Goal: Information Seeking & Learning: Learn about a topic

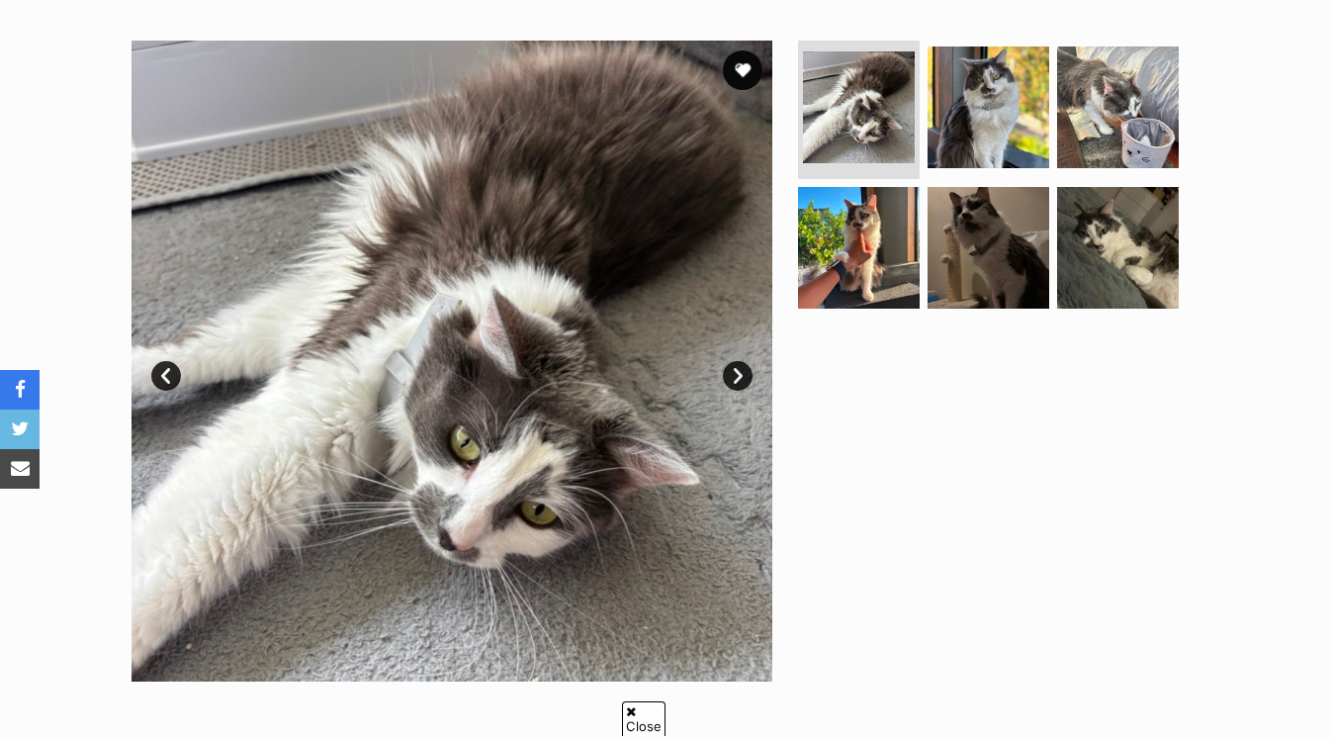
click at [742, 381] on link "Next" at bounding box center [738, 376] width 30 height 30
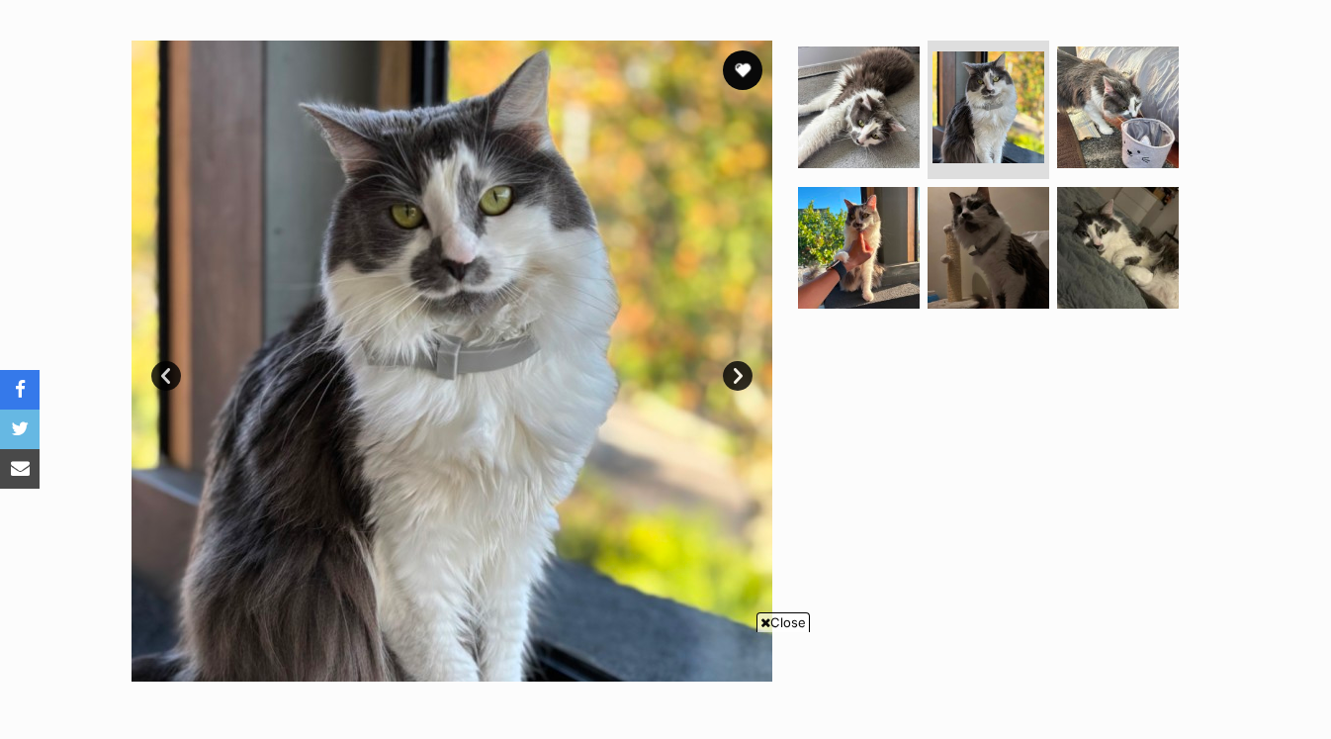
drag, startPoint x: 161, startPoint y: 367, endPoint x: 1167, endPoint y: 0, distance: 1070.6
click at [161, 367] on link "Prev" at bounding box center [166, 376] width 30 height 30
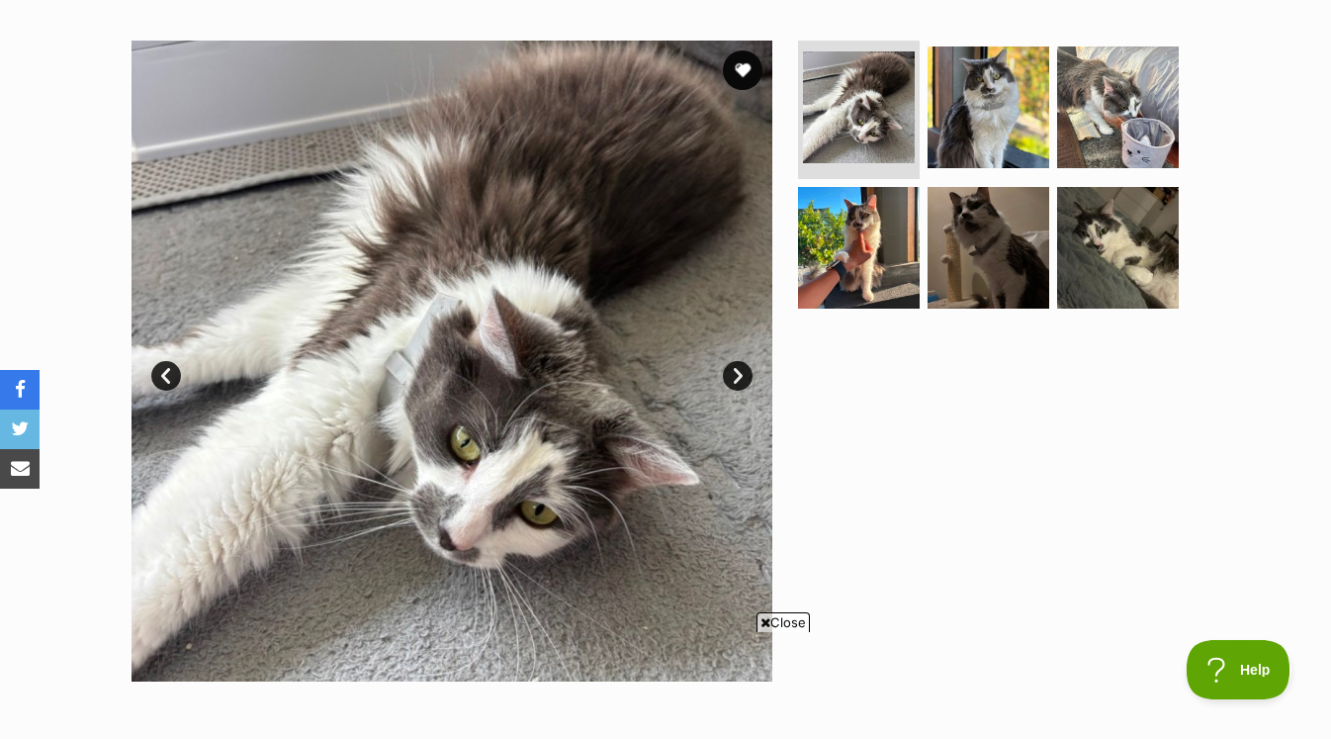
scroll to position [0, 0]
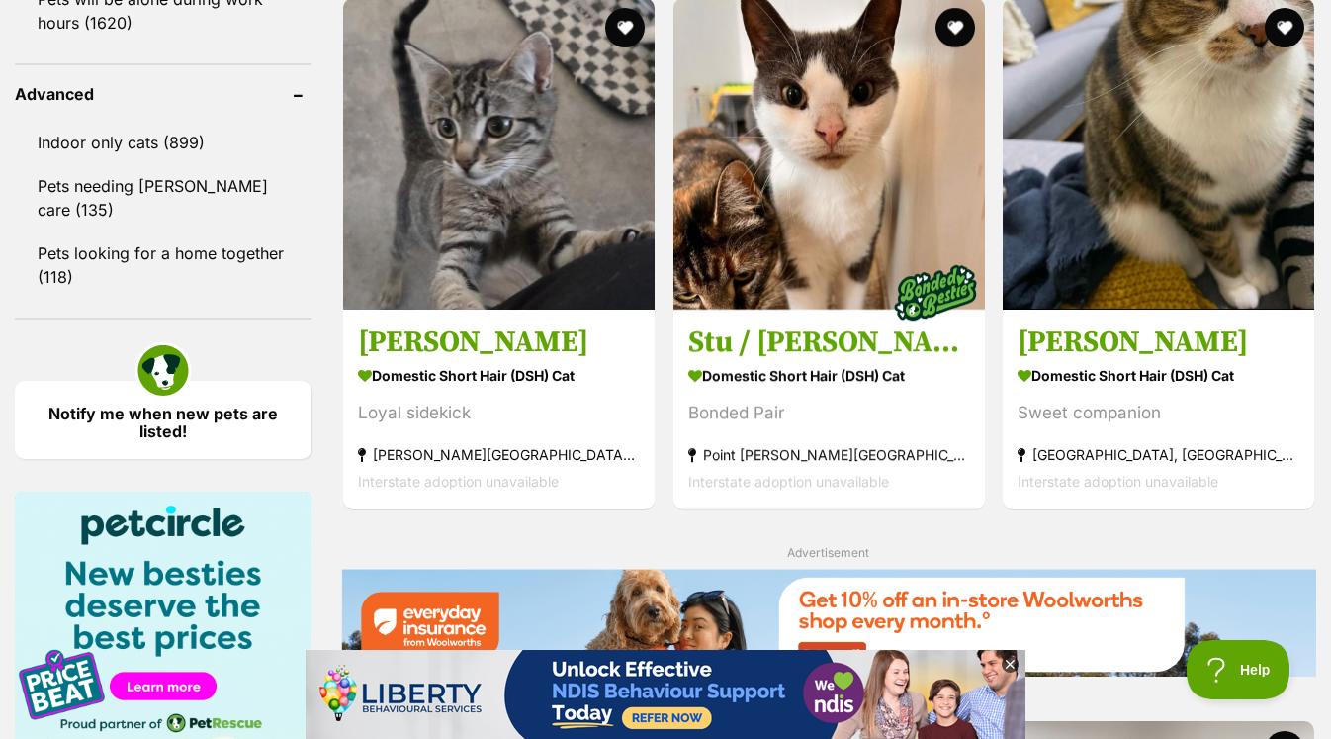
click at [1010, 663] on icon at bounding box center [1010, 664] width 17 height 17
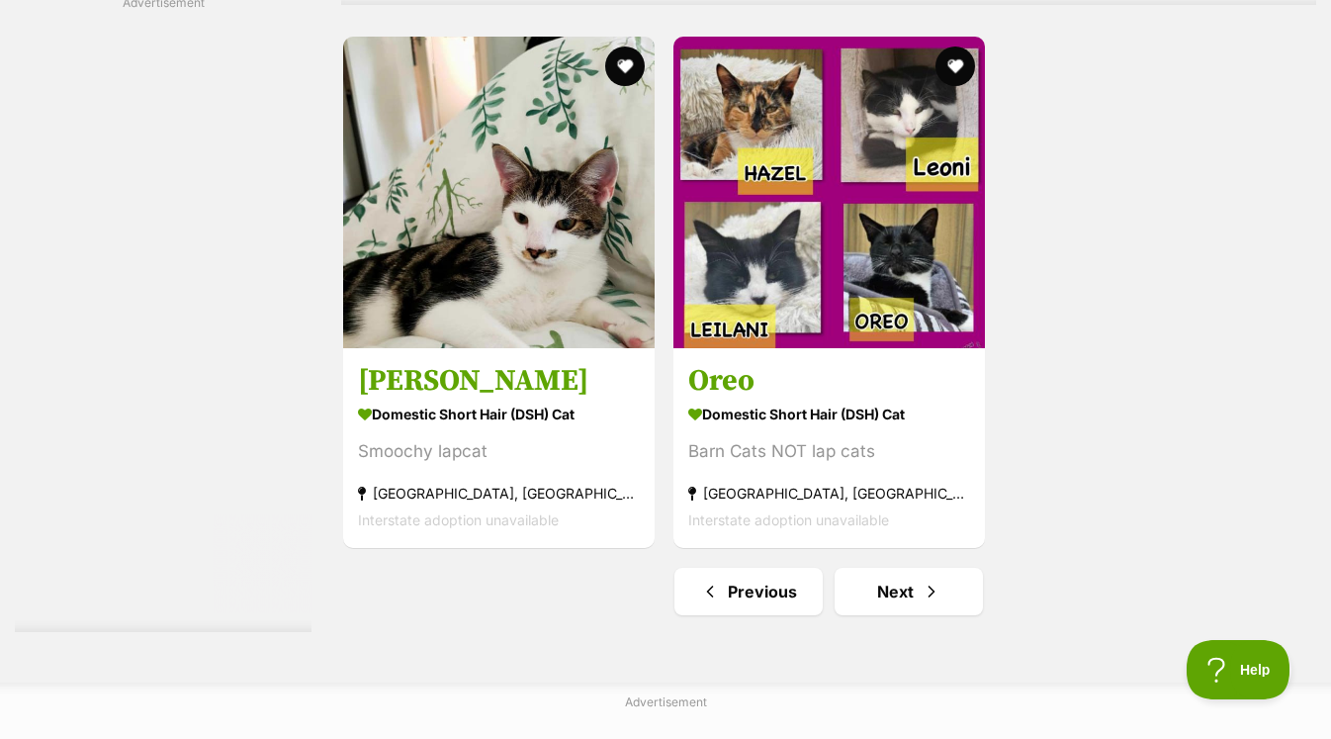
scroll to position [4714, 0]
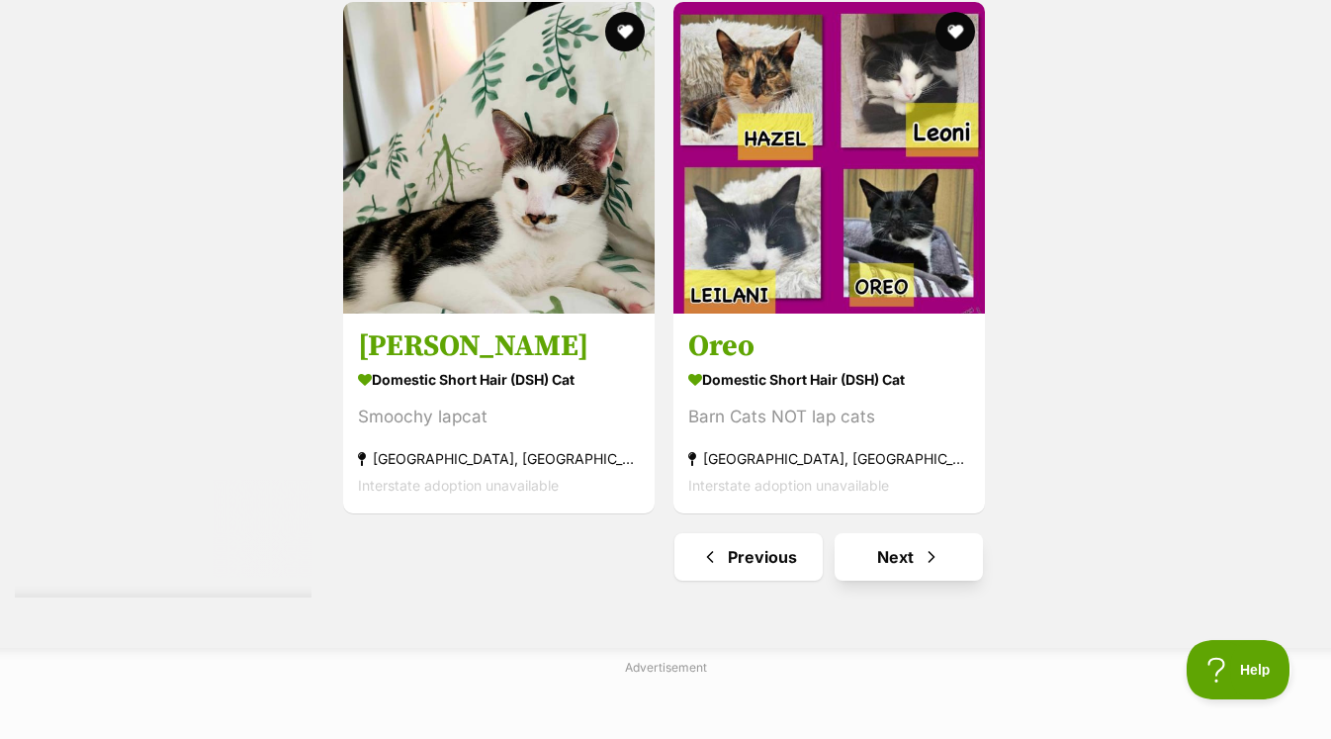
click at [928, 552] on span "Next page" at bounding box center [932, 557] width 20 height 24
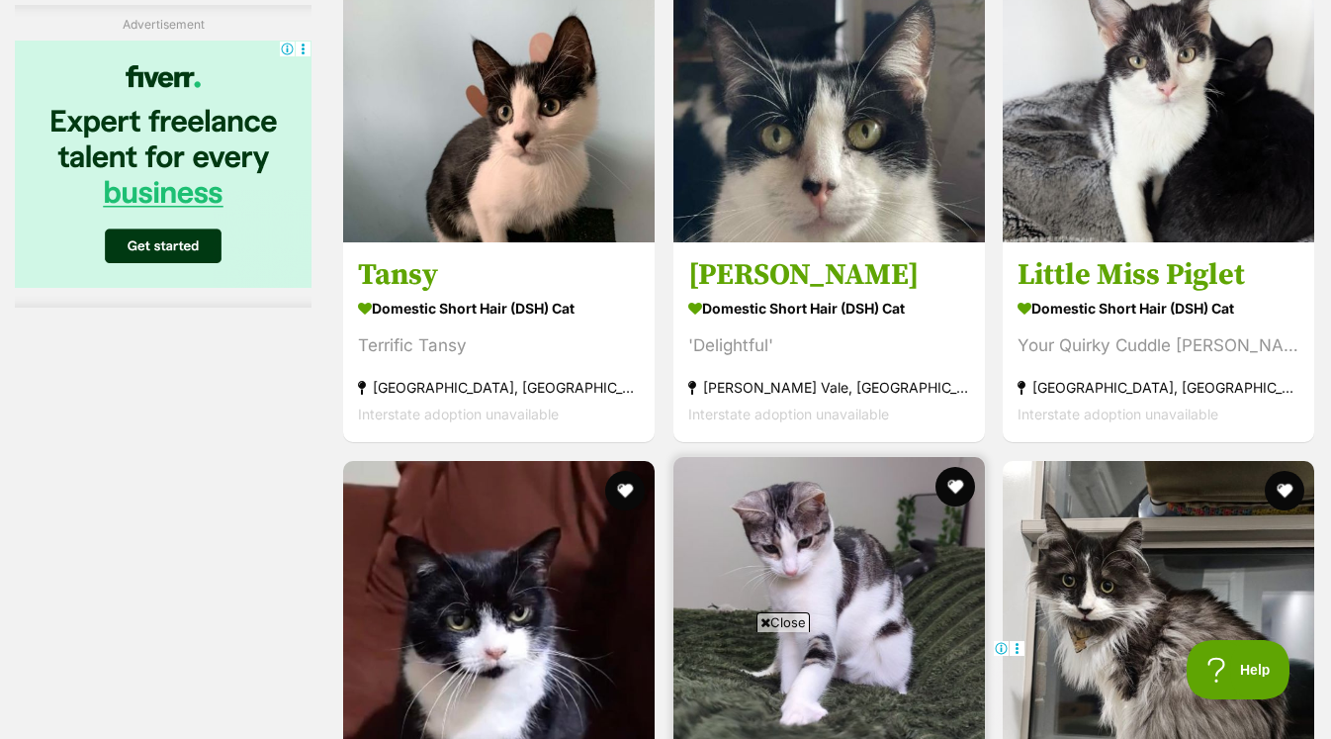
scroll to position [3574, 0]
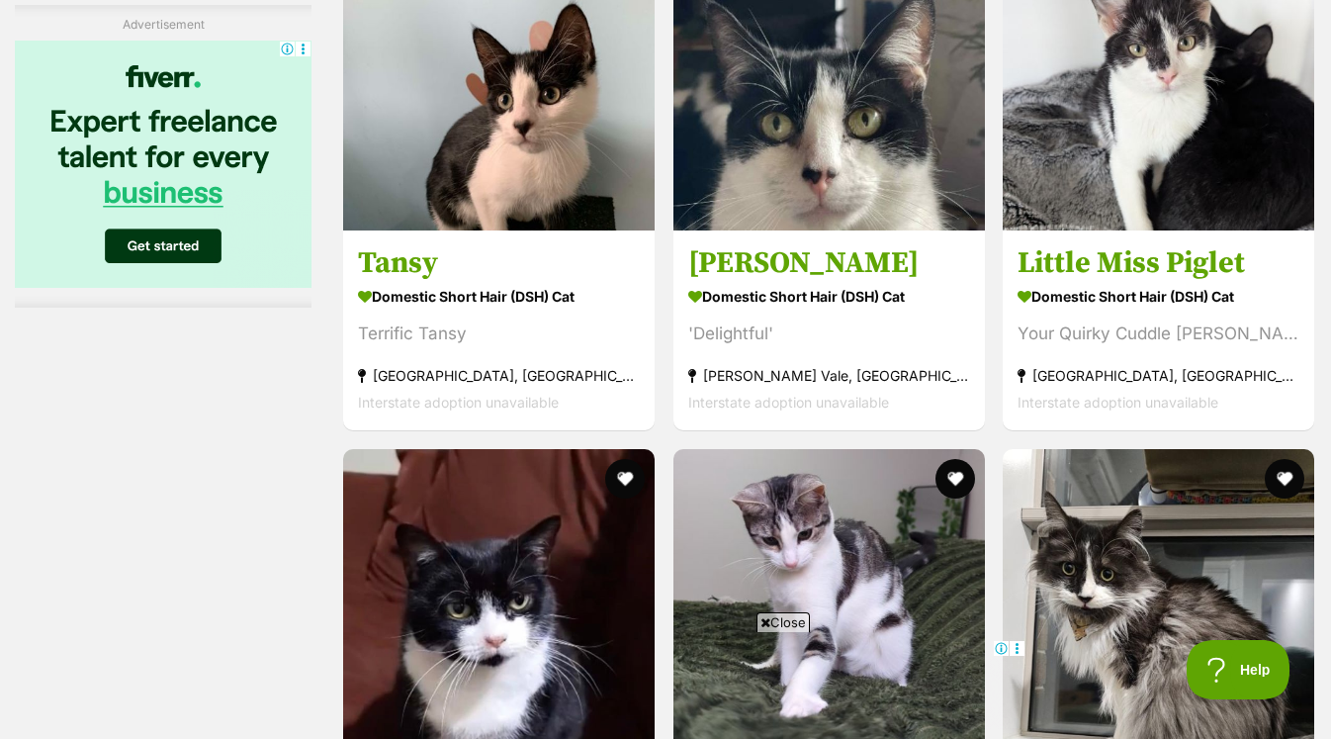
click at [787, 621] on span "Close" at bounding box center [783, 622] width 53 height 20
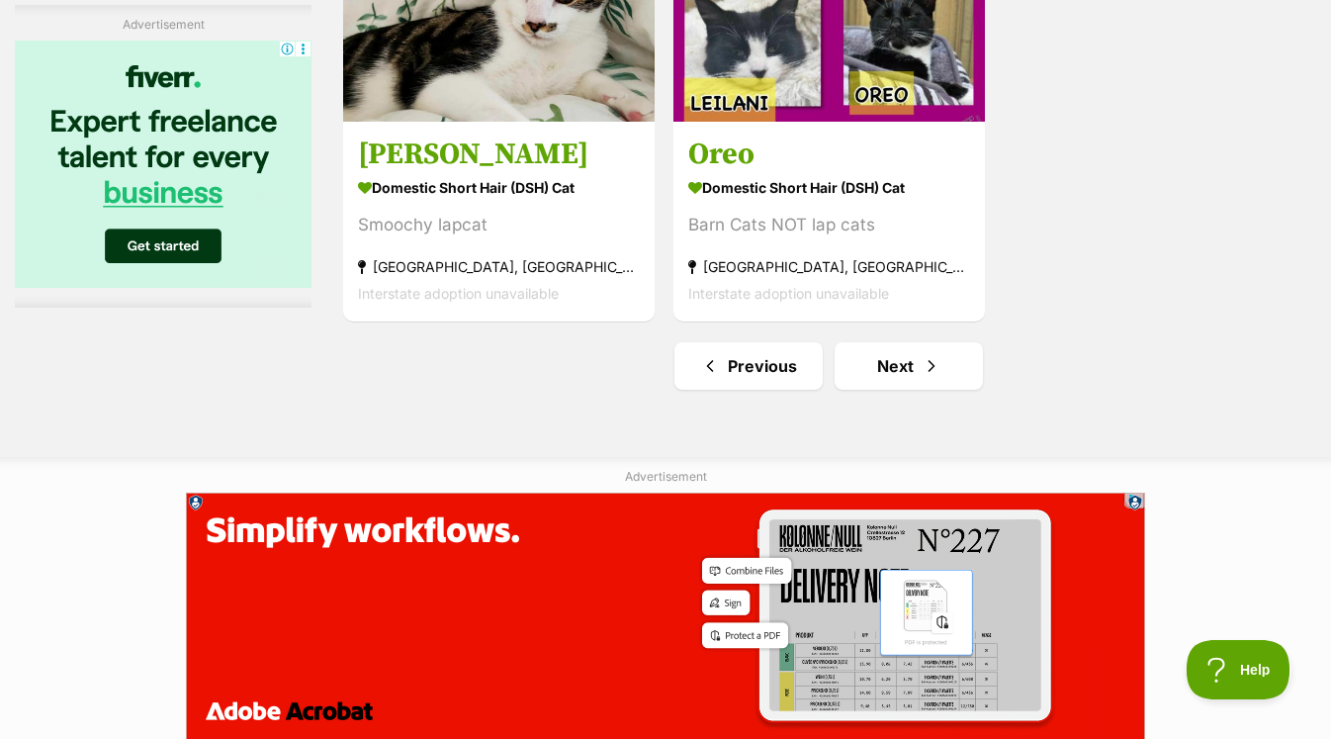
scroll to position [4787, 0]
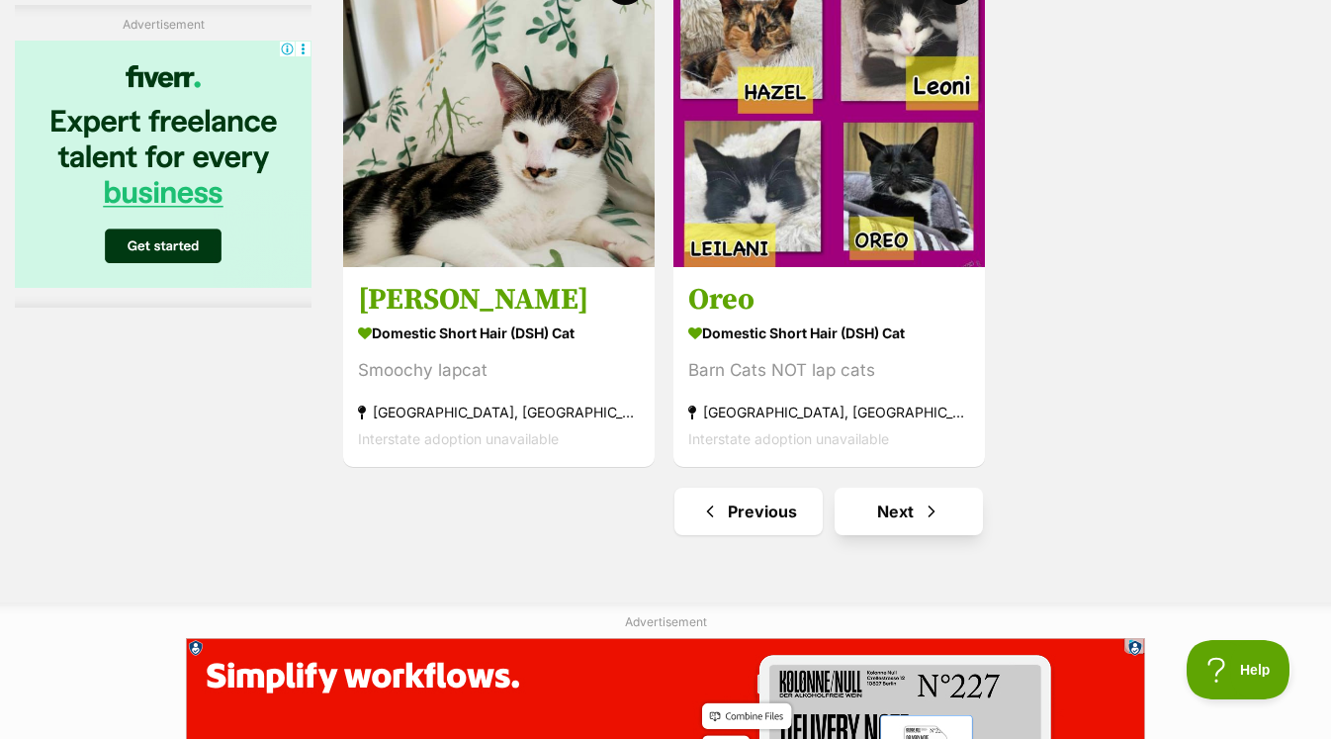
click at [930, 508] on span "Next page" at bounding box center [932, 511] width 20 height 24
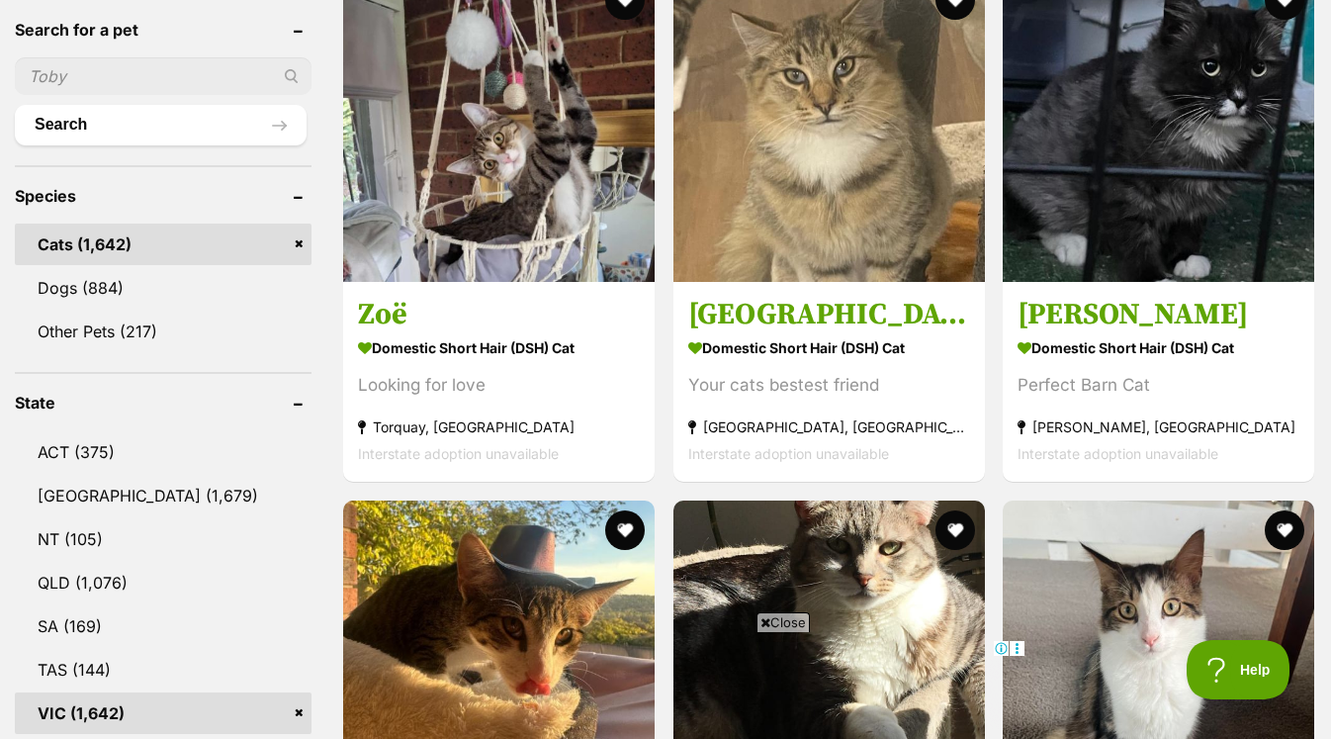
scroll to position [737, 0]
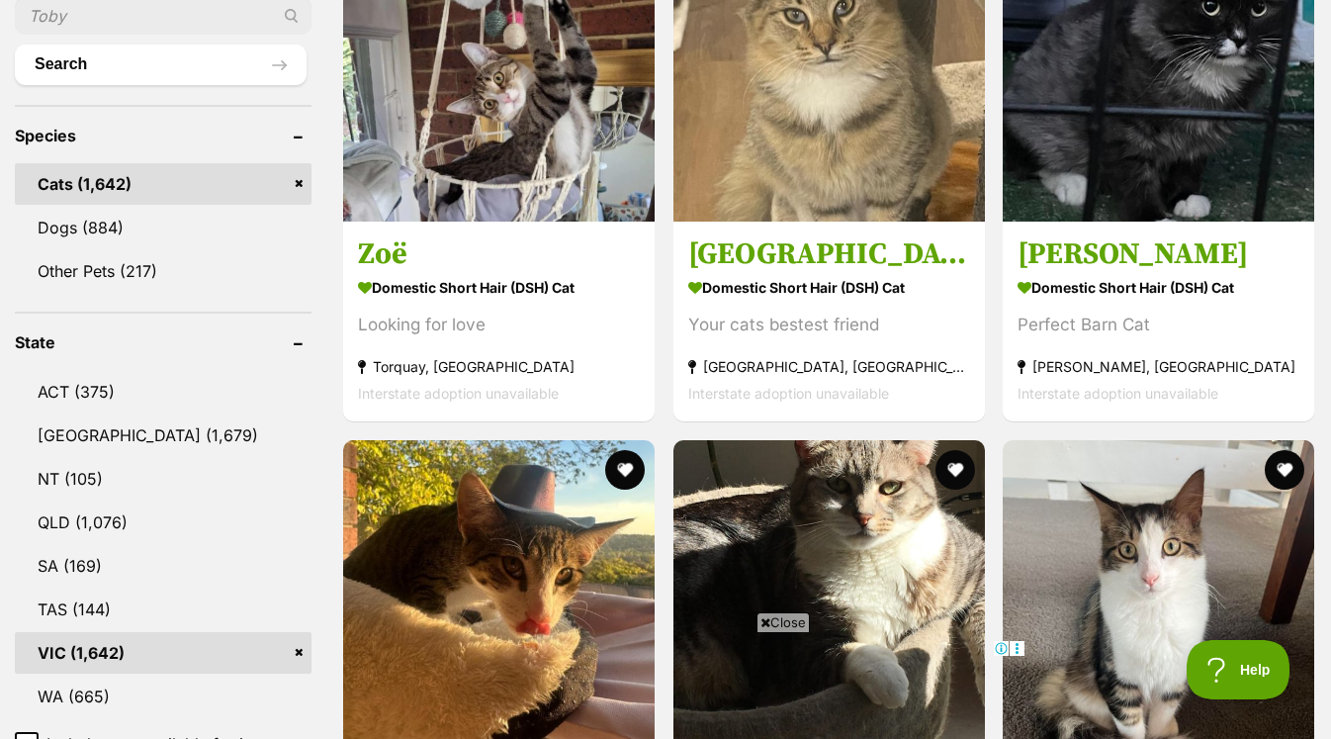
click at [768, 628] on span "Close" at bounding box center [783, 622] width 53 height 20
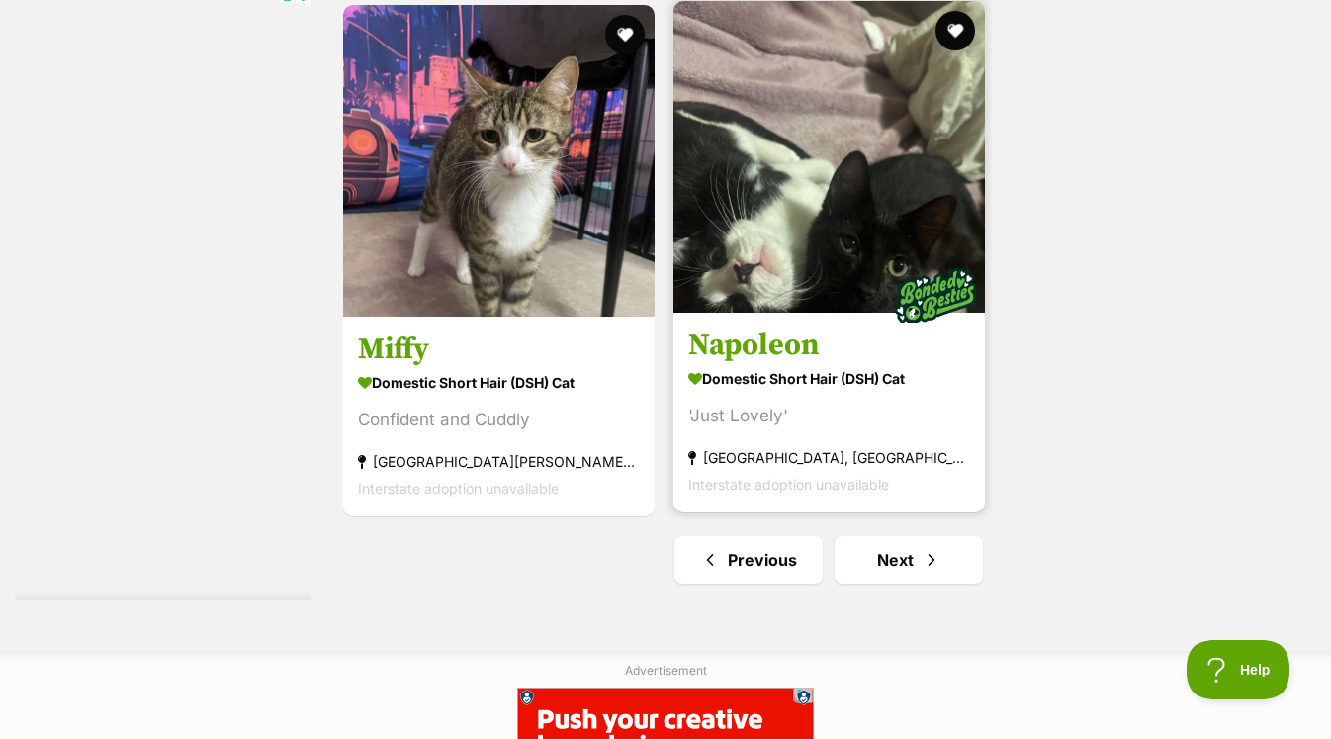
scroll to position [4574, 0]
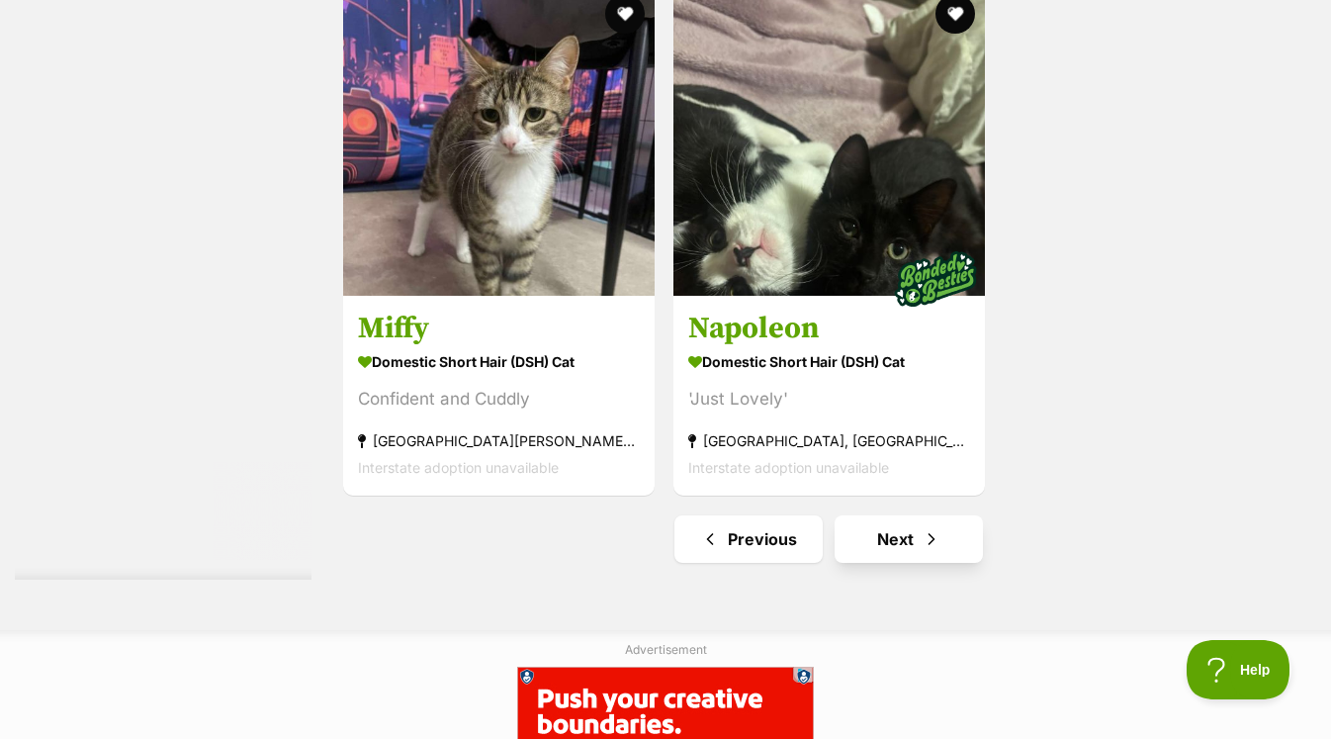
click at [896, 556] on link "Next" at bounding box center [909, 538] width 148 height 47
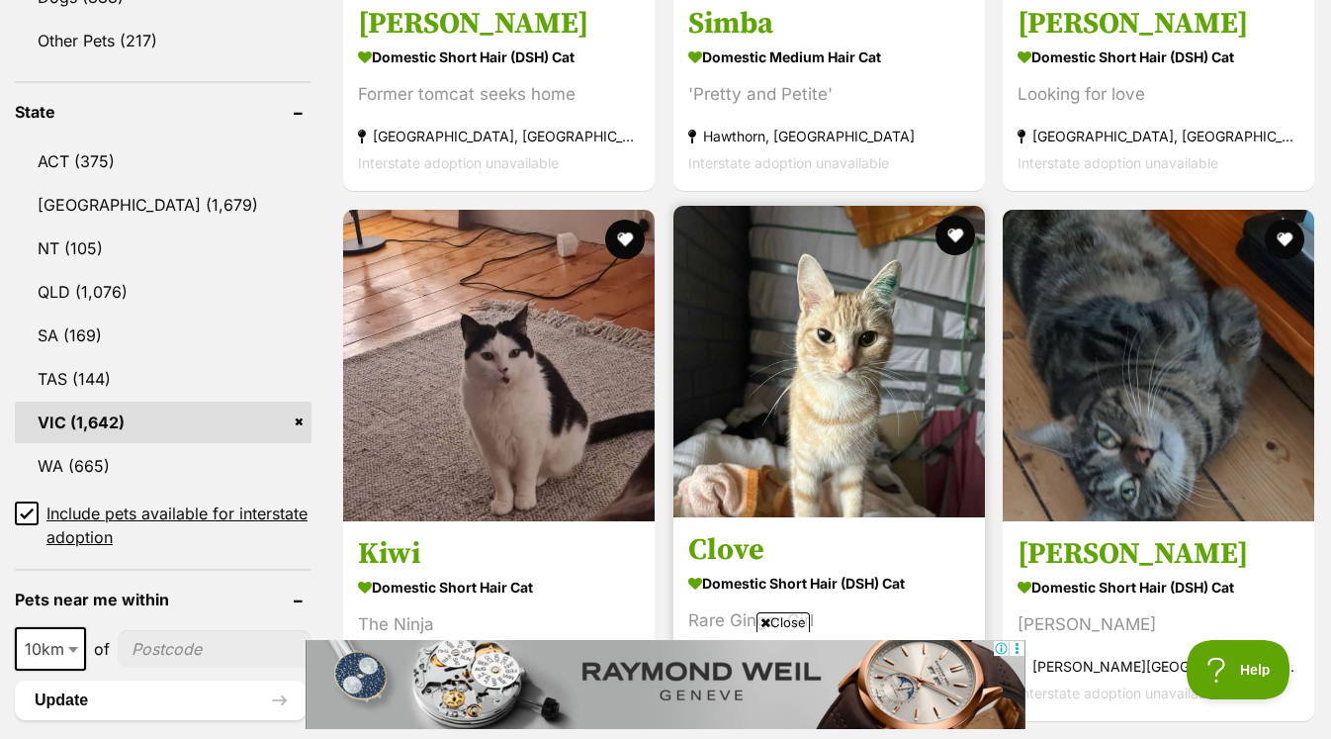
scroll to position [997, 0]
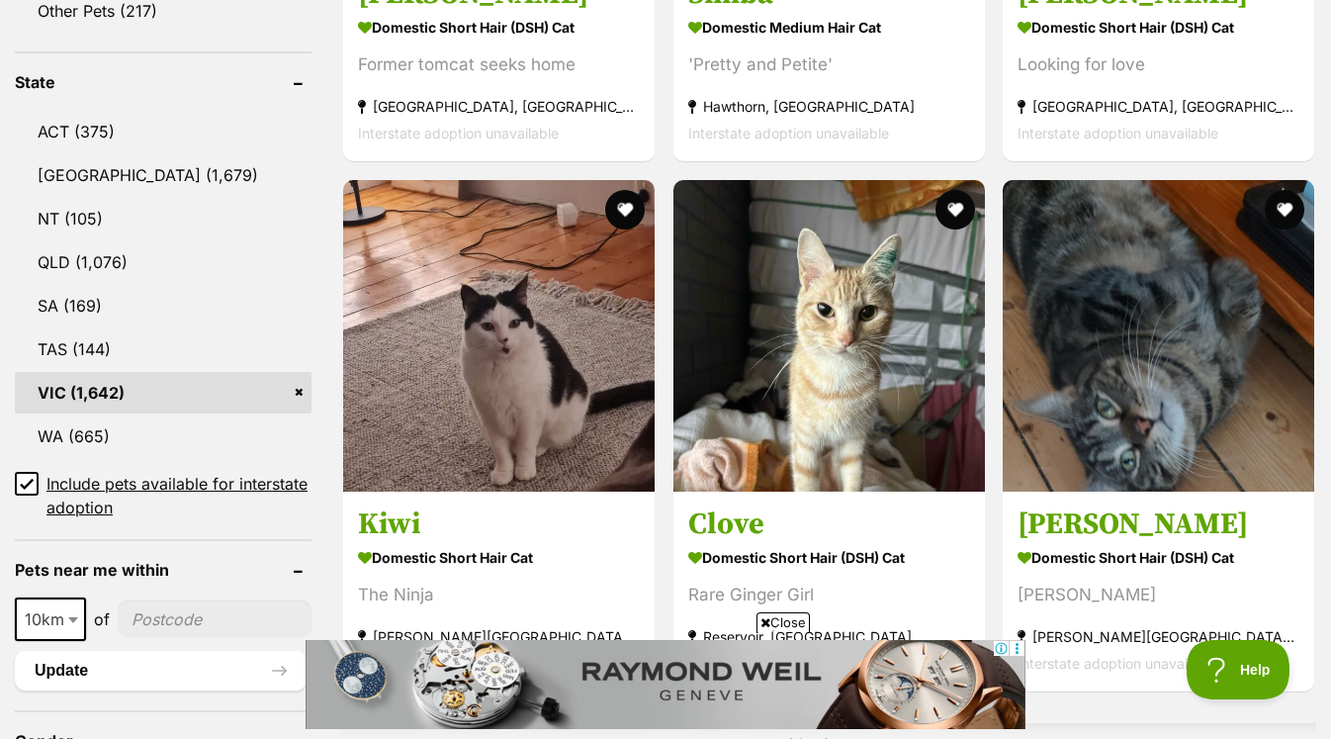
click at [793, 619] on span "Close" at bounding box center [783, 622] width 53 height 20
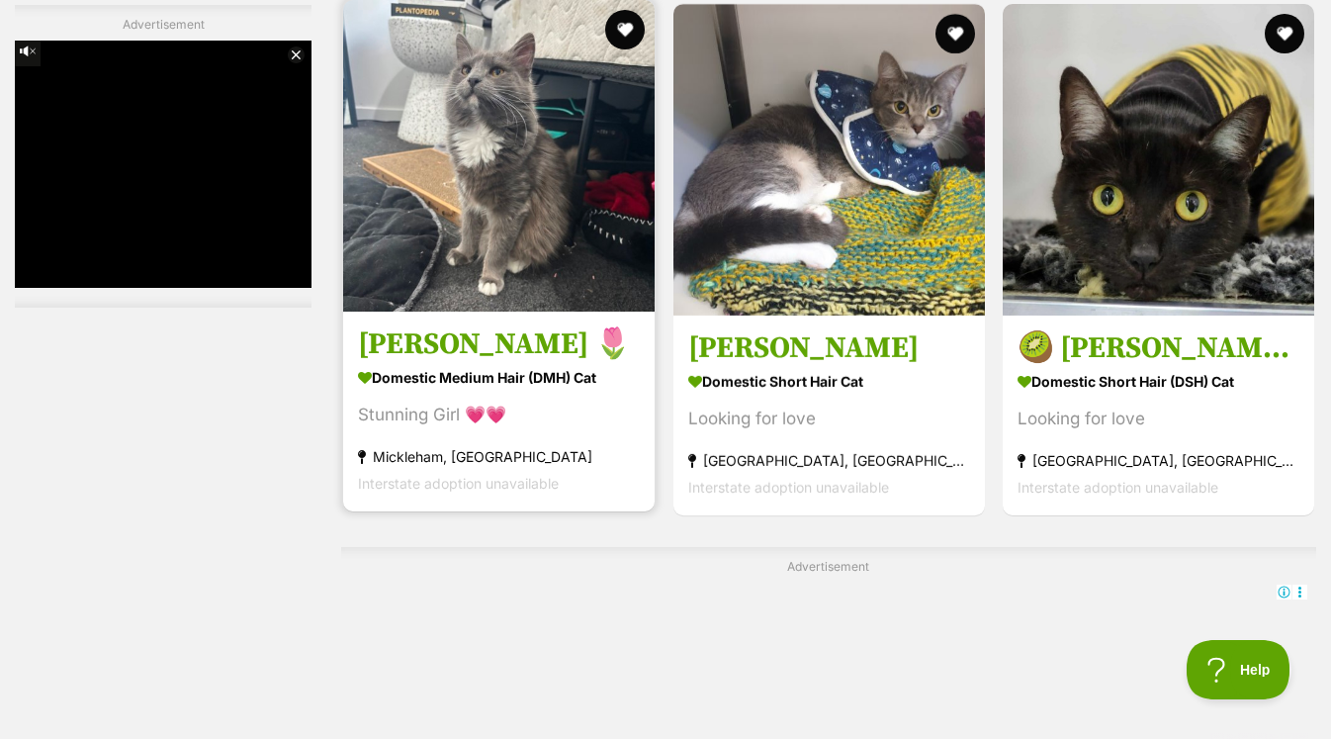
scroll to position [0, 0]
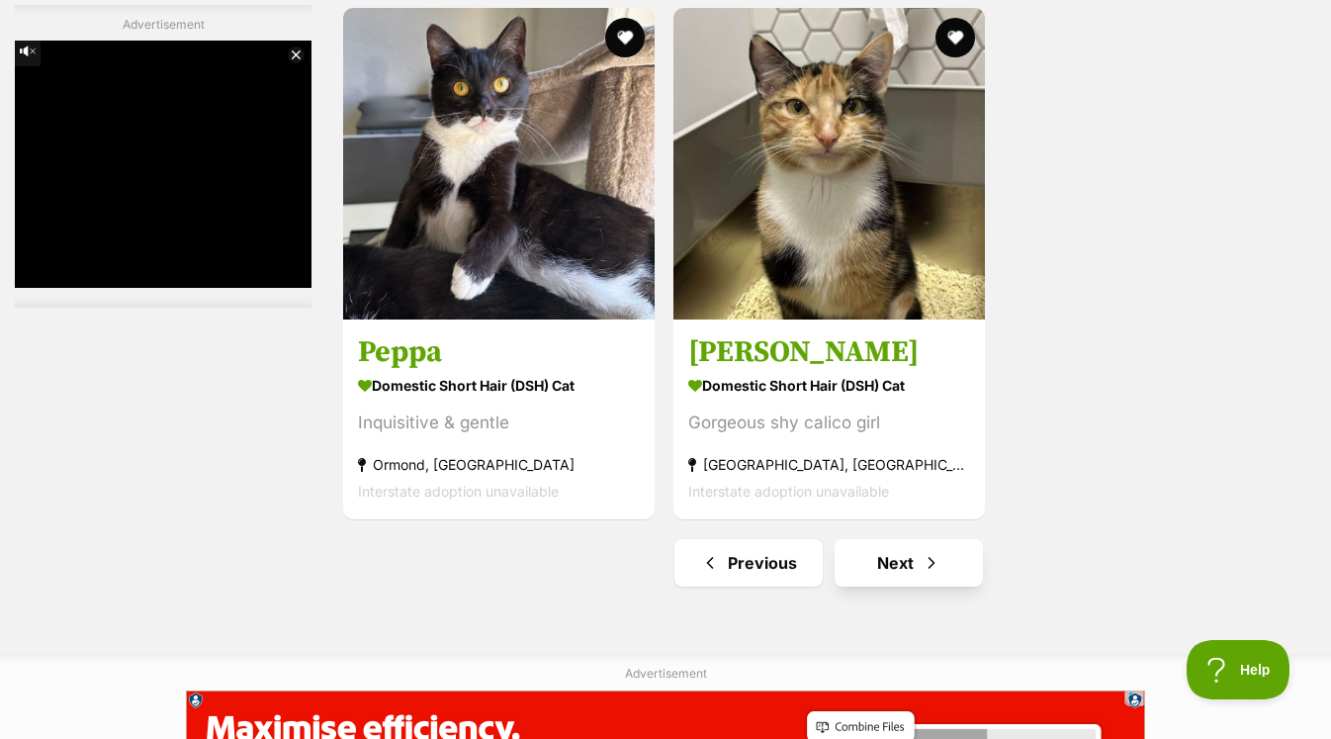
click at [923, 567] on span "Next page" at bounding box center [932, 563] width 20 height 24
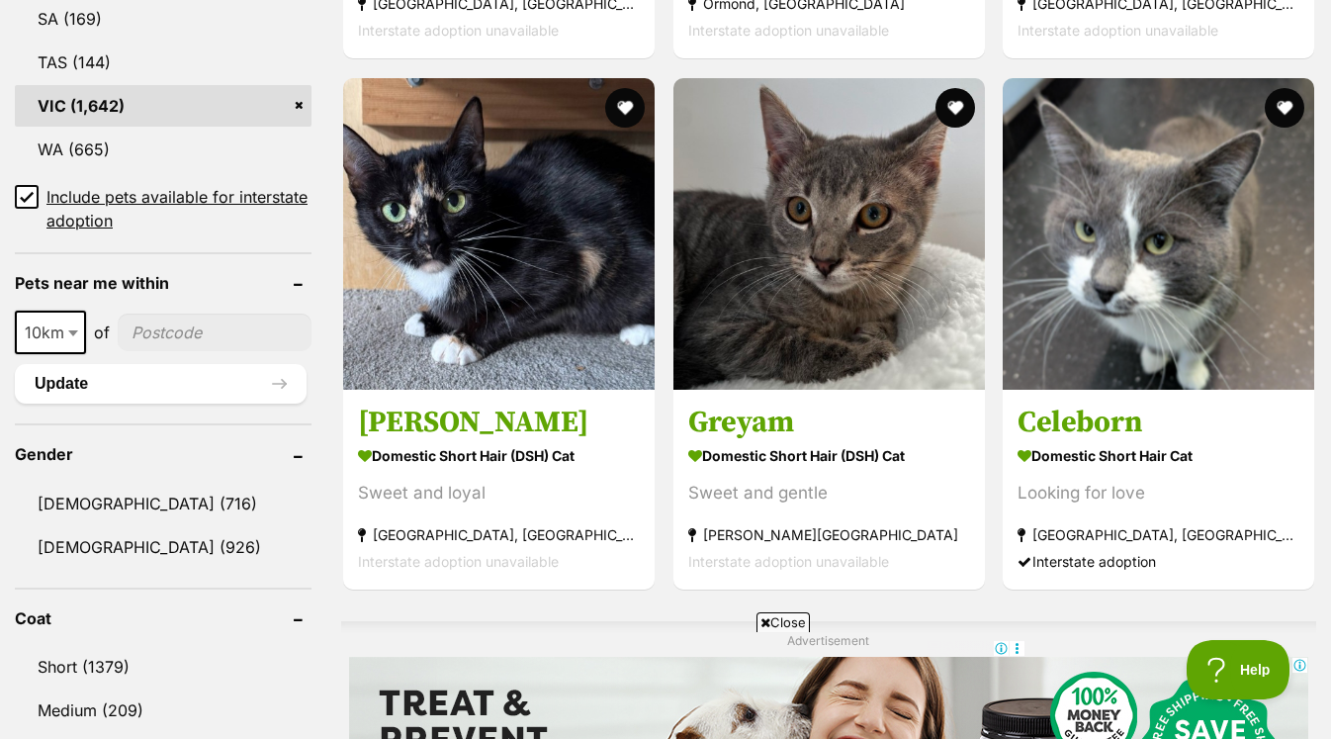
scroll to position [1309, 0]
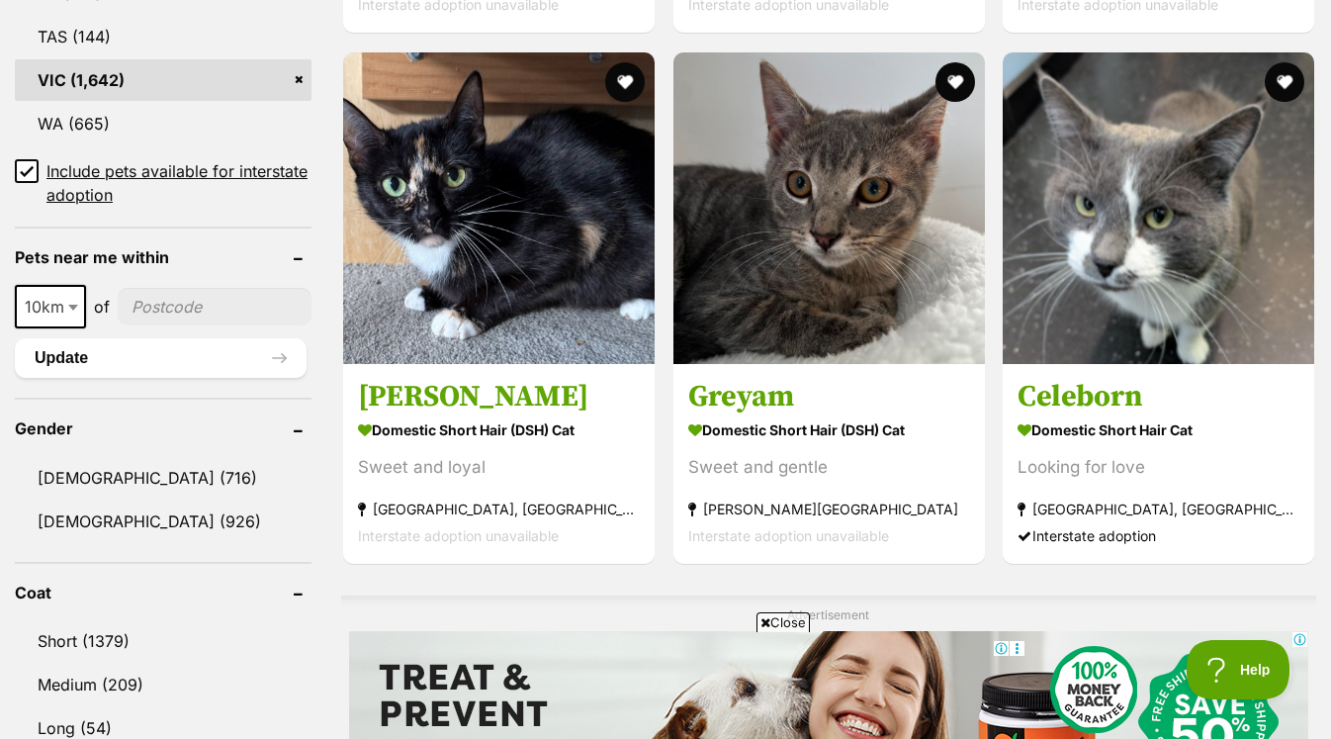
click at [795, 622] on span "Close" at bounding box center [783, 622] width 53 height 20
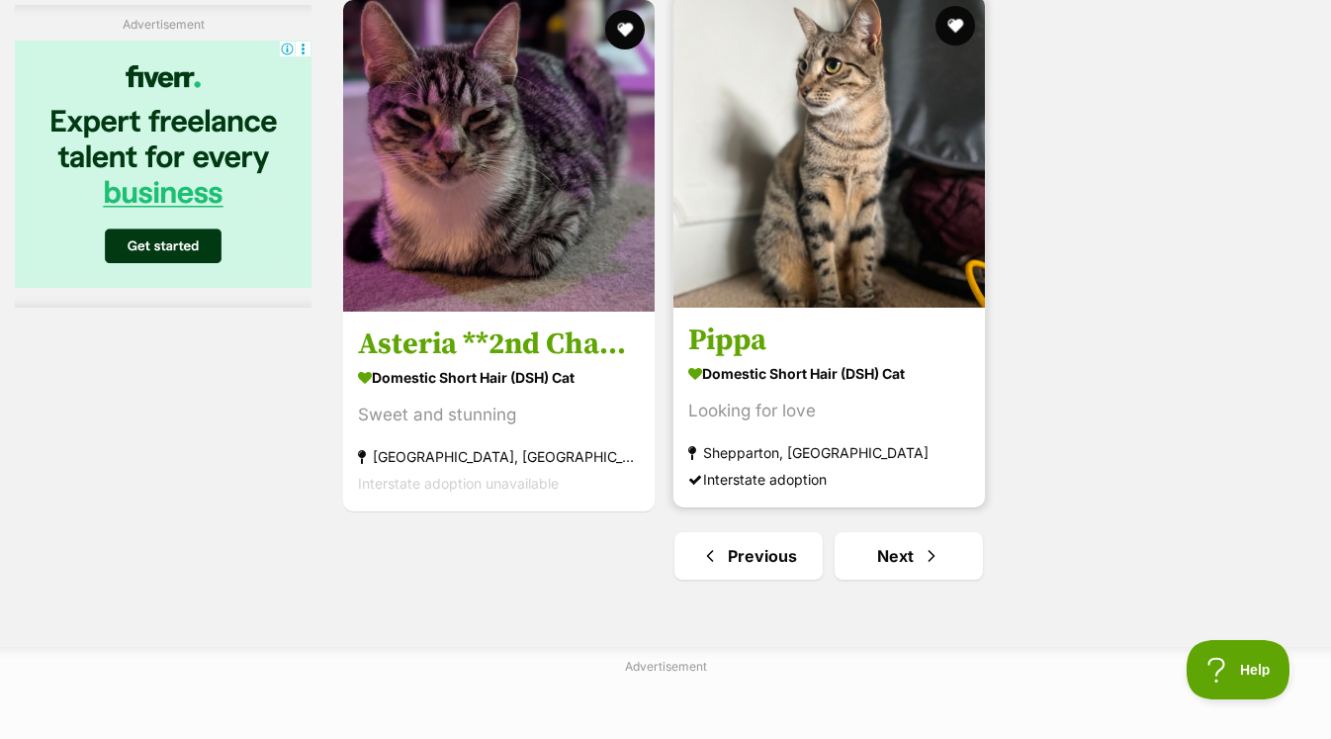
scroll to position [4758, 0]
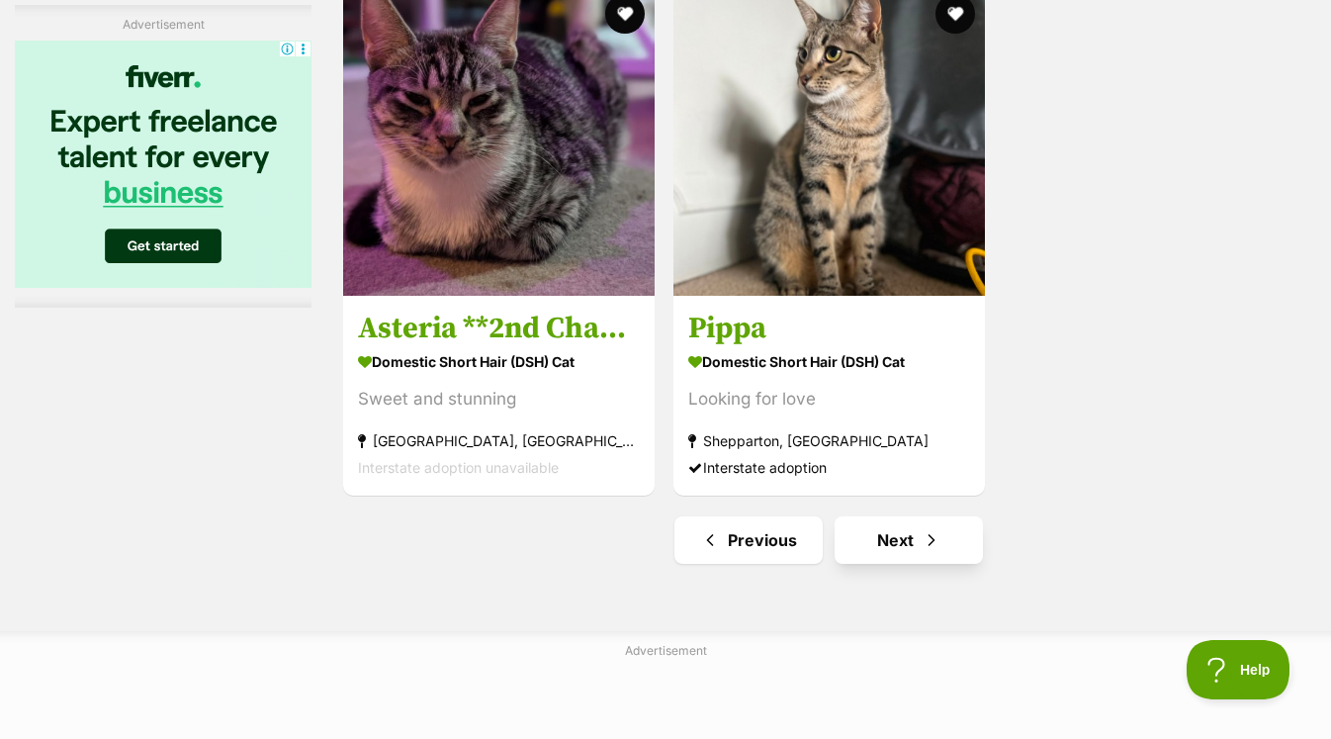
click at [909, 537] on link "Next" at bounding box center [909, 539] width 148 height 47
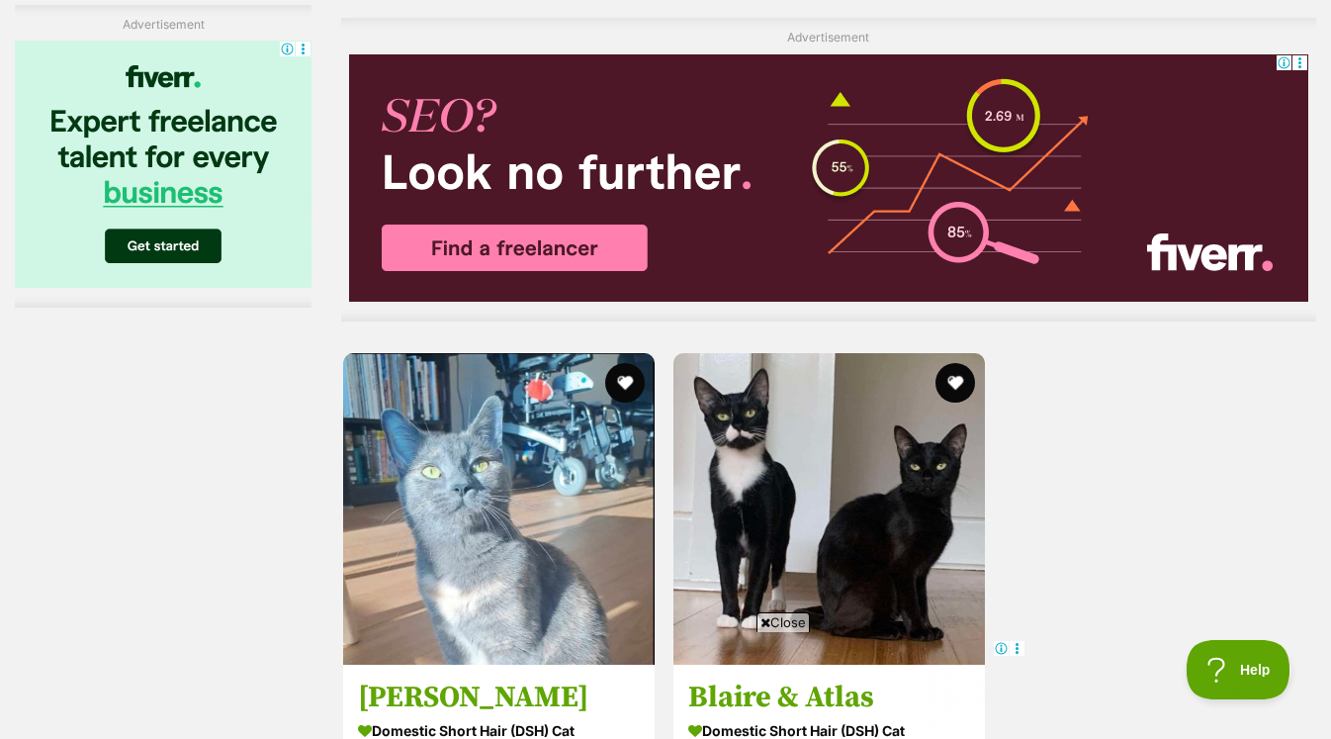
click at [796, 623] on span "Close" at bounding box center [783, 622] width 53 height 20
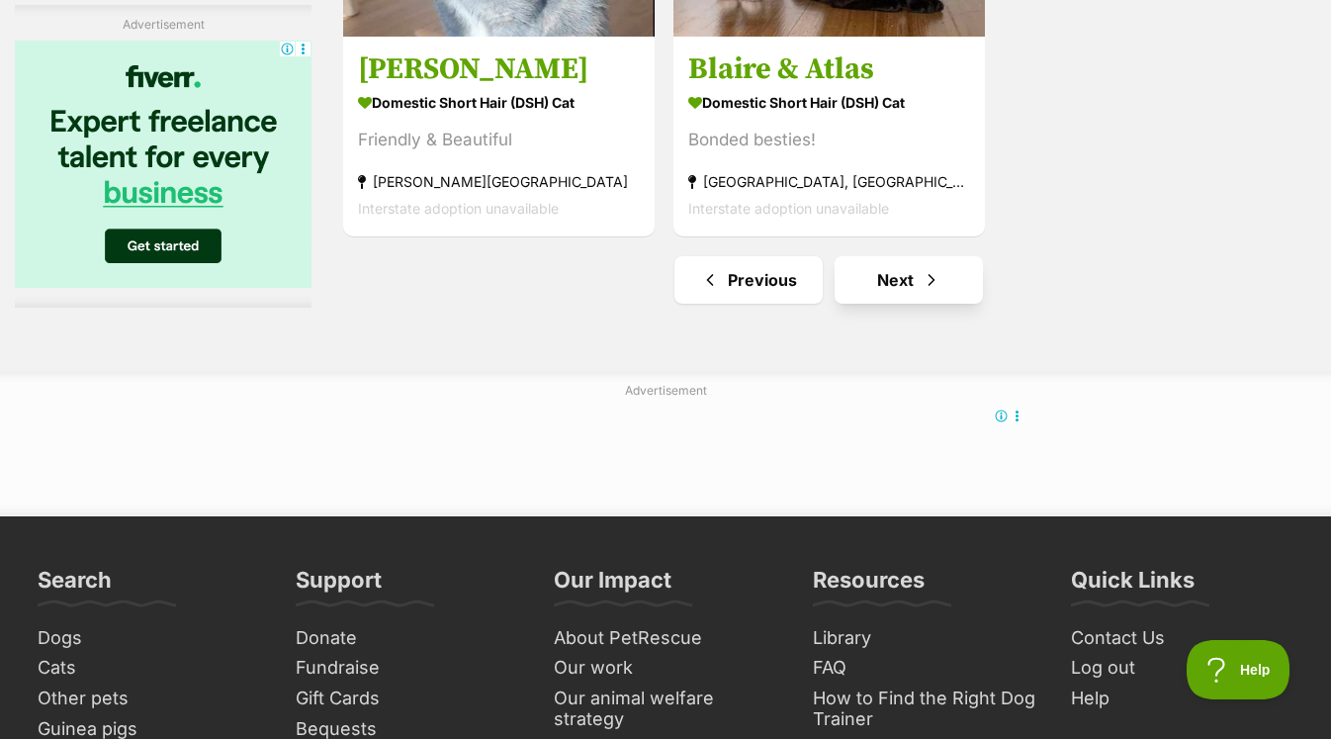
click at [932, 293] on link "Next" at bounding box center [909, 279] width 148 height 47
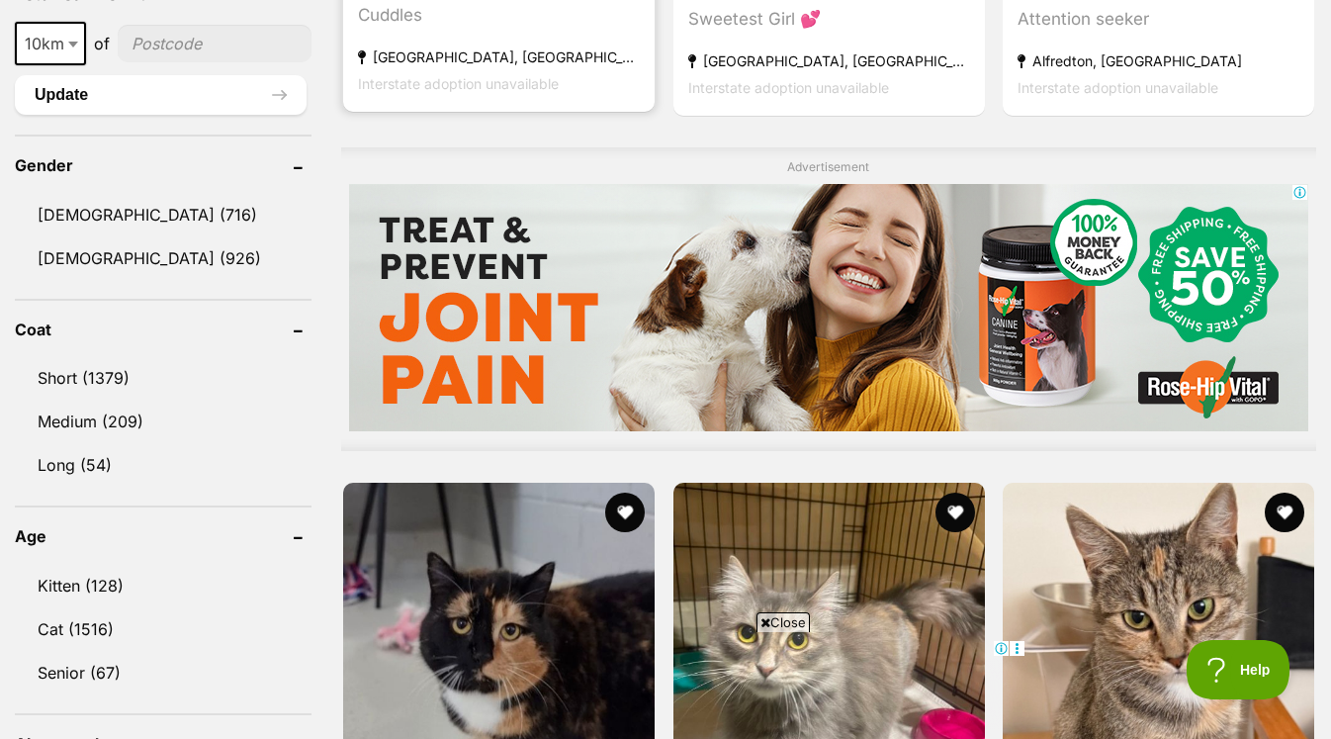
scroll to position [1713, 0]
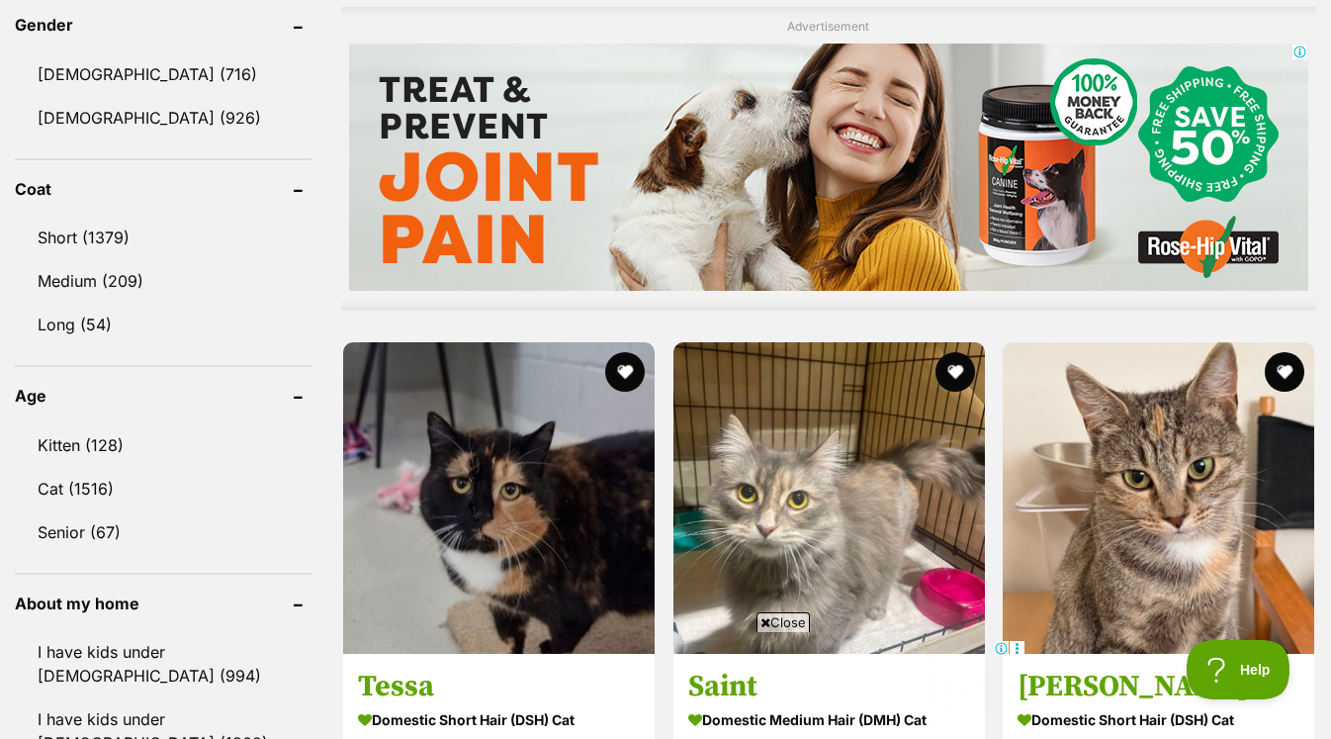
click at [778, 616] on span "Close" at bounding box center [783, 622] width 53 height 20
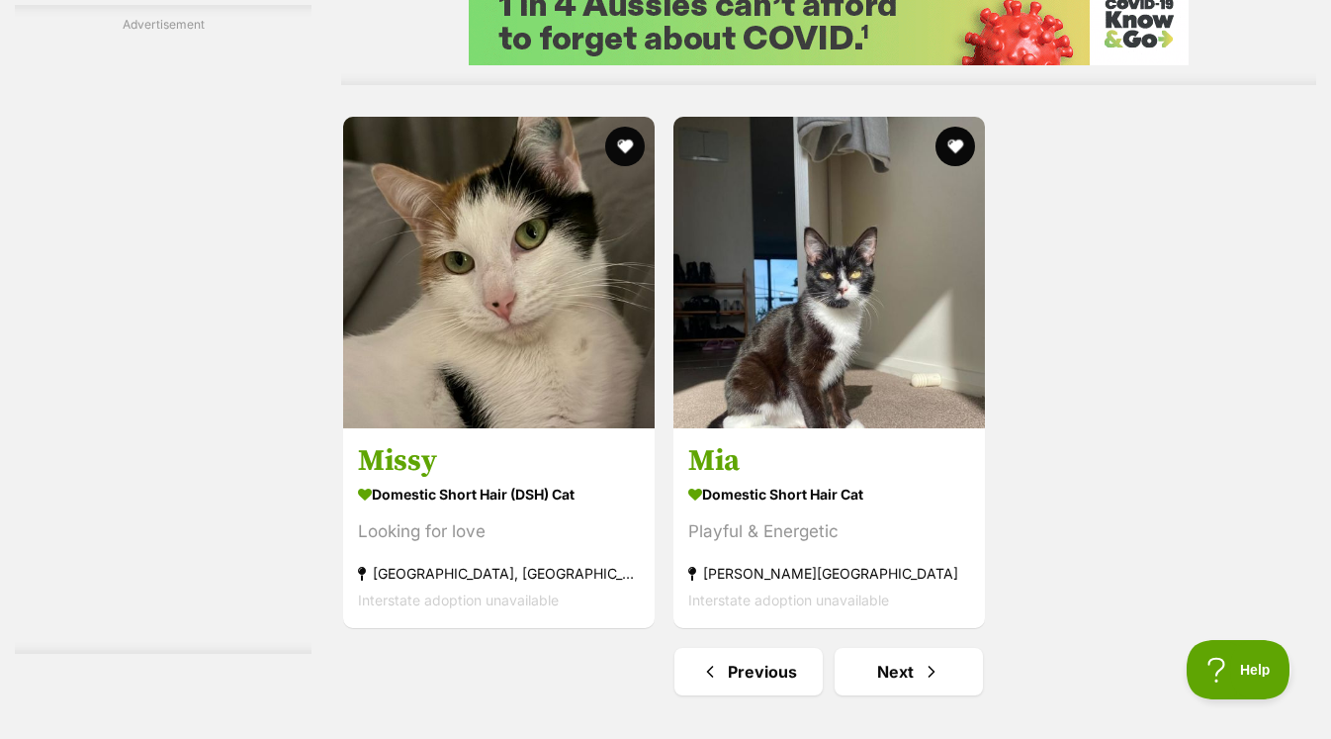
scroll to position [4452, 0]
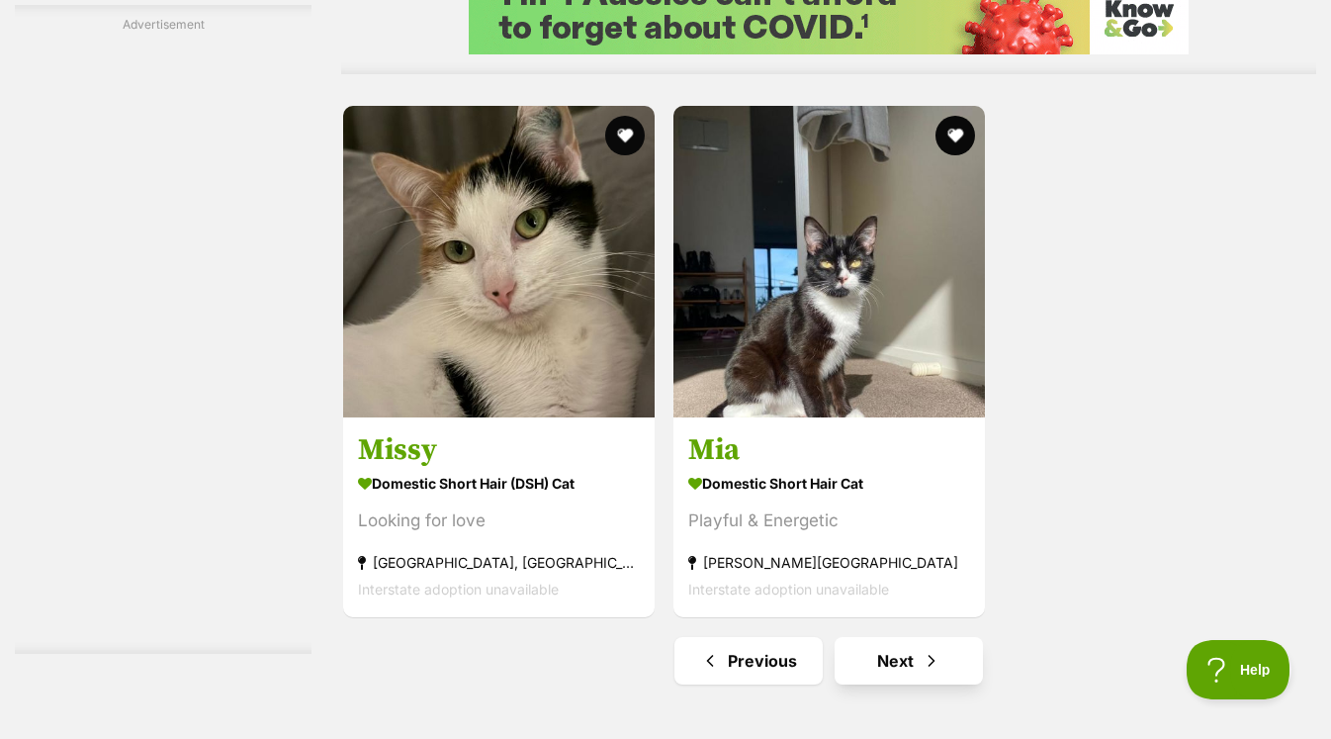
click at [940, 672] on link "Next" at bounding box center [909, 660] width 148 height 47
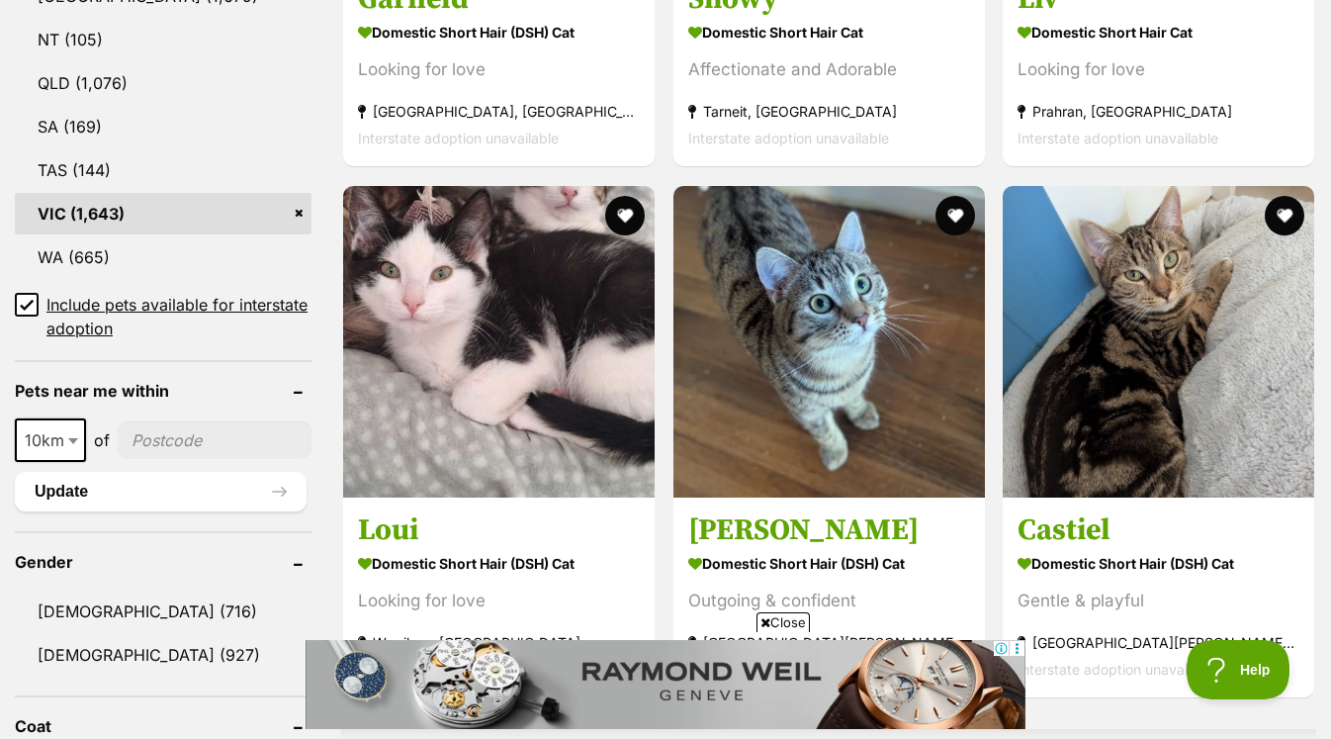
click at [790, 619] on span "Close" at bounding box center [783, 622] width 53 height 20
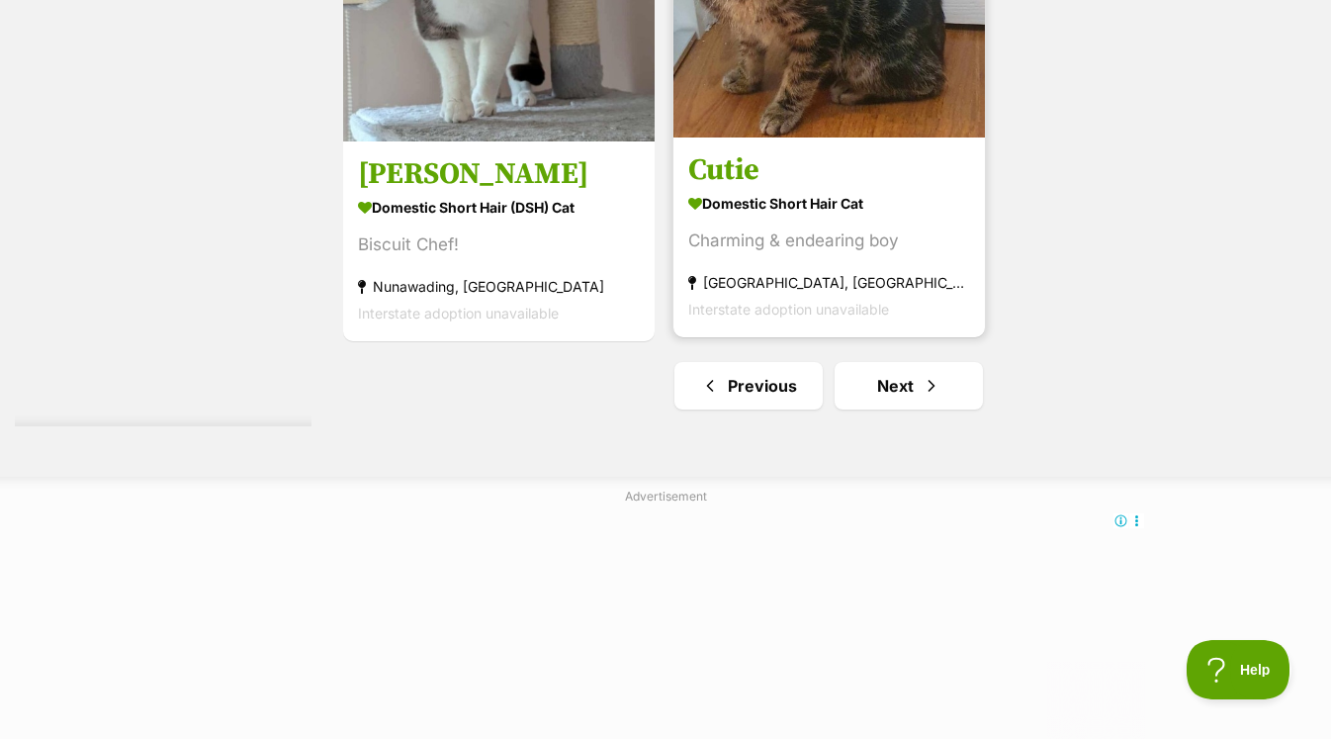
scroll to position [5179, 0]
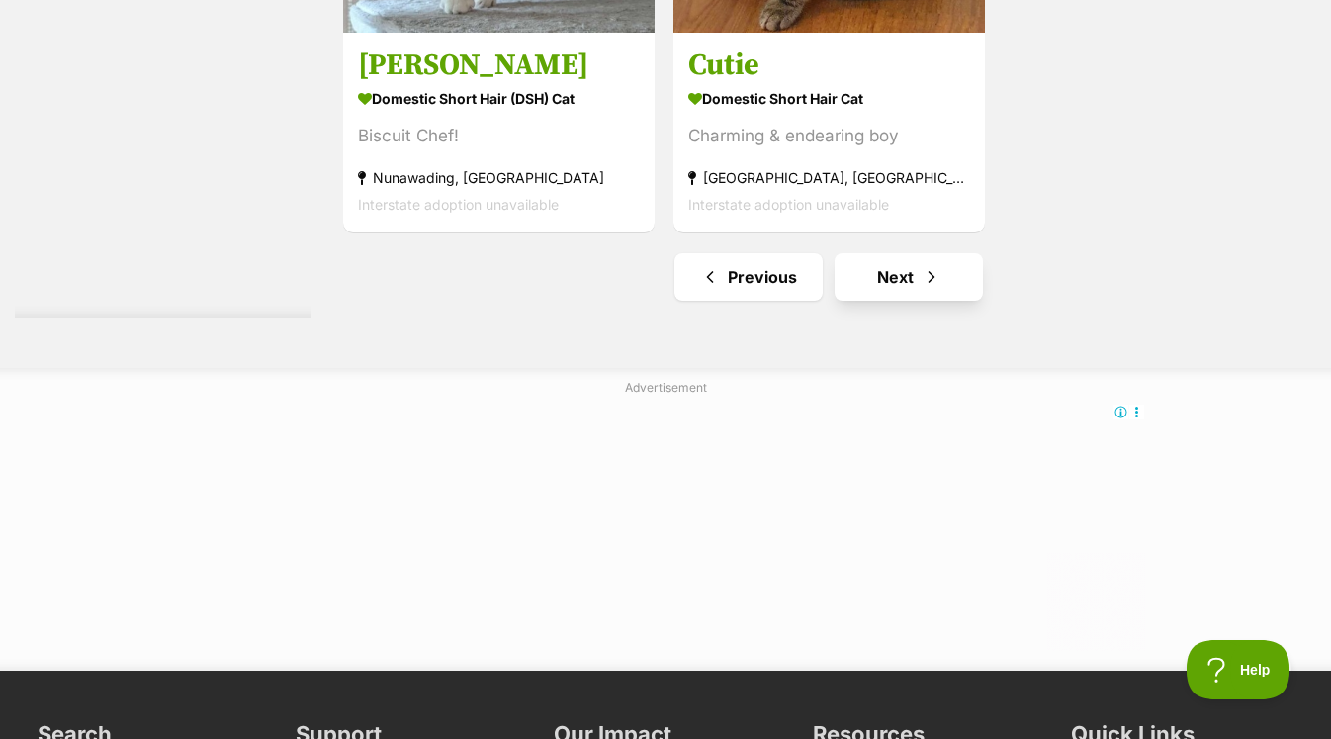
click at [899, 276] on link "Next" at bounding box center [909, 276] width 148 height 47
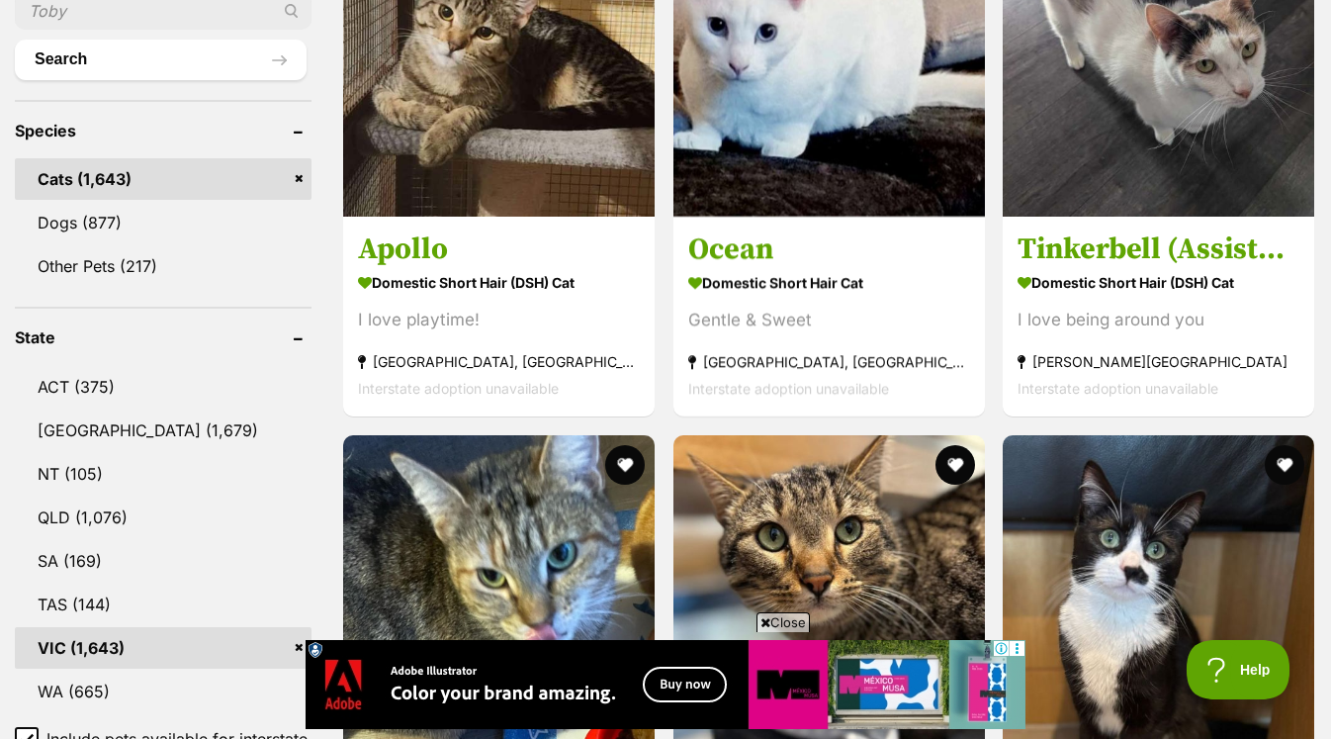
click at [783, 619] on span "Close" at bounding box center [783, 622] width 53 height 20
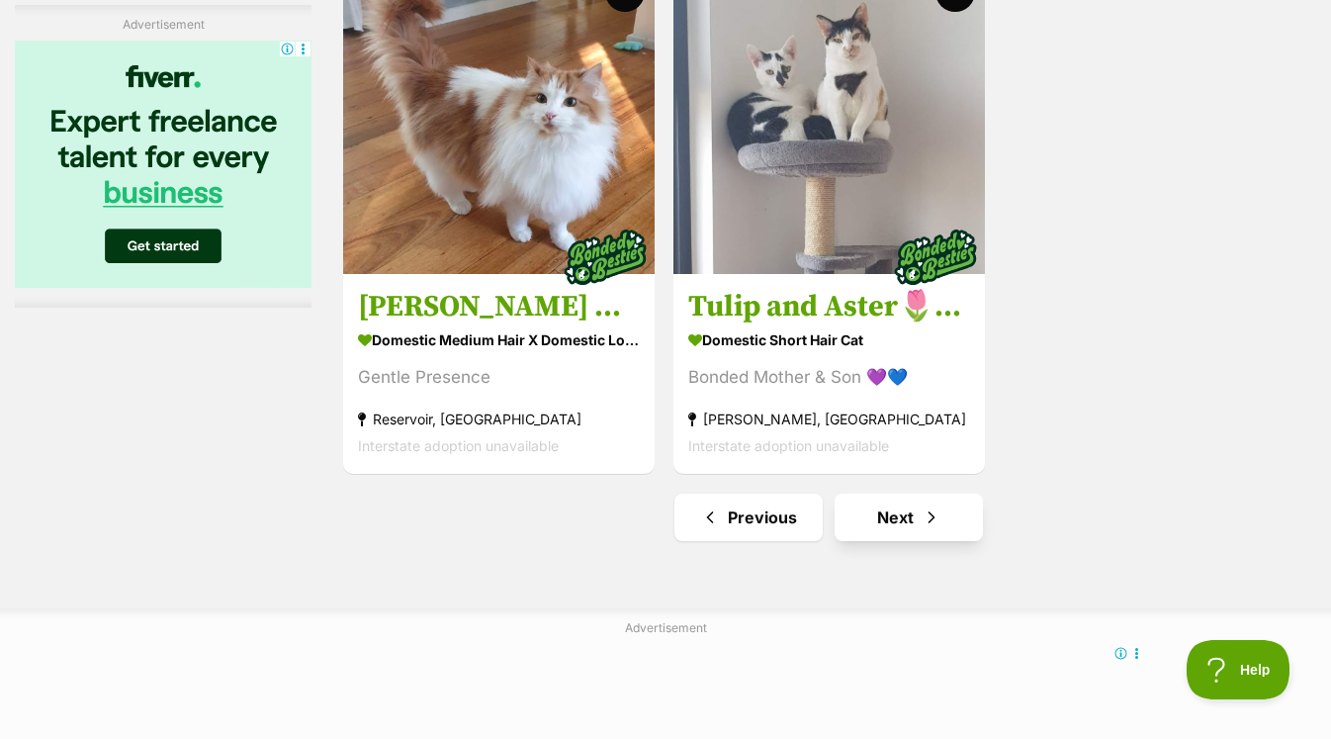
scroll to position [4700, 0]
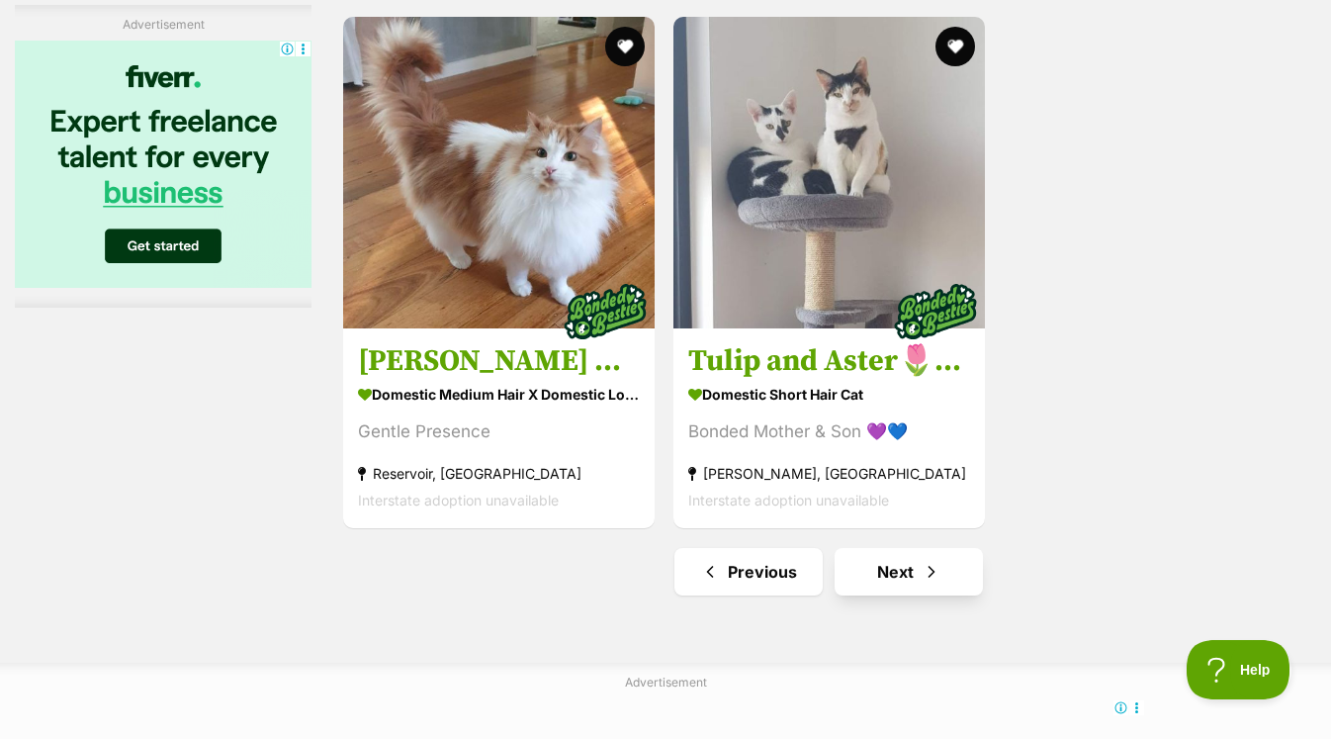
click at [903, 564] on link "Next" at bounding box center [909, 571] width 148 height 47
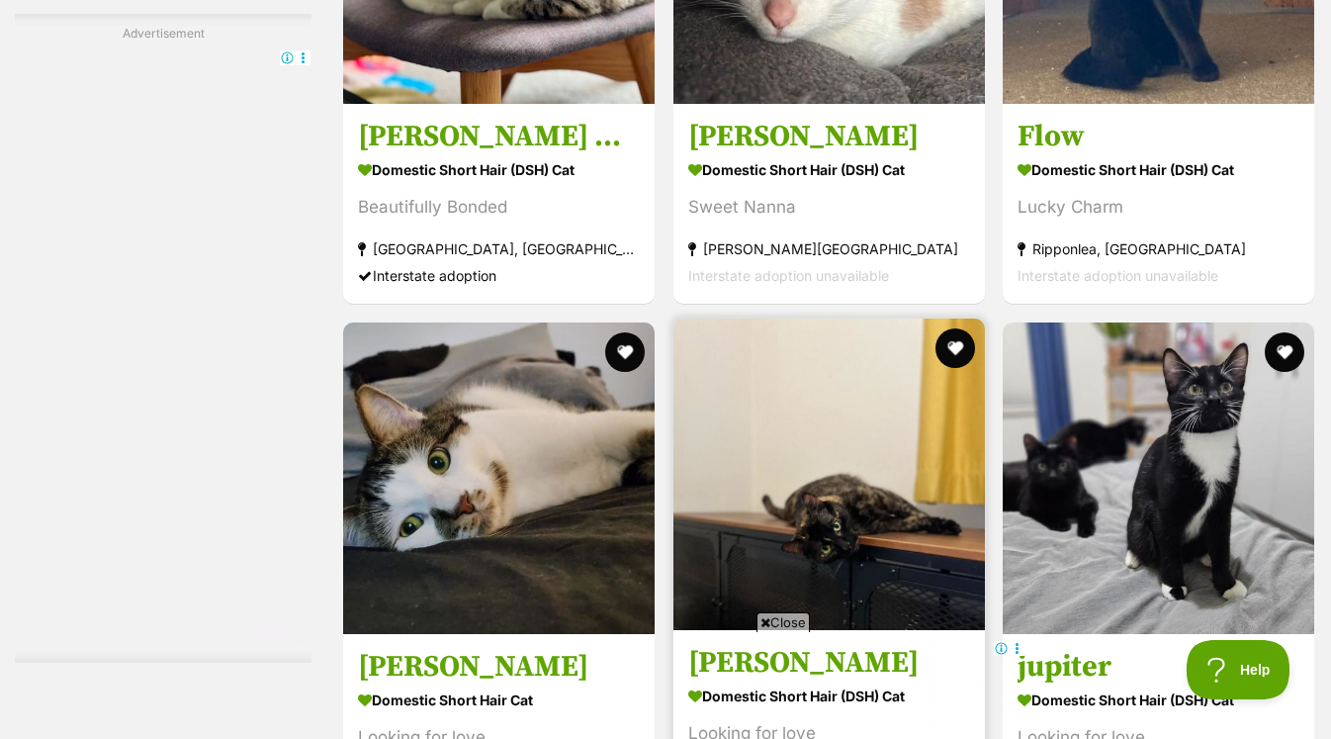
scroll to position [3548, 0]
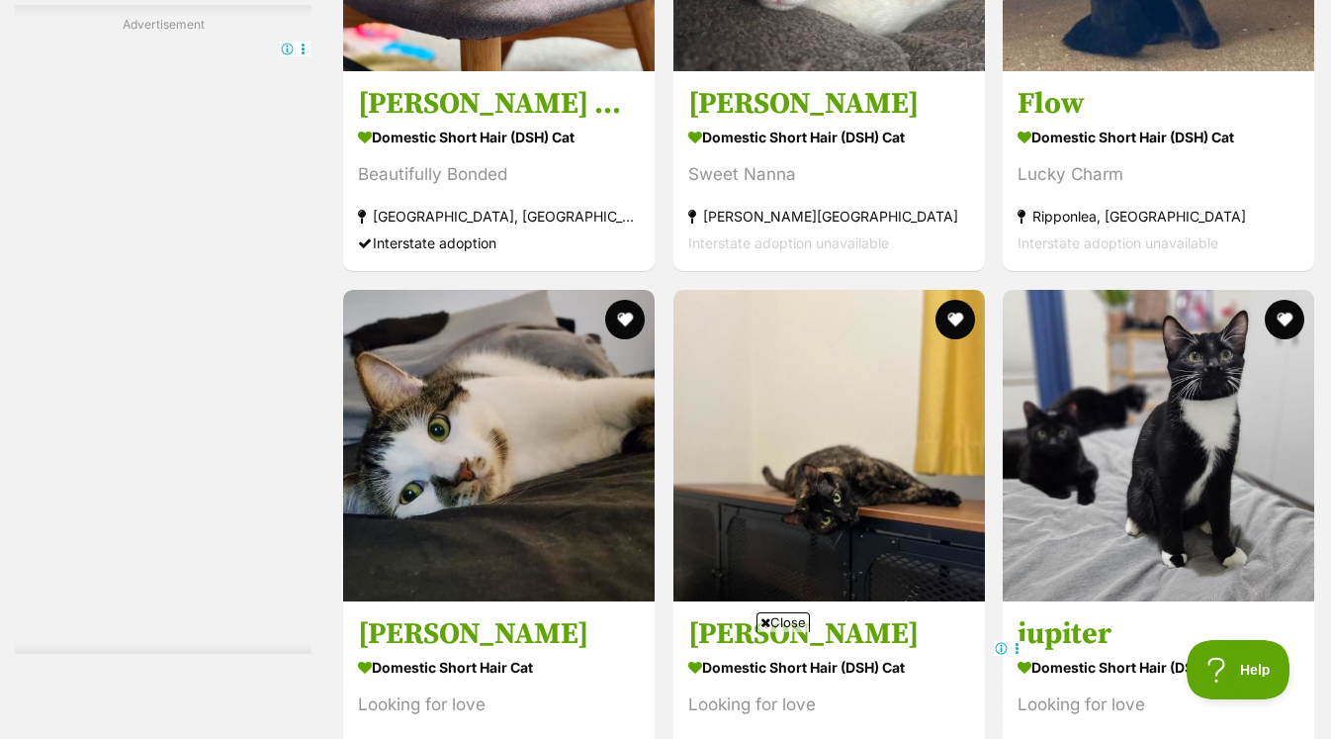
click at [771, 632] on div "Close" at bounding box center [666, 684] width 720 height 109
click at [775, 623] on span "Close" at bounding box center [783, 622] width 53 height 20
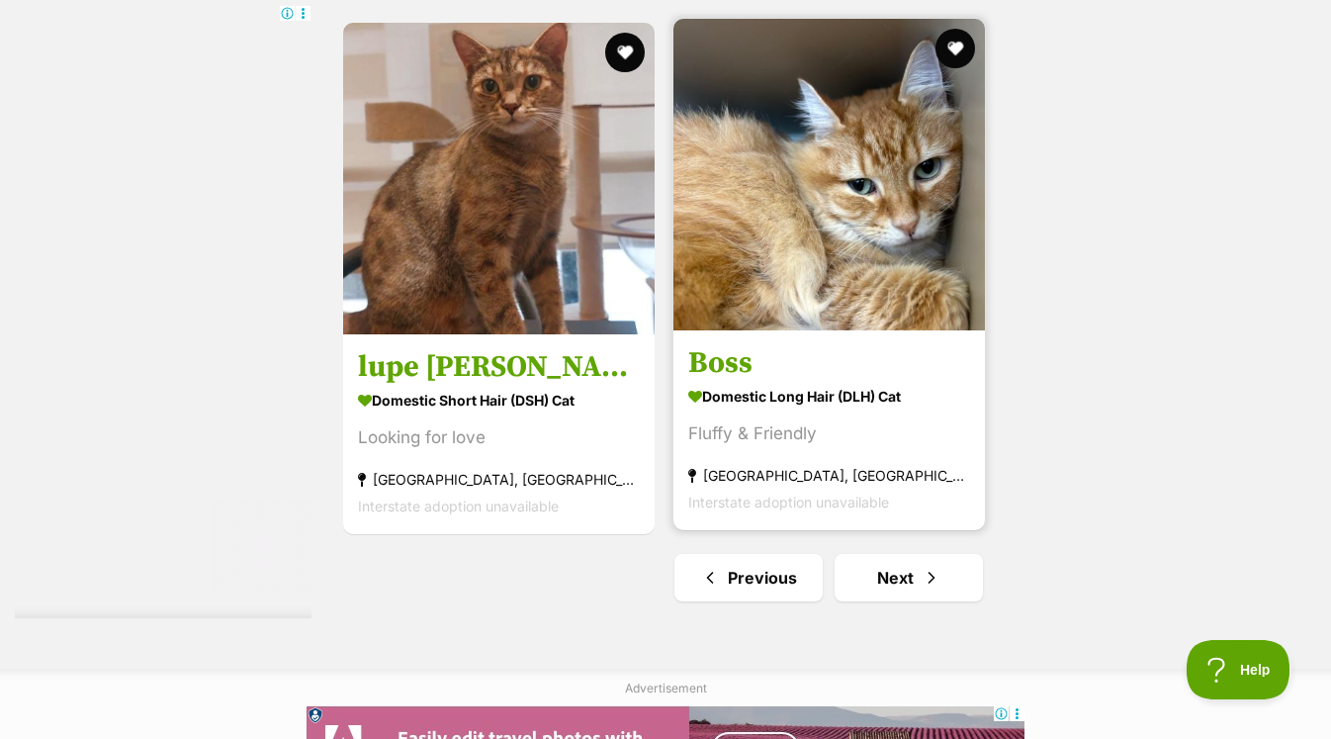
scroll to position [4551, 0]
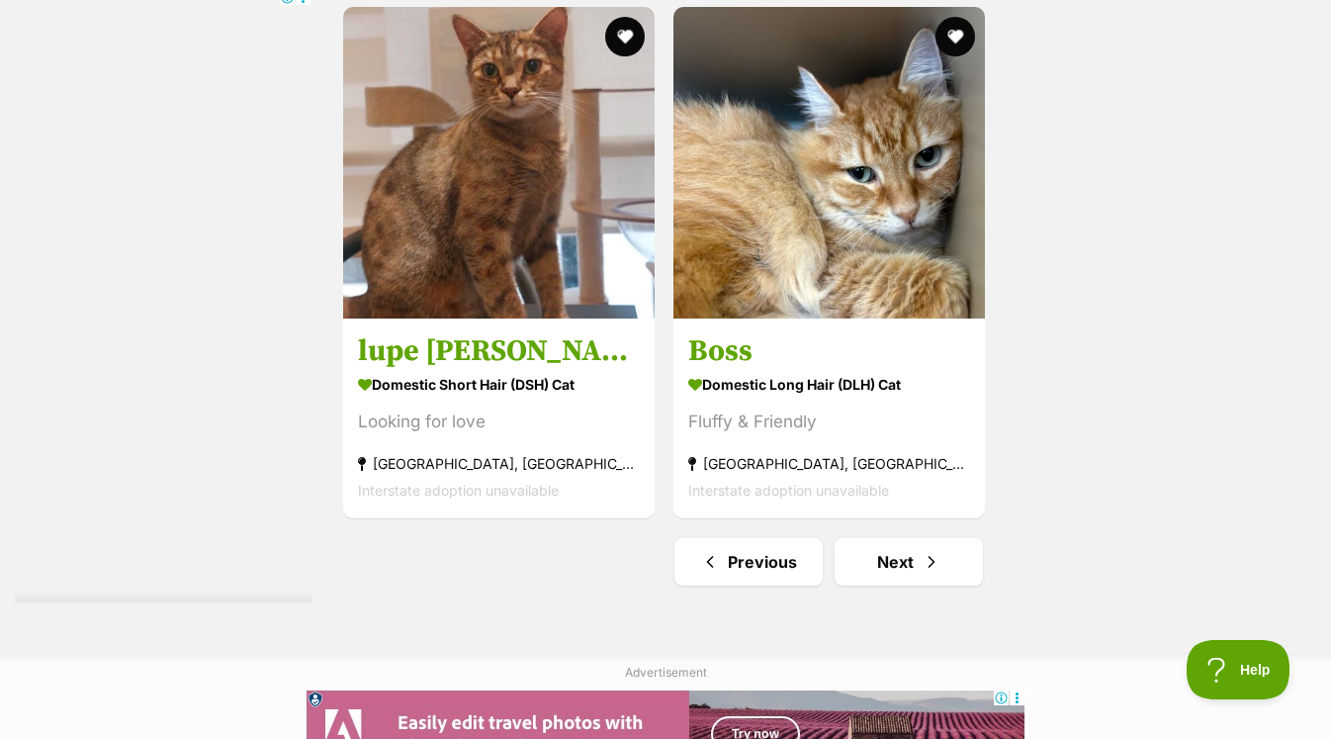
click at [918, 580] on link "Next" at bounding box center [909, 561] width 148 height 47
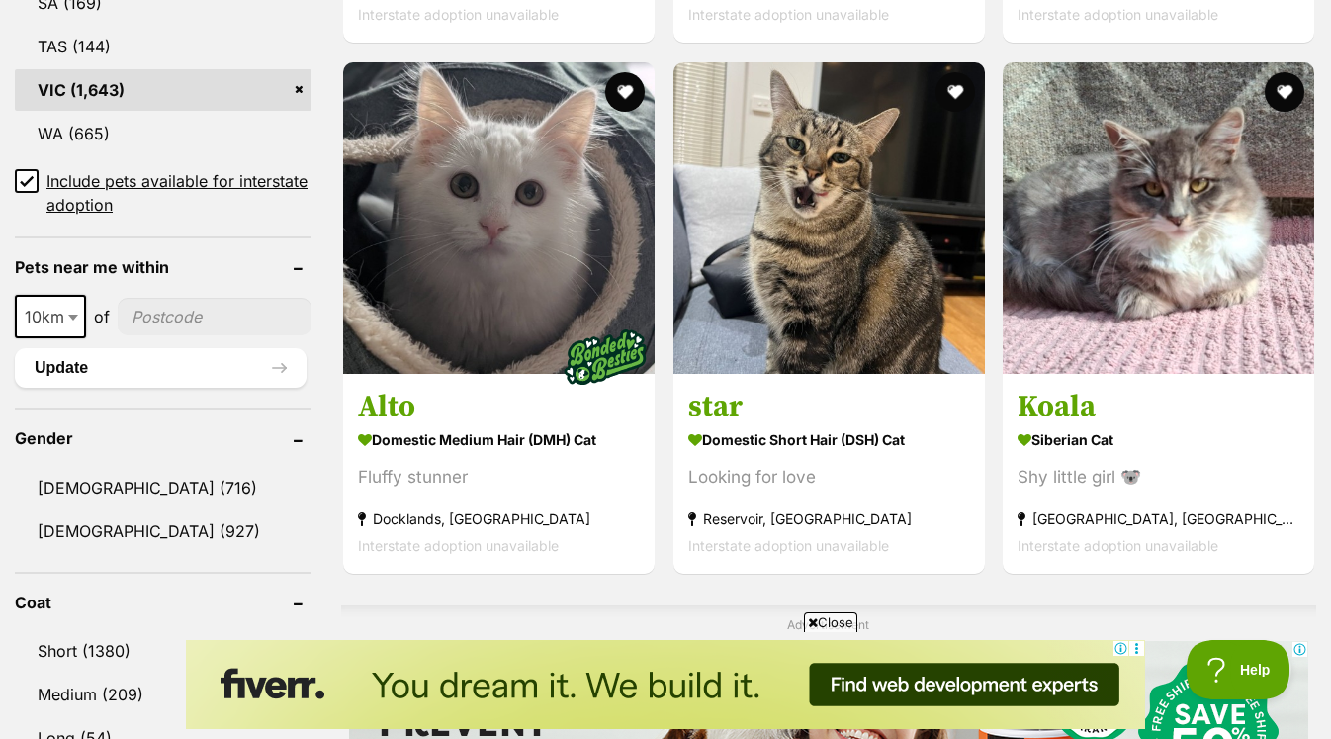
scroll to position [1313, 0]
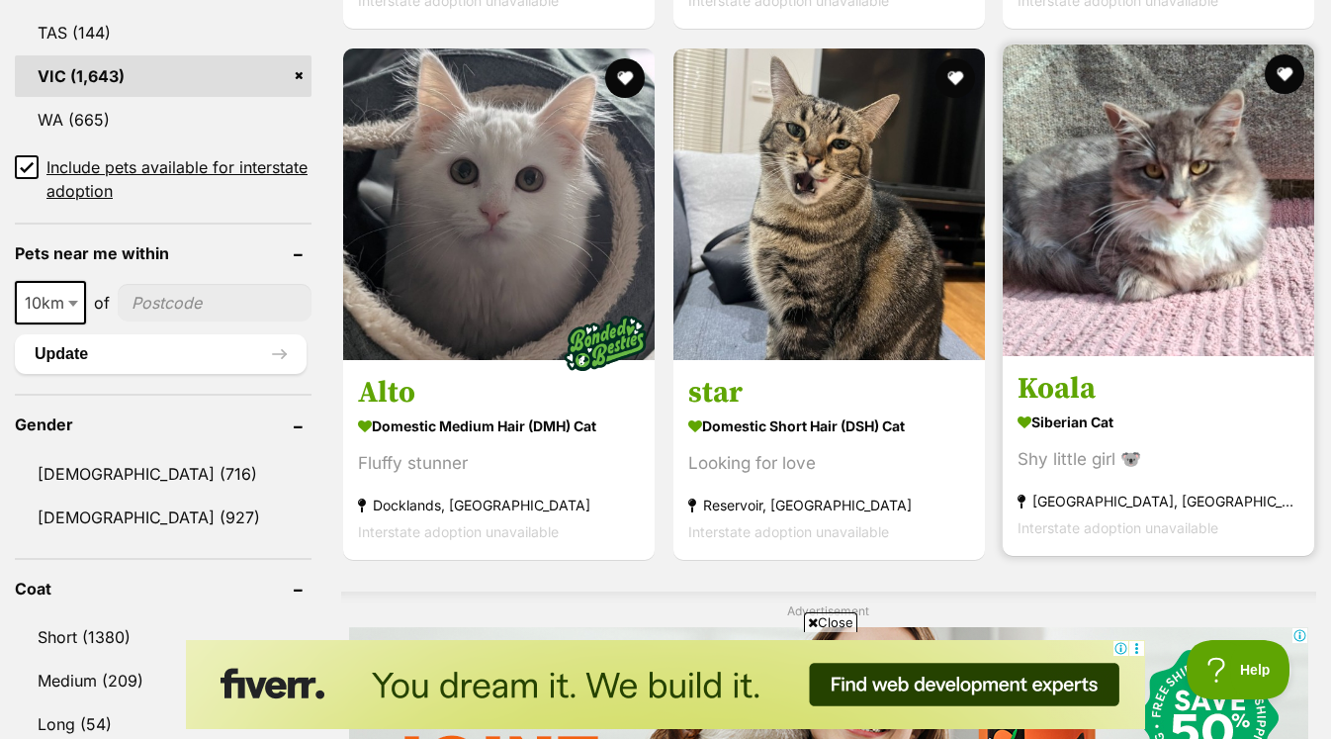
click at [1135, 273] on img at bounding box center [1159, 201] width 312 height 312
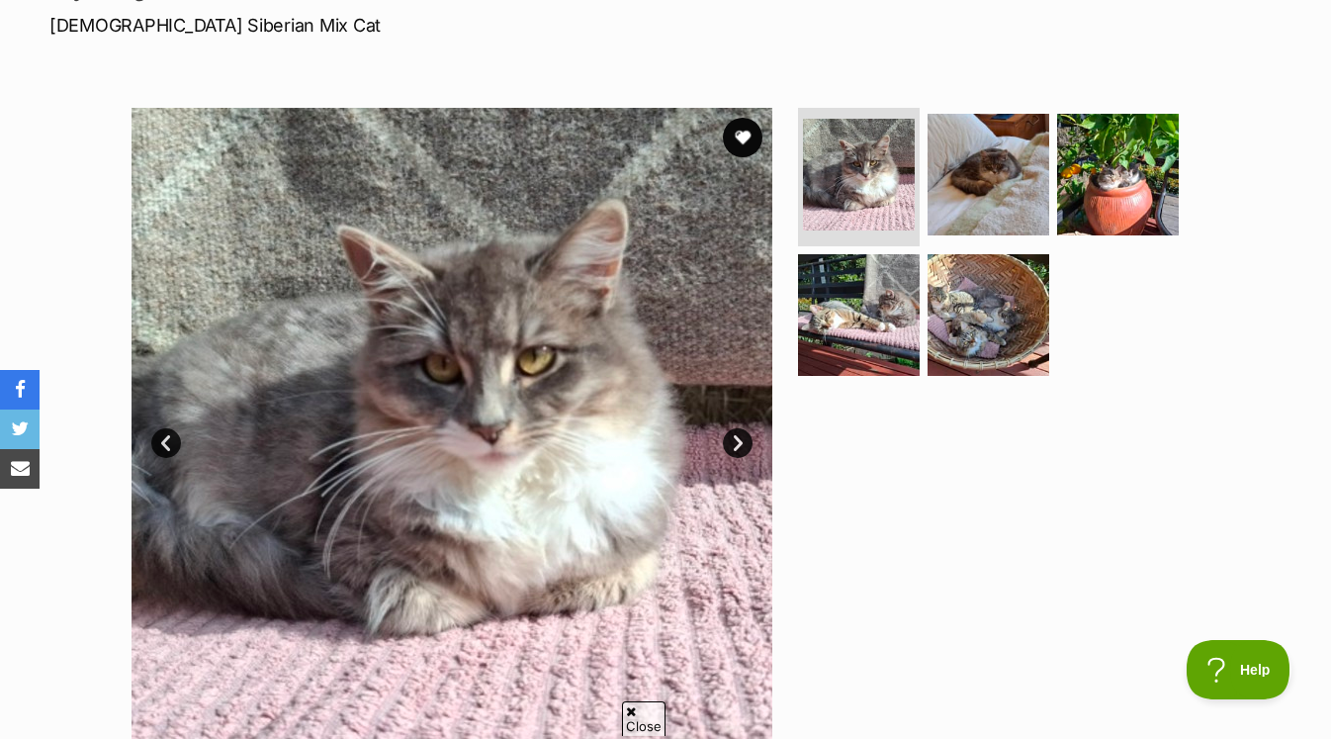
scroll to position [309, 0]
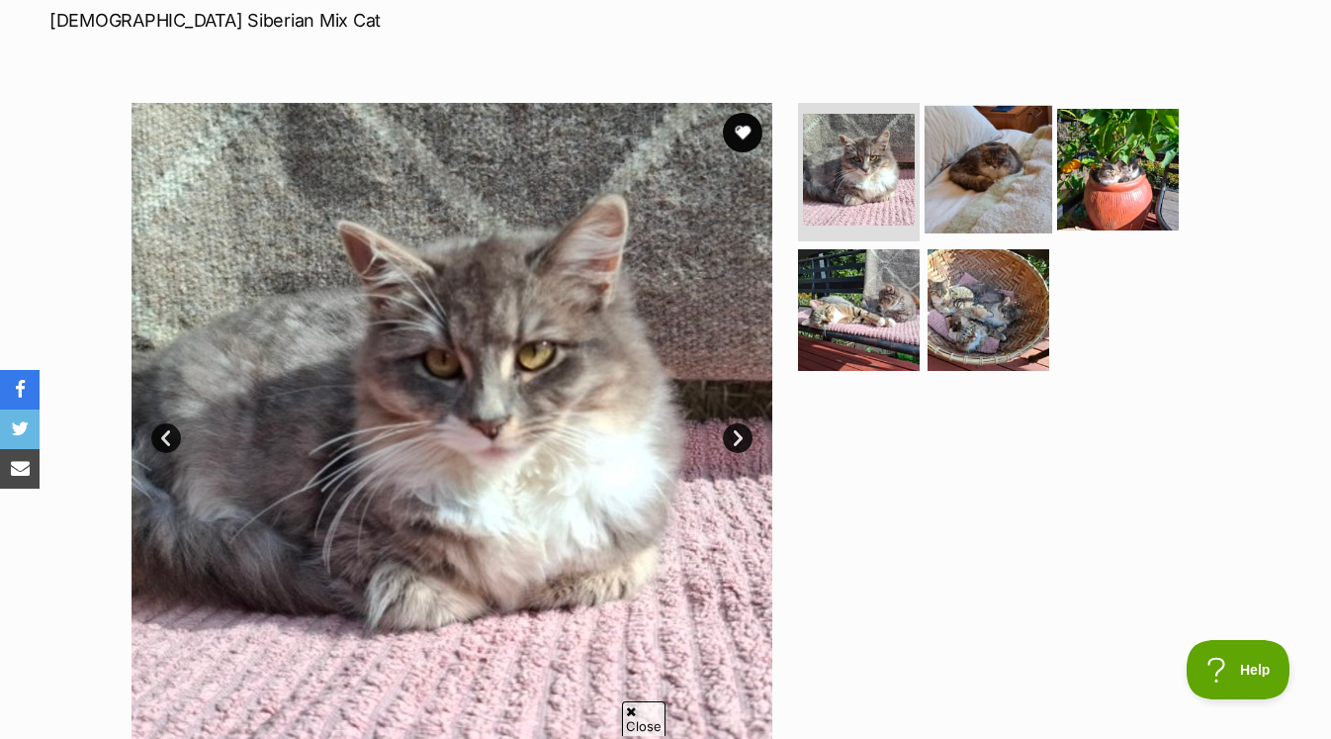
click at [990, 163] on img at bounding box center [989, 170] width 128 height 128
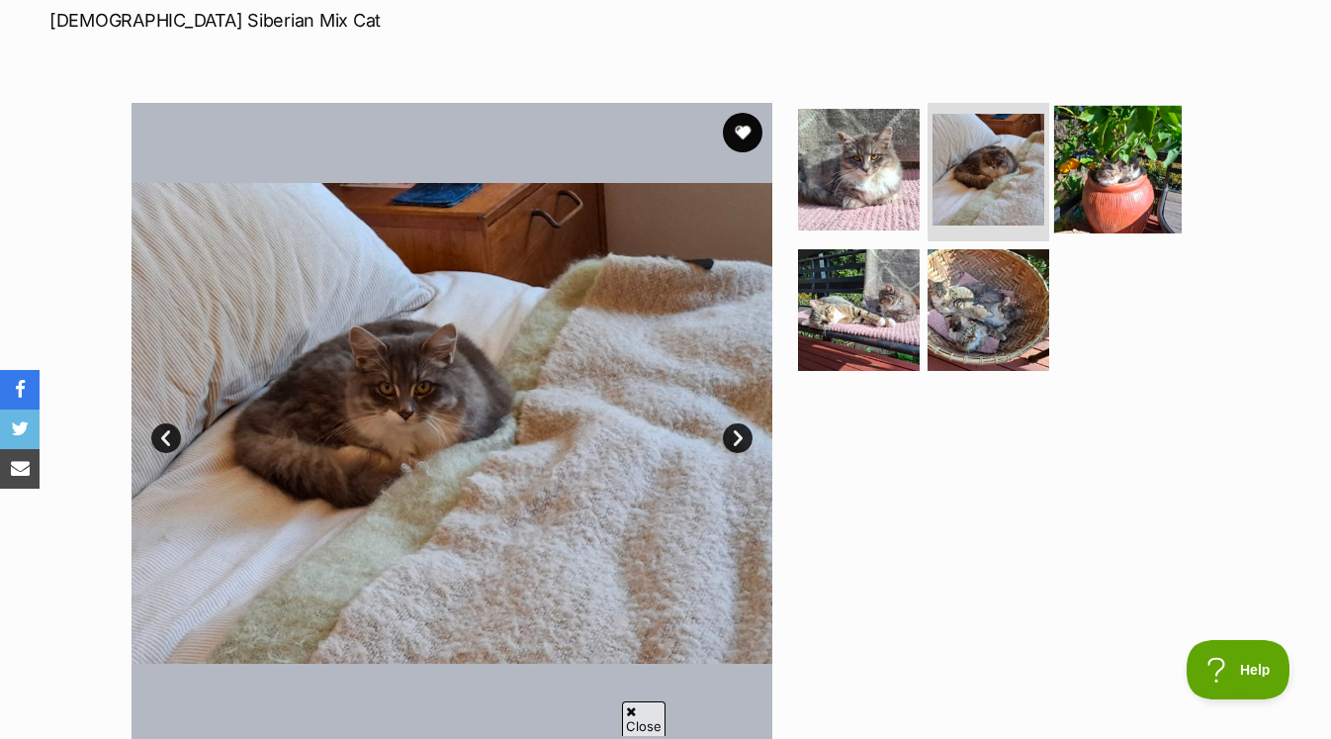
scroll to position [0, 0]
click at [1109, 172] on img at bounding box center [1118, 170] width 128 height 128
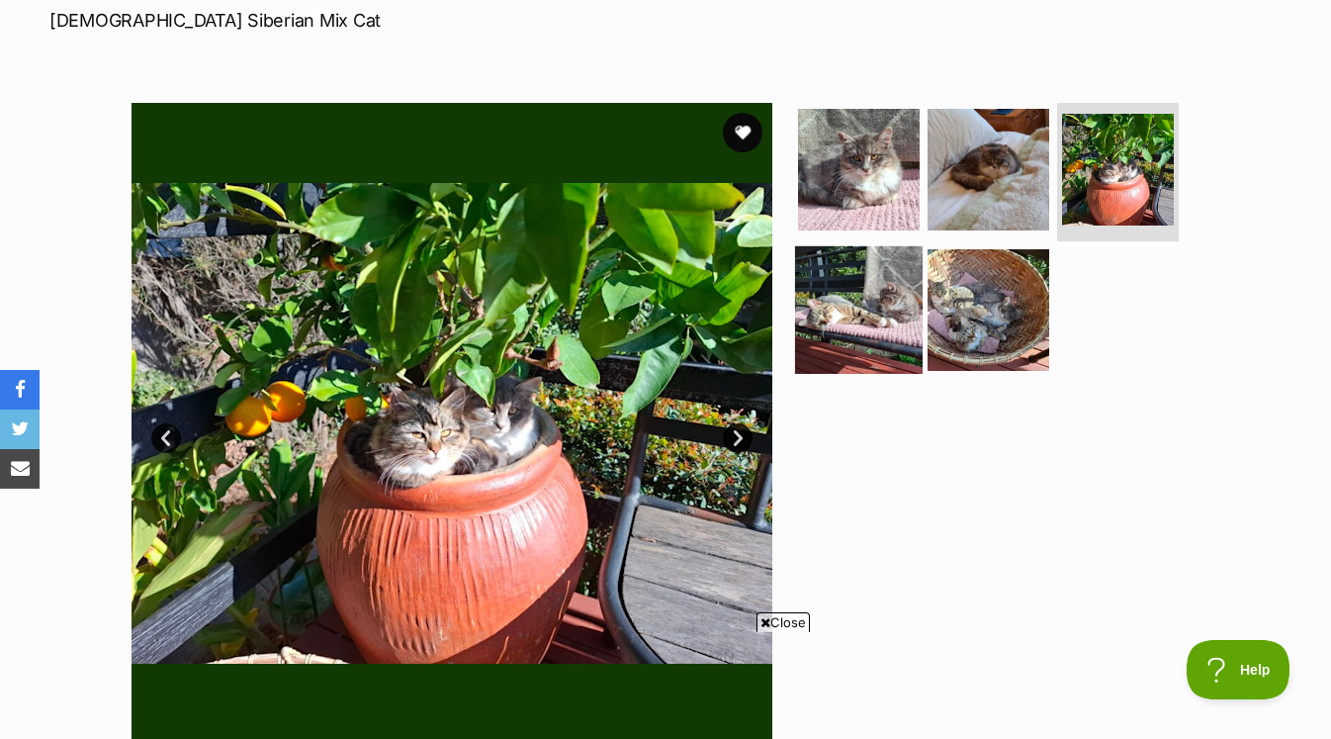
click at [889, 311] on img at bounding box center [859, 309] width 128 height 128
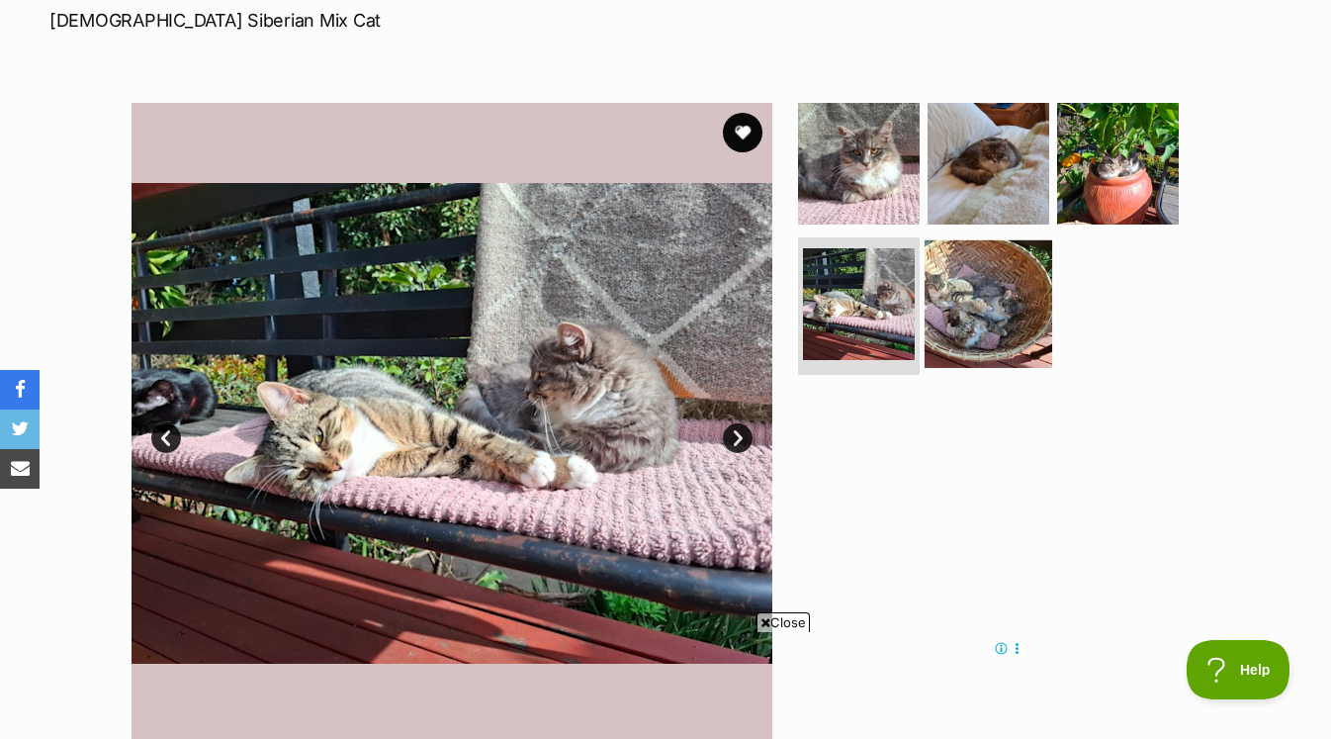
click at [940, 315] on img at bounding box center [989, 303] width 128 height 128
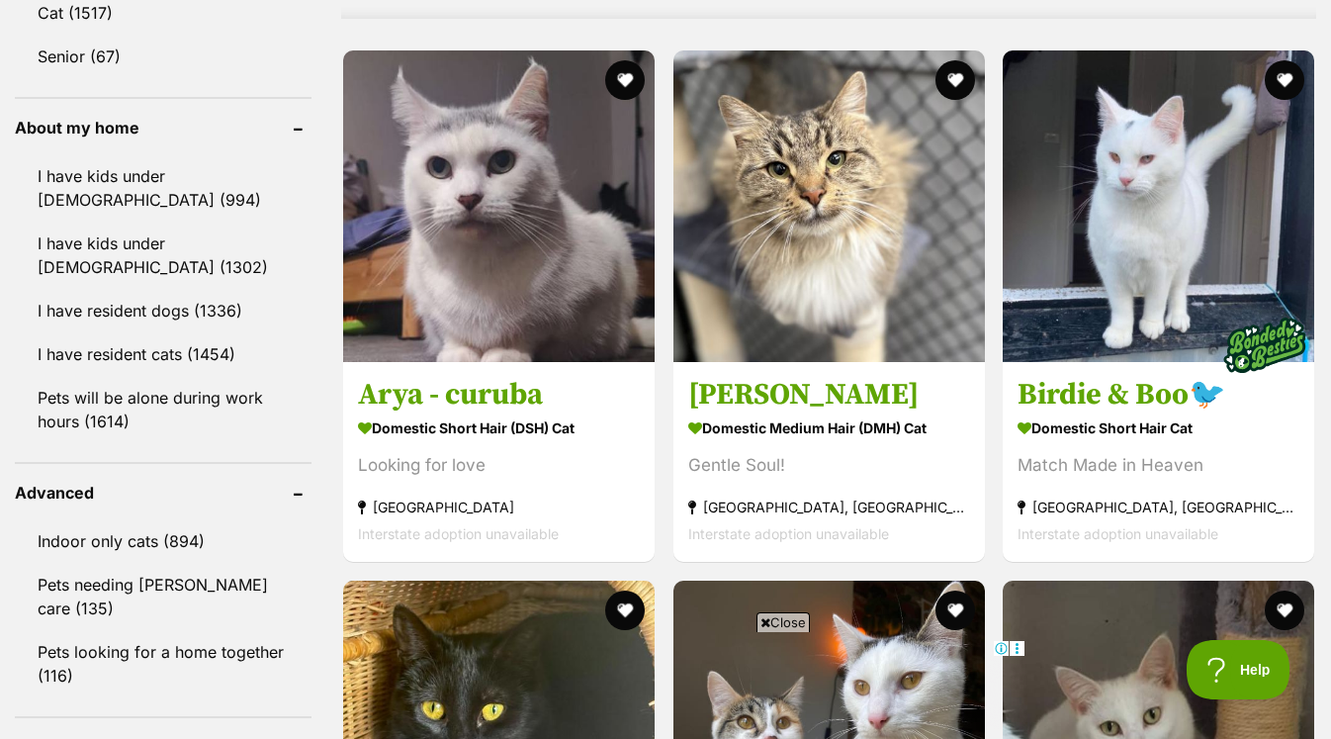
scroll to position [2270, 0]
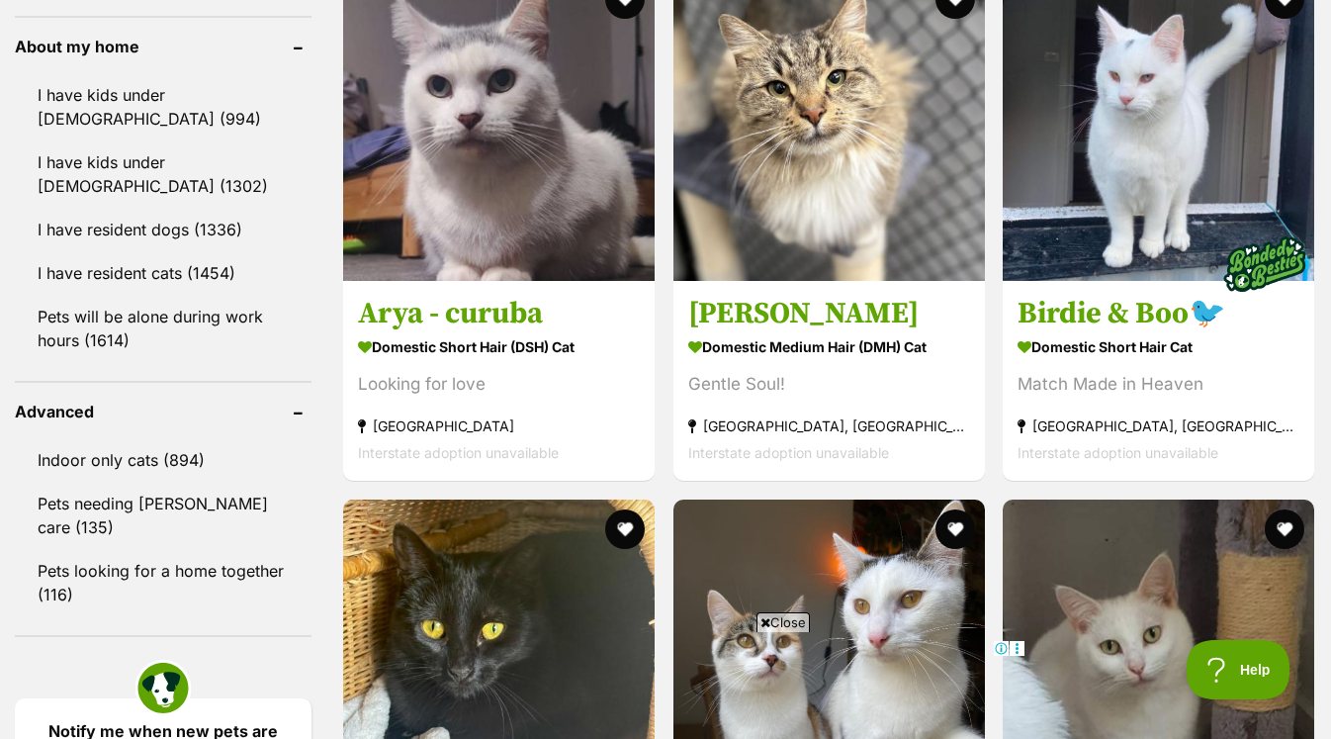
click at [783, 626] on span "Close" at bounding box center [783, 622] width 53 height 20
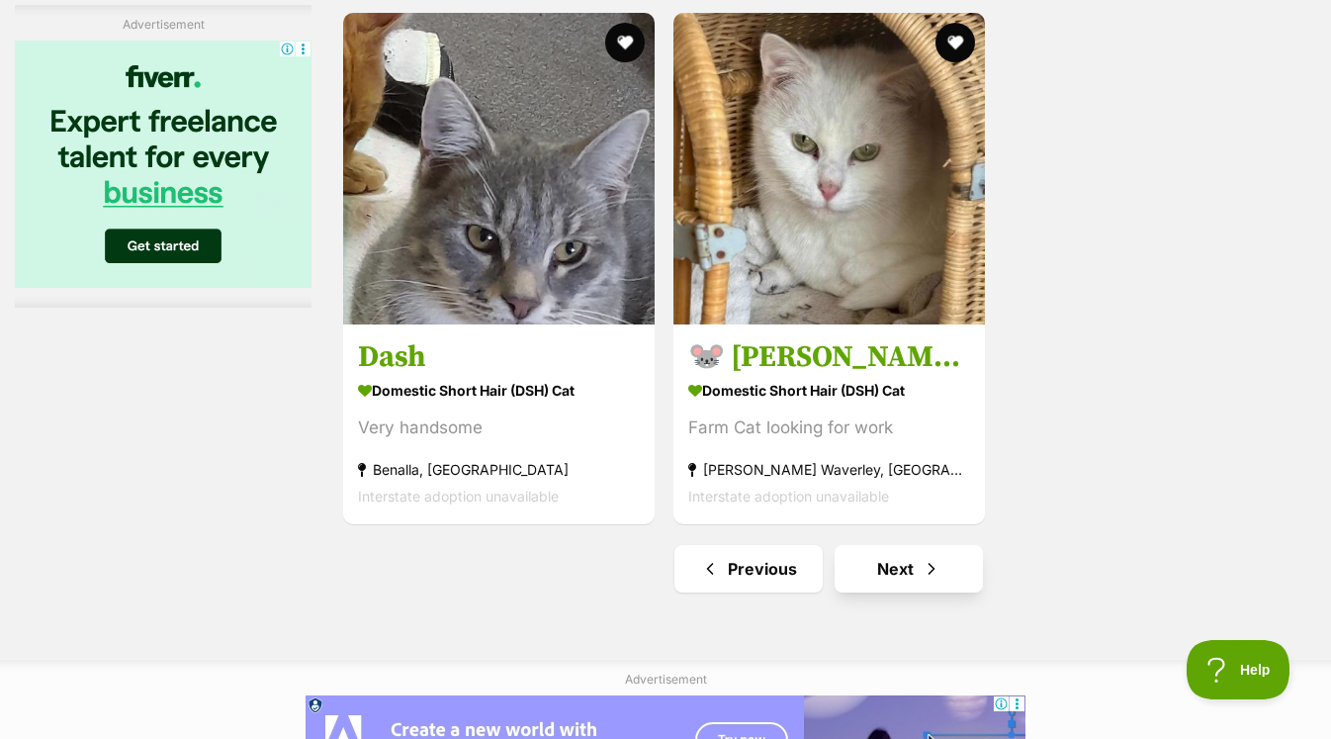
scroll to position [4897, 0]
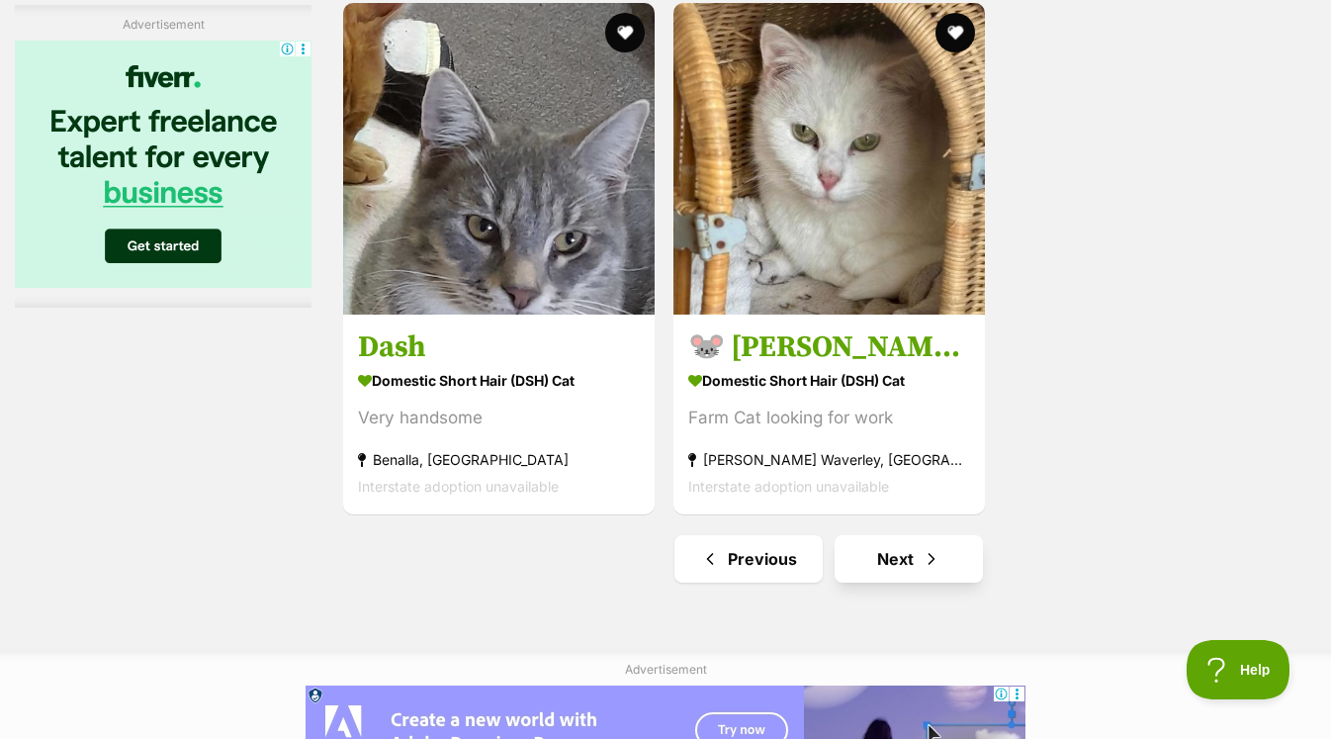
click at [917, 568] on link "Next" at bounding box center [909, 558] width 148 height 47
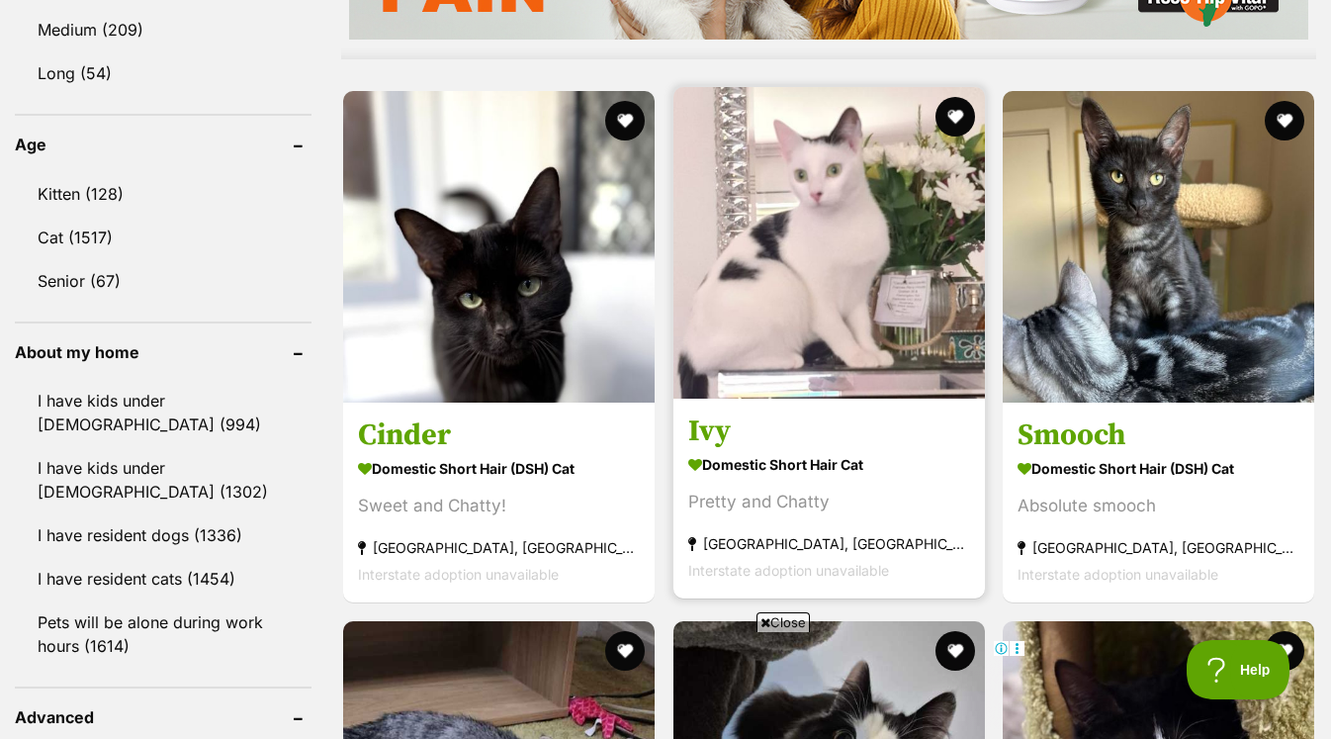
scroll to position [2003, 0]
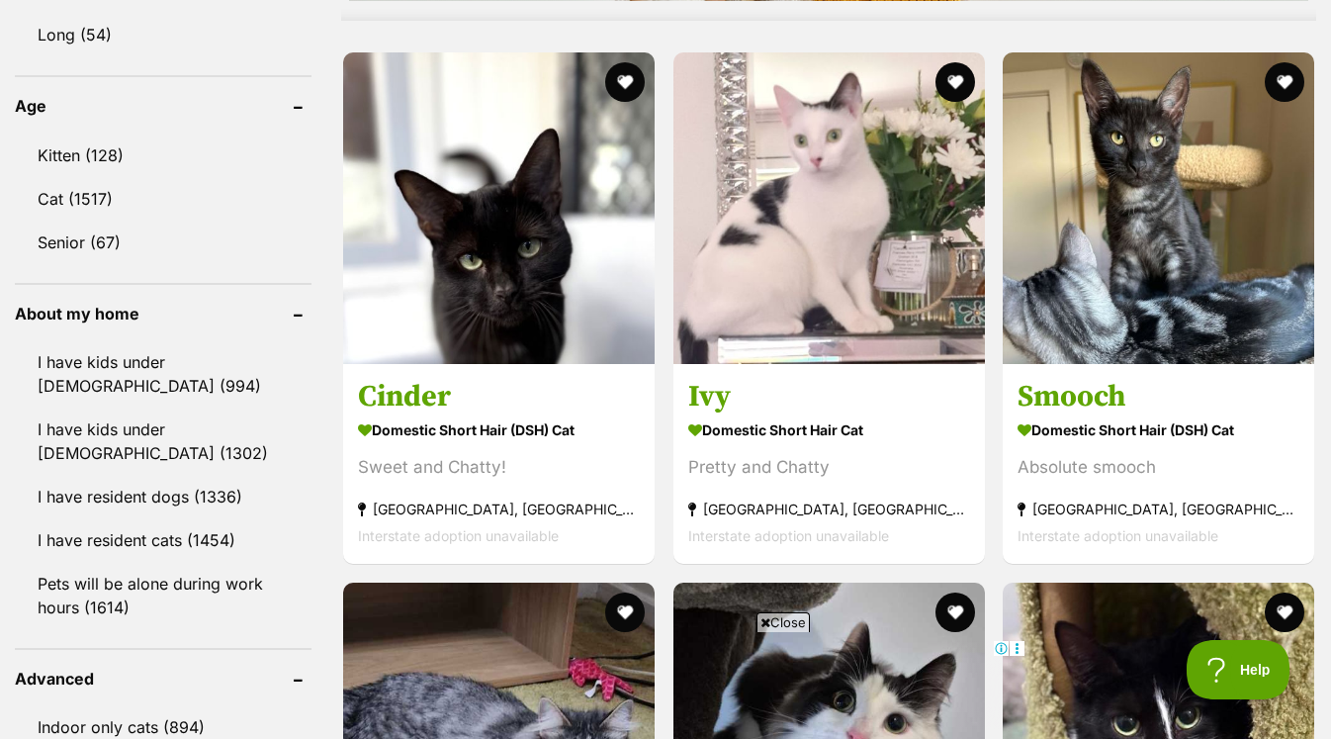
click at [784, 624] on span "Close" at bounding box center [783, 622] width 53 height 20
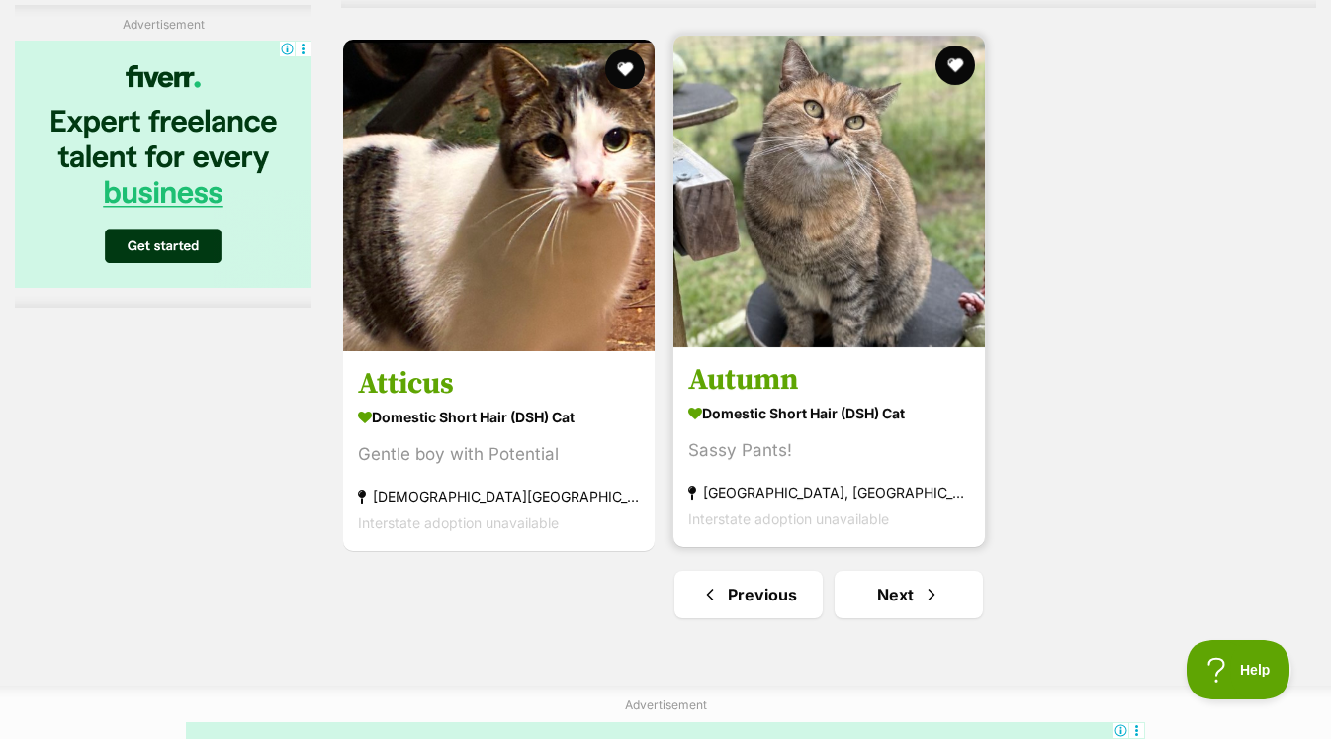
scroll to position [0, 0]
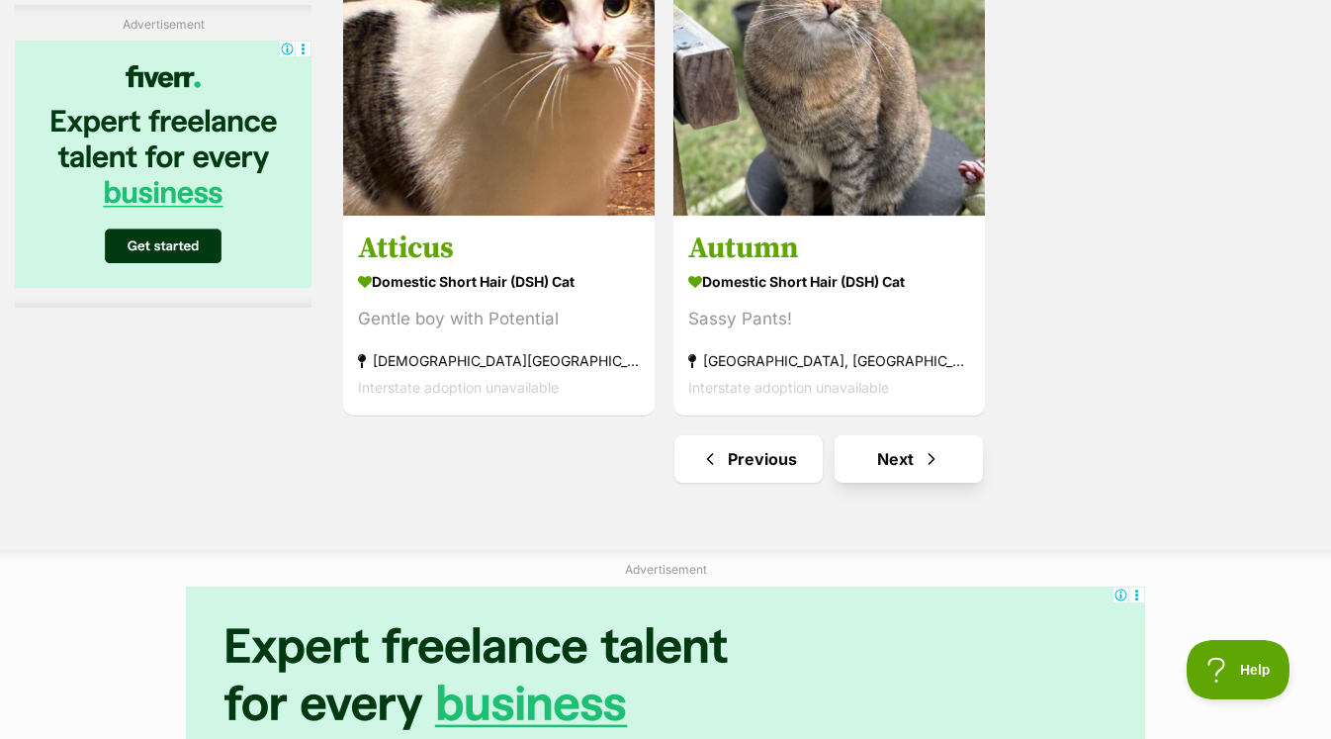
click at [884, 458] on link "Next" at bounding box center [909, 458] width 148 height 47
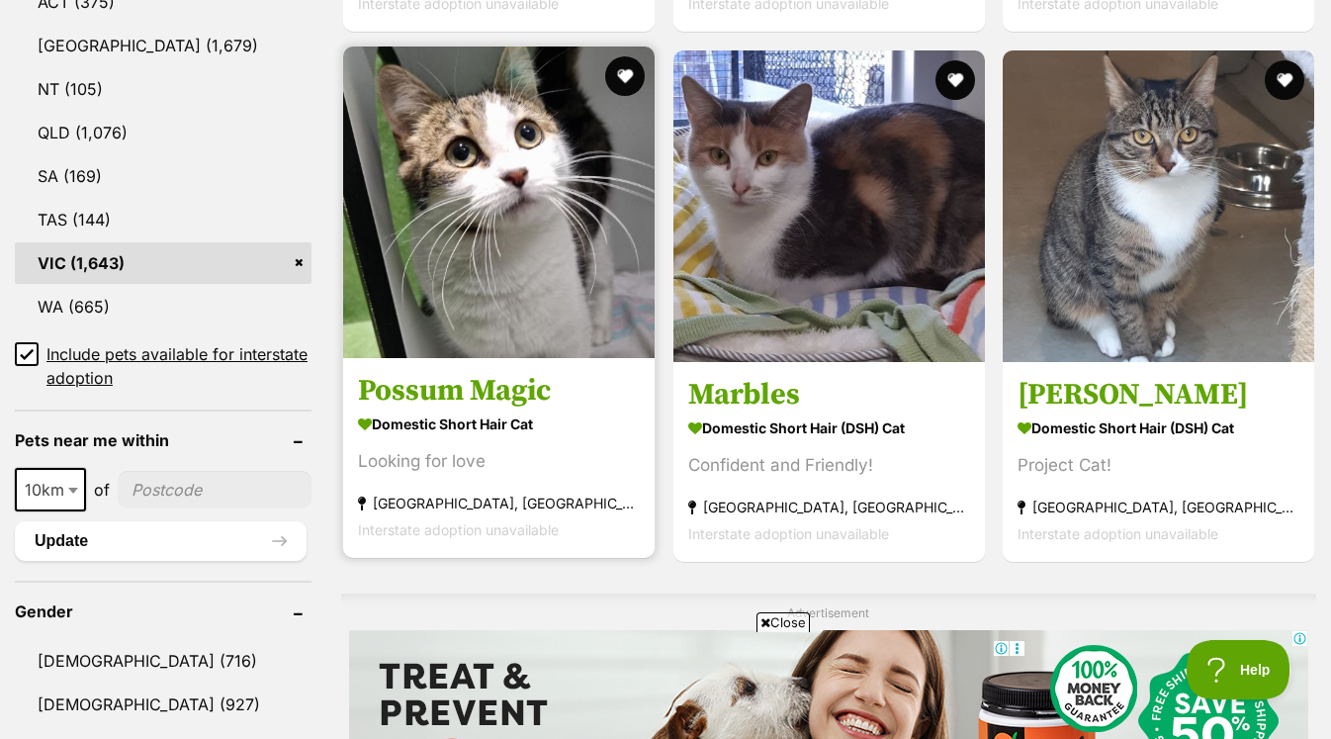
scroll to position [1357, 0]
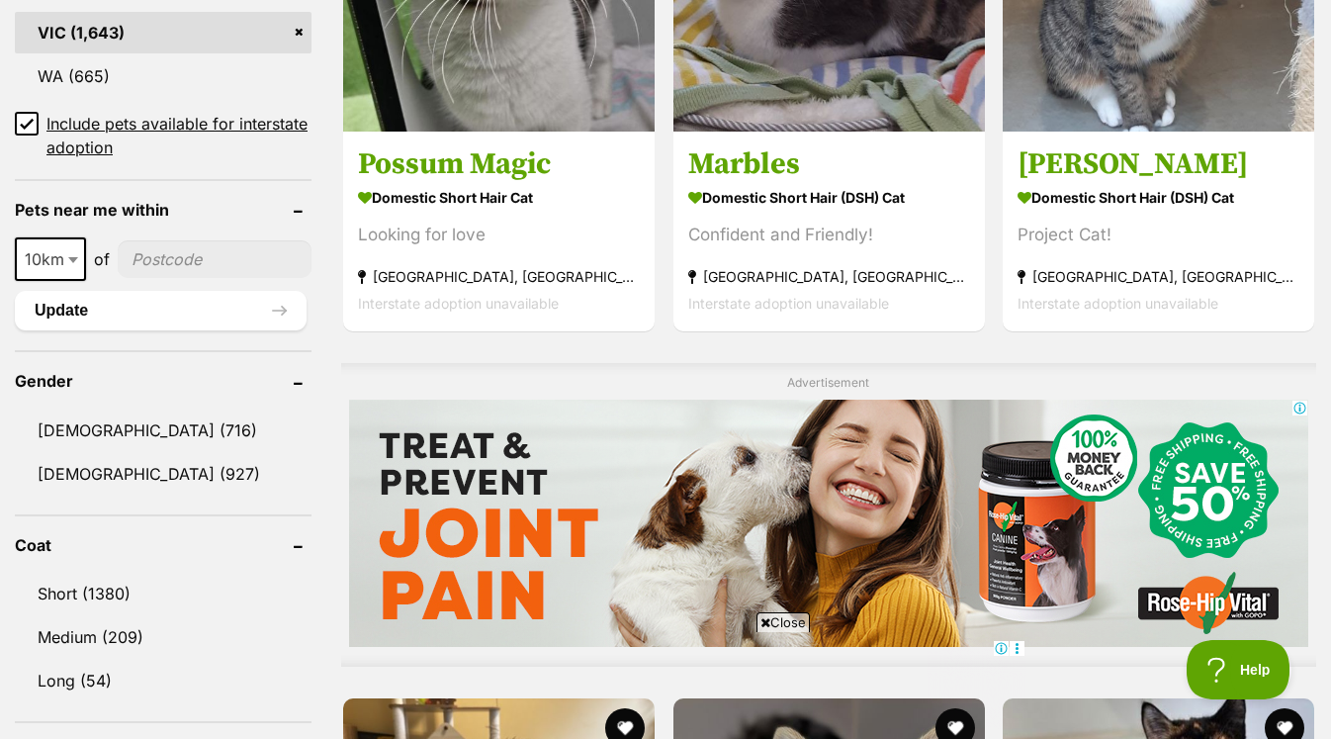
click at [769, 618] on span "Close" at bounding box center [783, 622] width 53 height 20
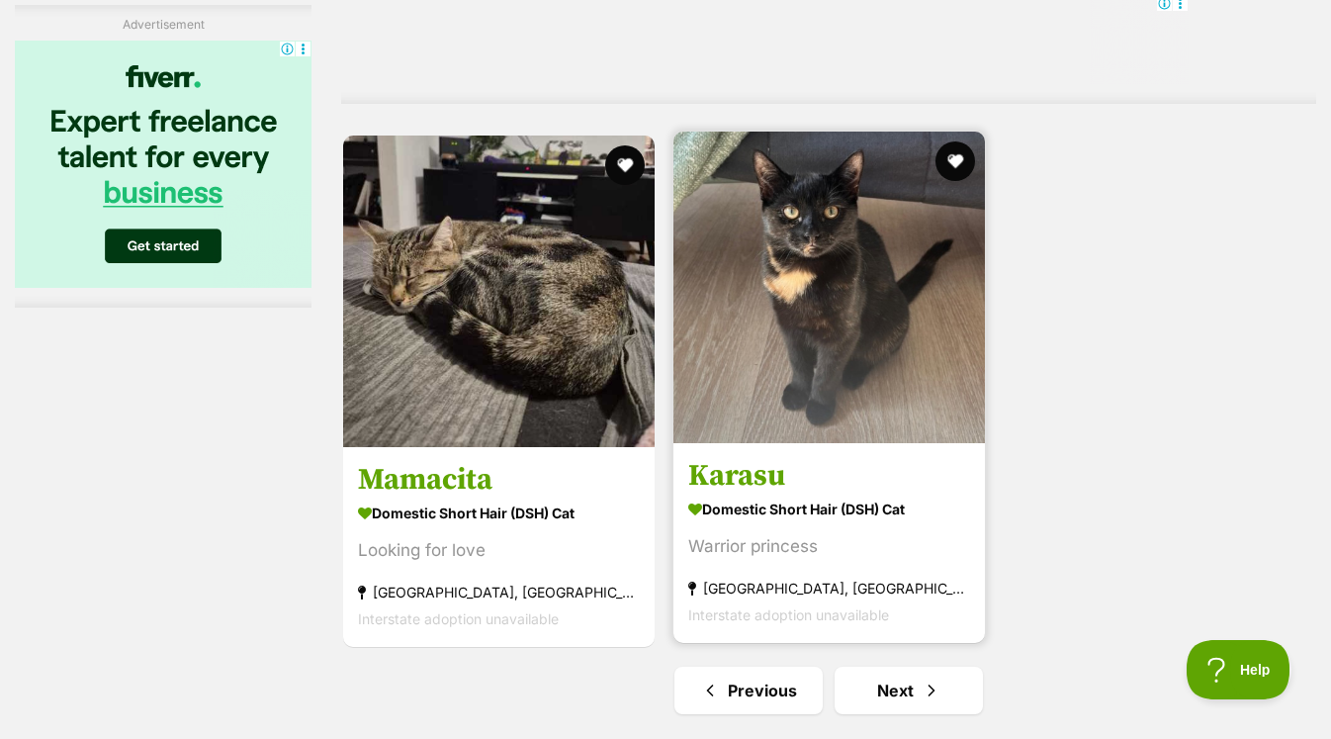
scroll to position [0, 0]
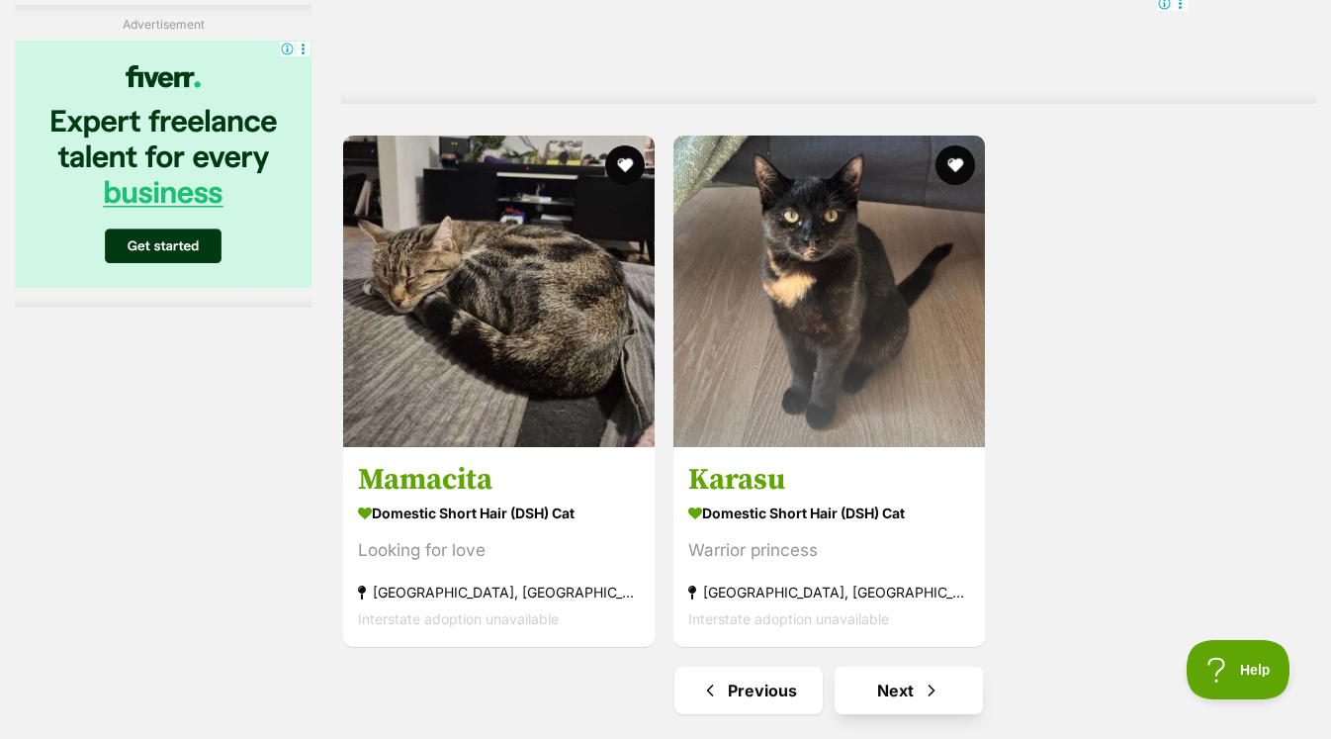
click at [884, 679] on link "Next" at bounding box center [909, 690] width 148 height 47
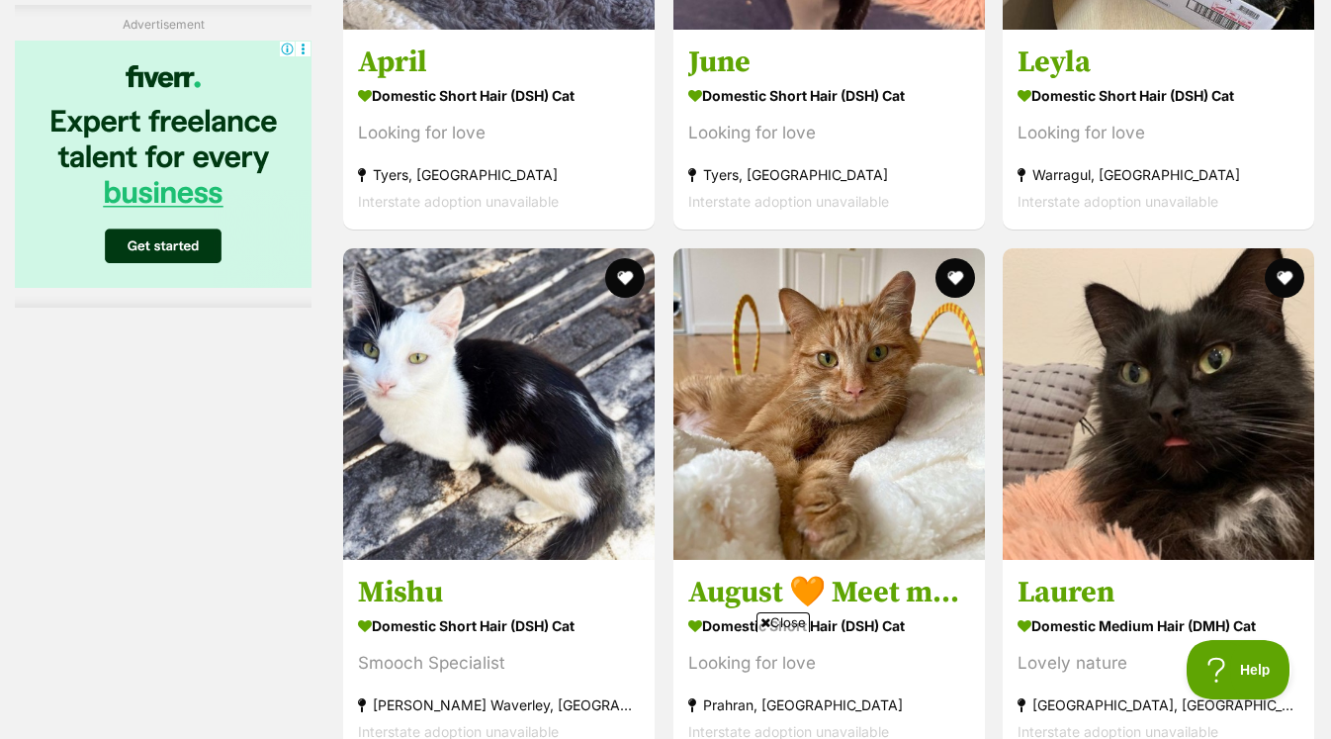
scroll to position [3778, 0]
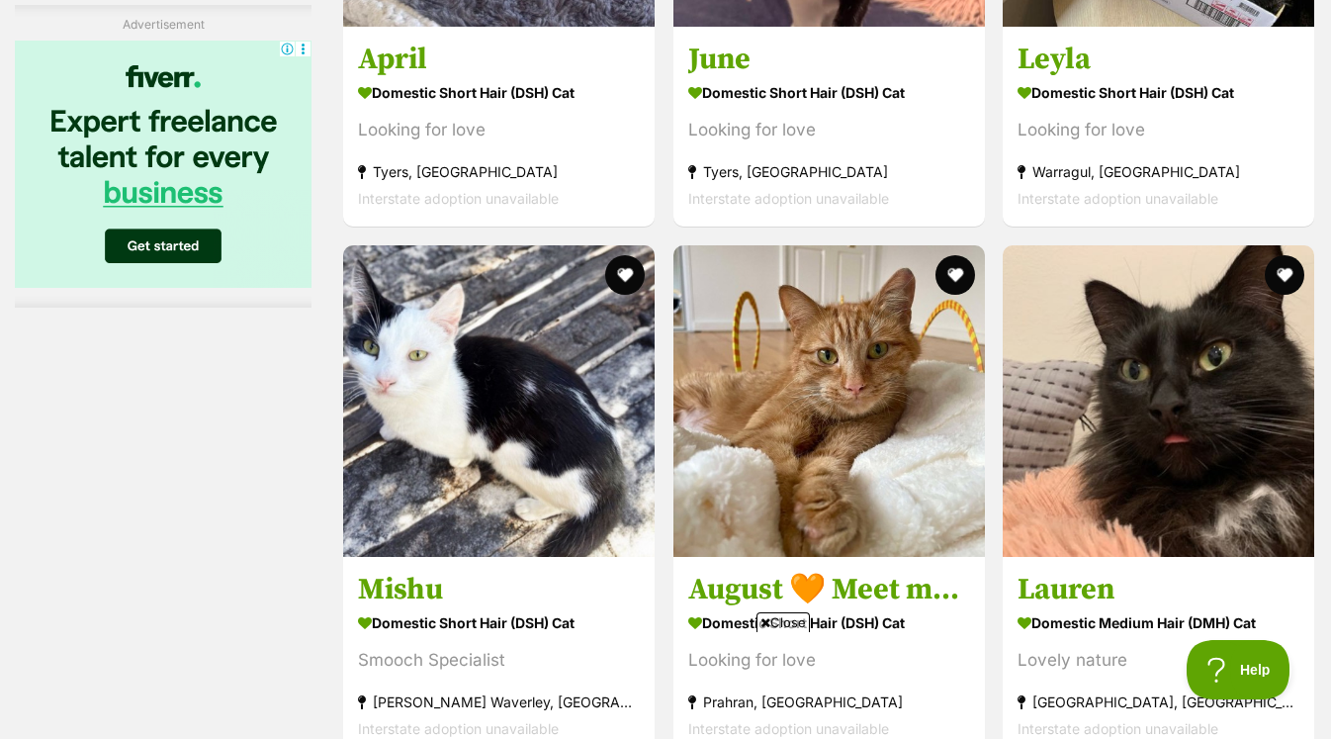
click at [777, 625] on span "Close" at bounding box center [783, 622] width 53 height 20
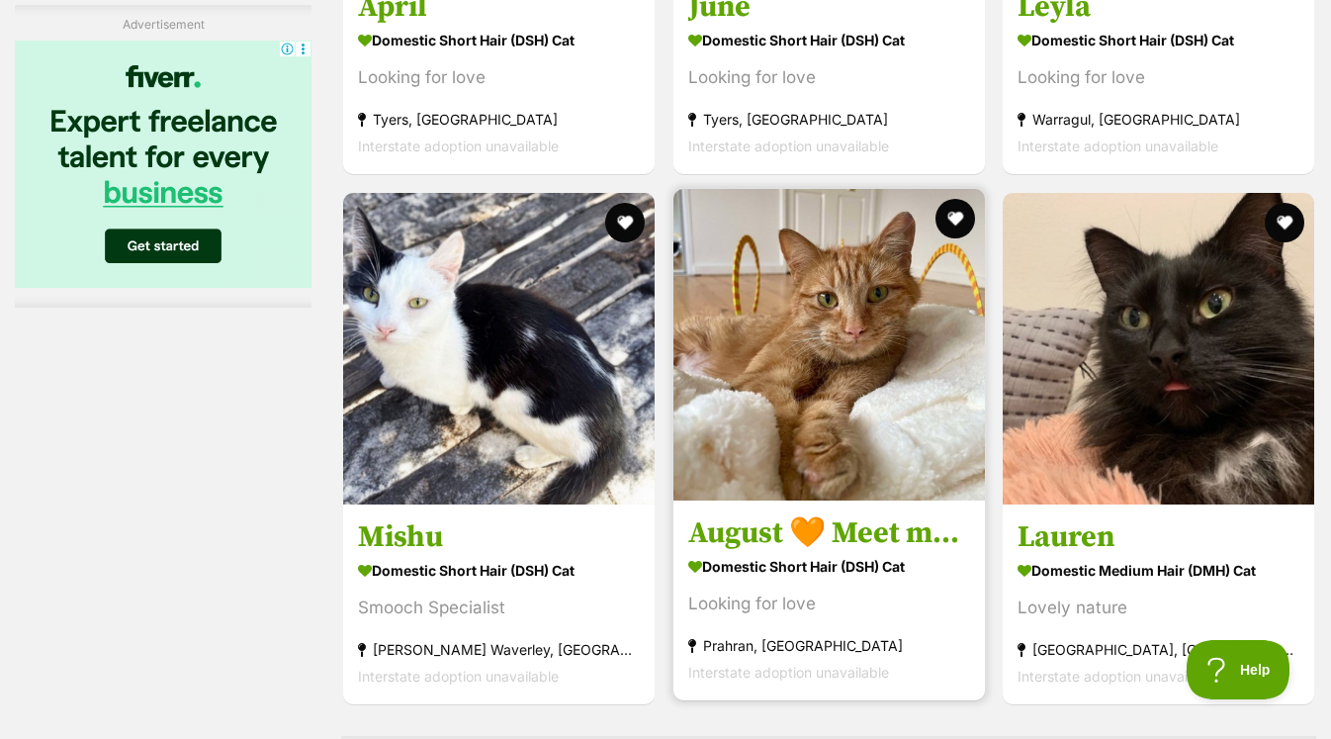
scroll to position [3835, 0]
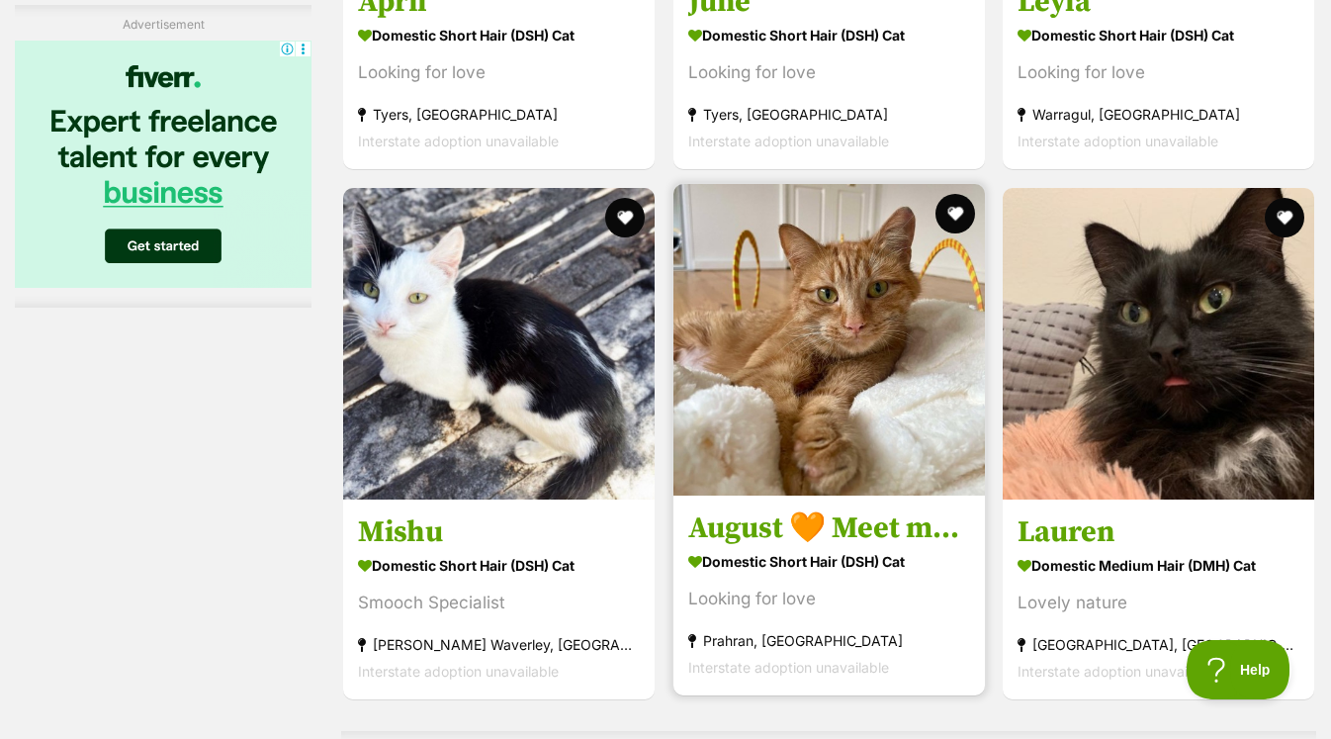
click at [814, 370] on img at bounding box center [829, 340] width 312 height 312
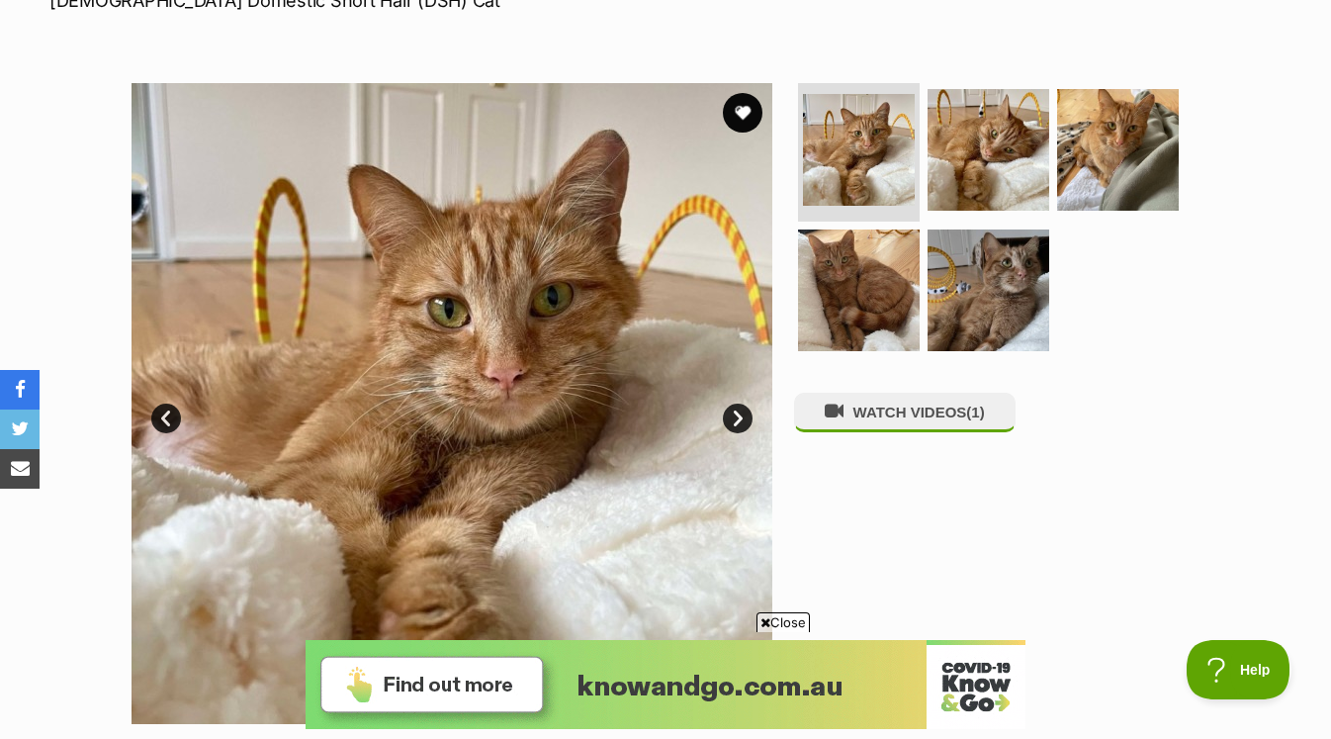
click at [725, 411] on link "Next" at bounding box center [738, 418] width 30 height 30
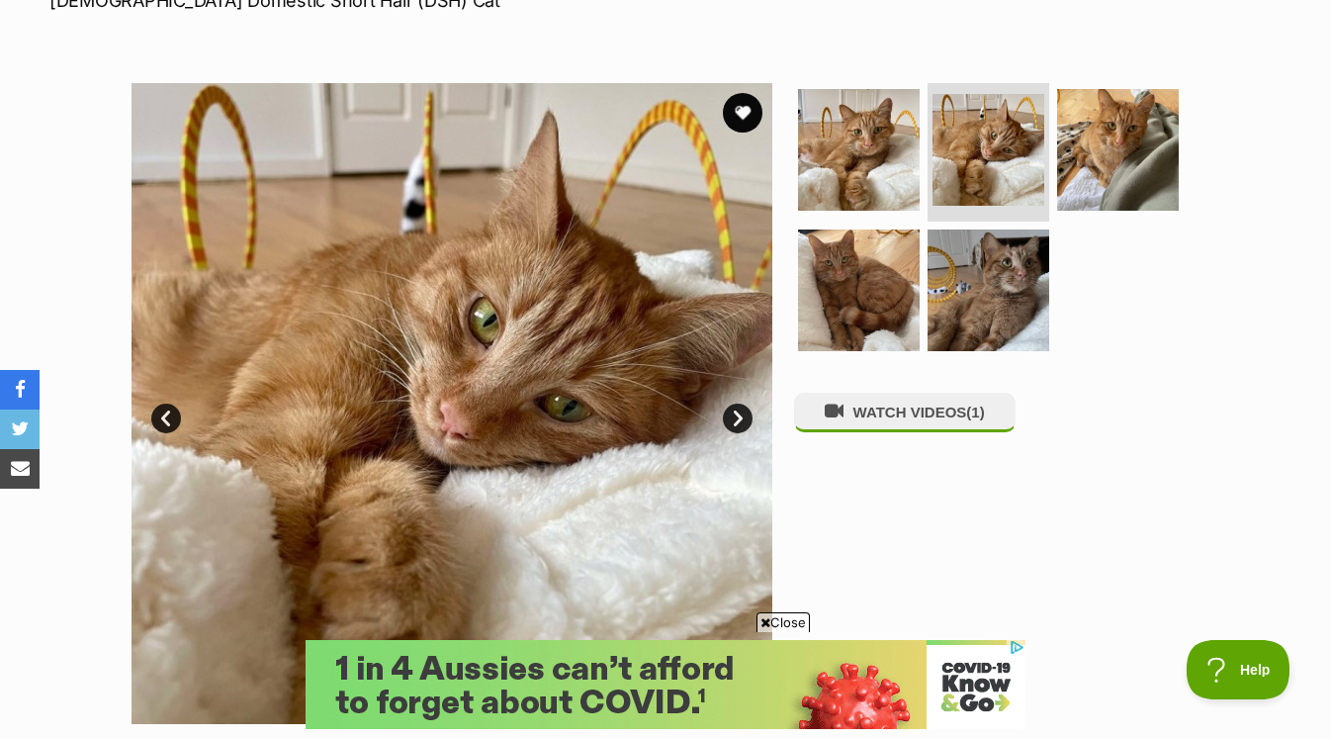
click at [725, 411] on link "Next" at bounding box center [738, 418] width 30 height 30
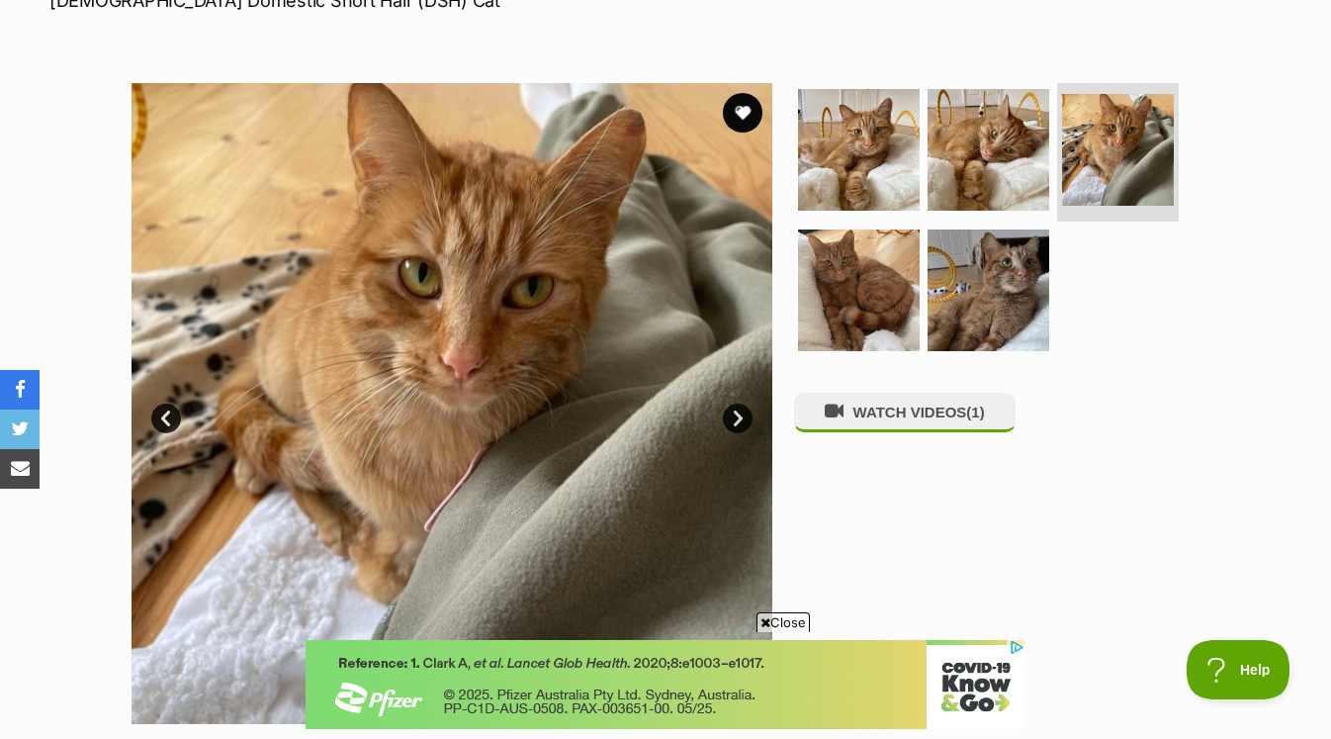
click at [725, 411] on link "Next" at bounding box center [738, 418] width 30 height 30
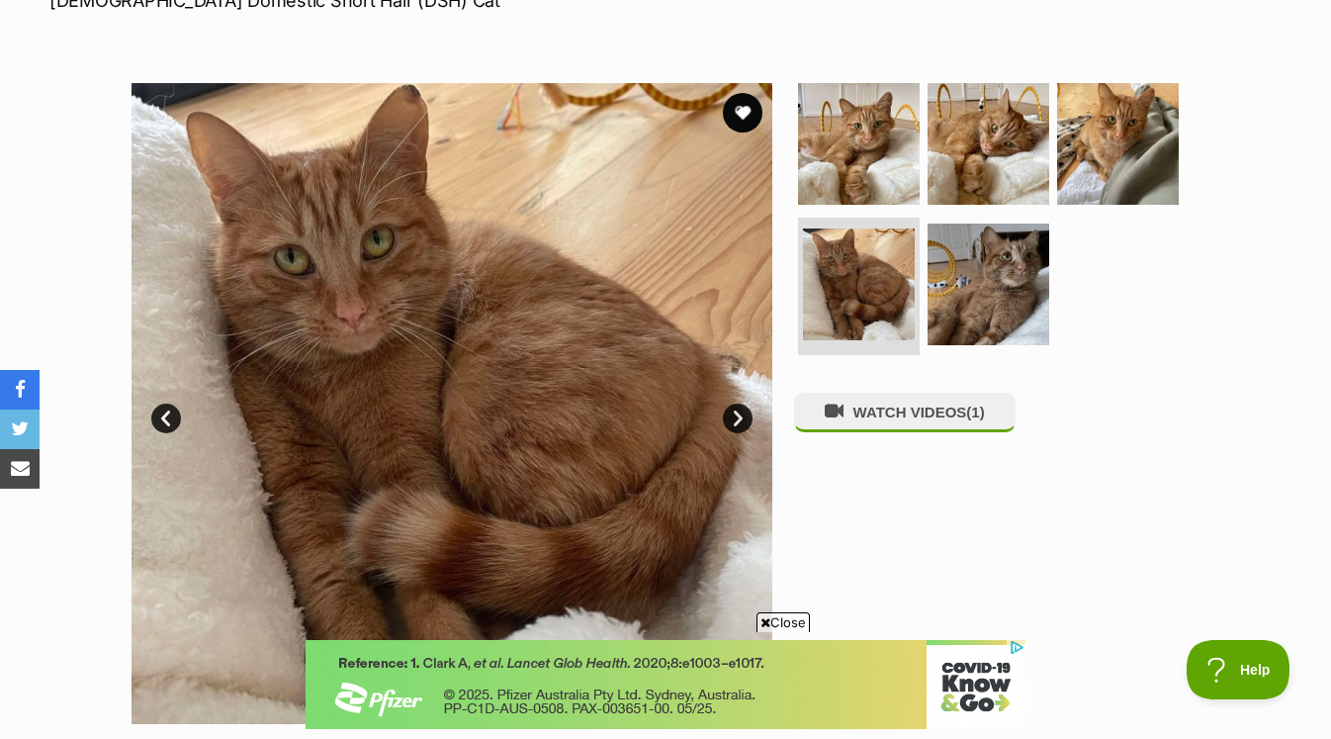
click at [722, 412] on img at bounding box center [452, 403] width 641 height 641
click at [729, 414] on link "Next" at bounding box center [738, 418] width 30 height 30
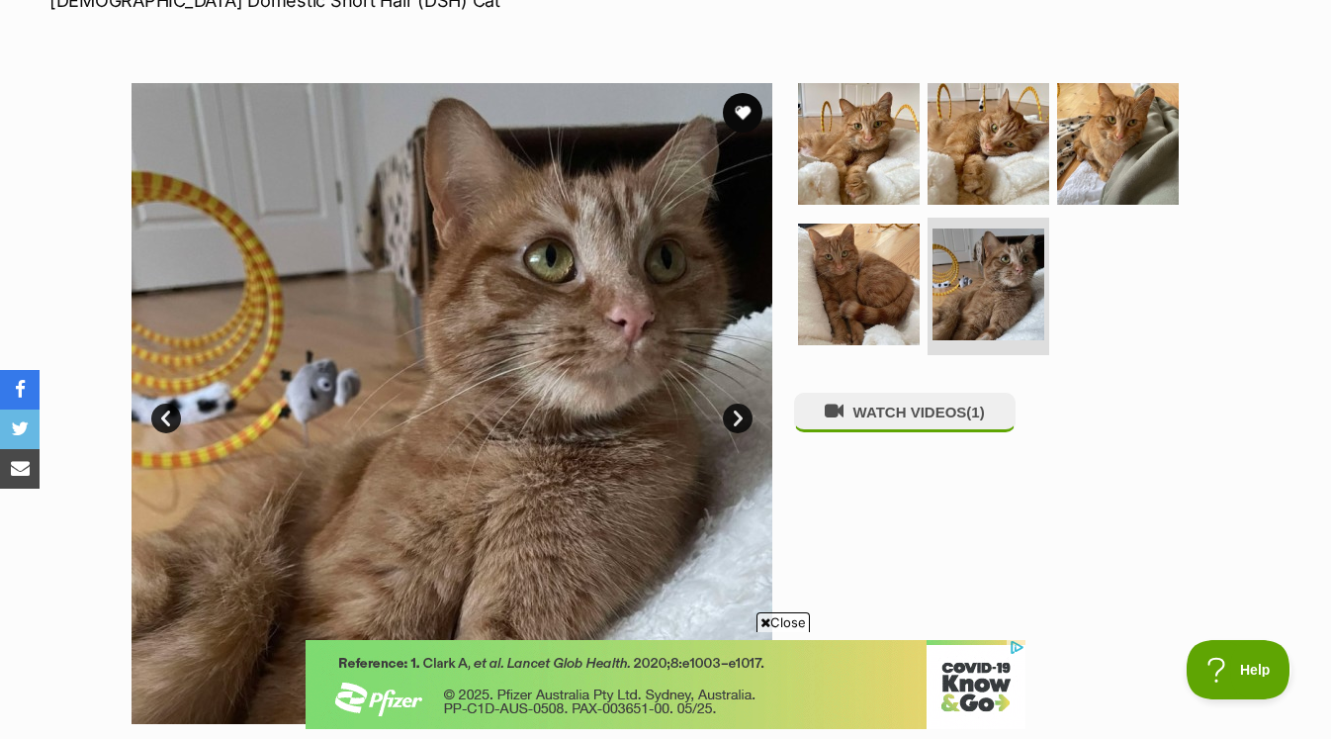
click at [729, 410] on link "Next" at bounding box center [738, 418] width 30 height 30
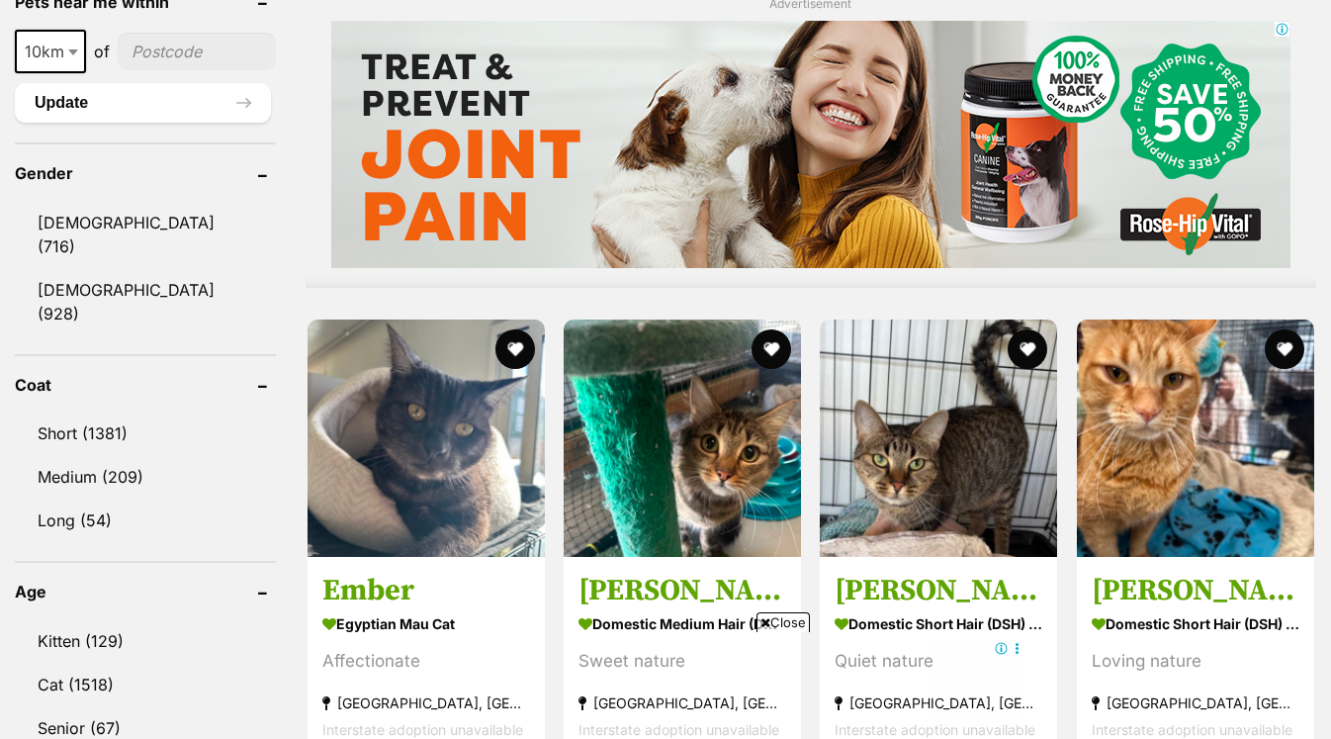
scroll to position [1633, 0]
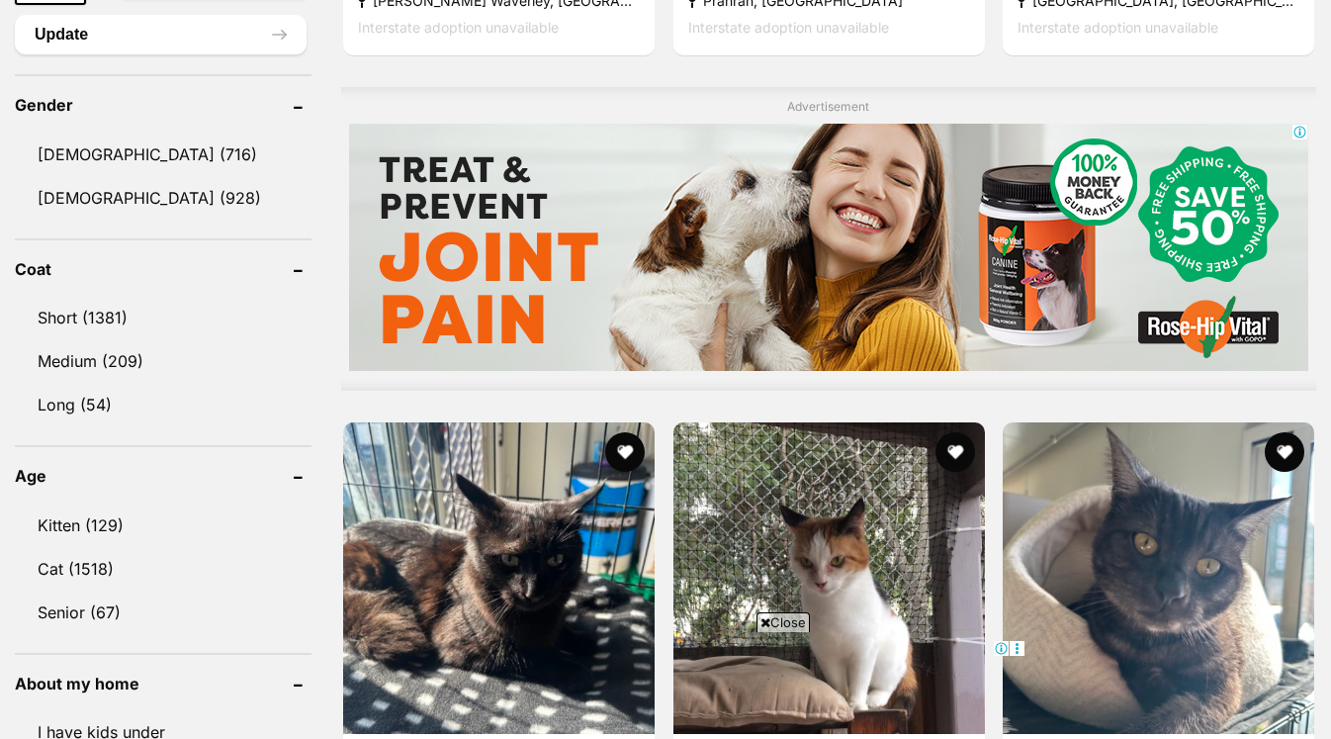
click at [774, 623] on span "Close" at bounding box center [783, 622] width 53 height 20
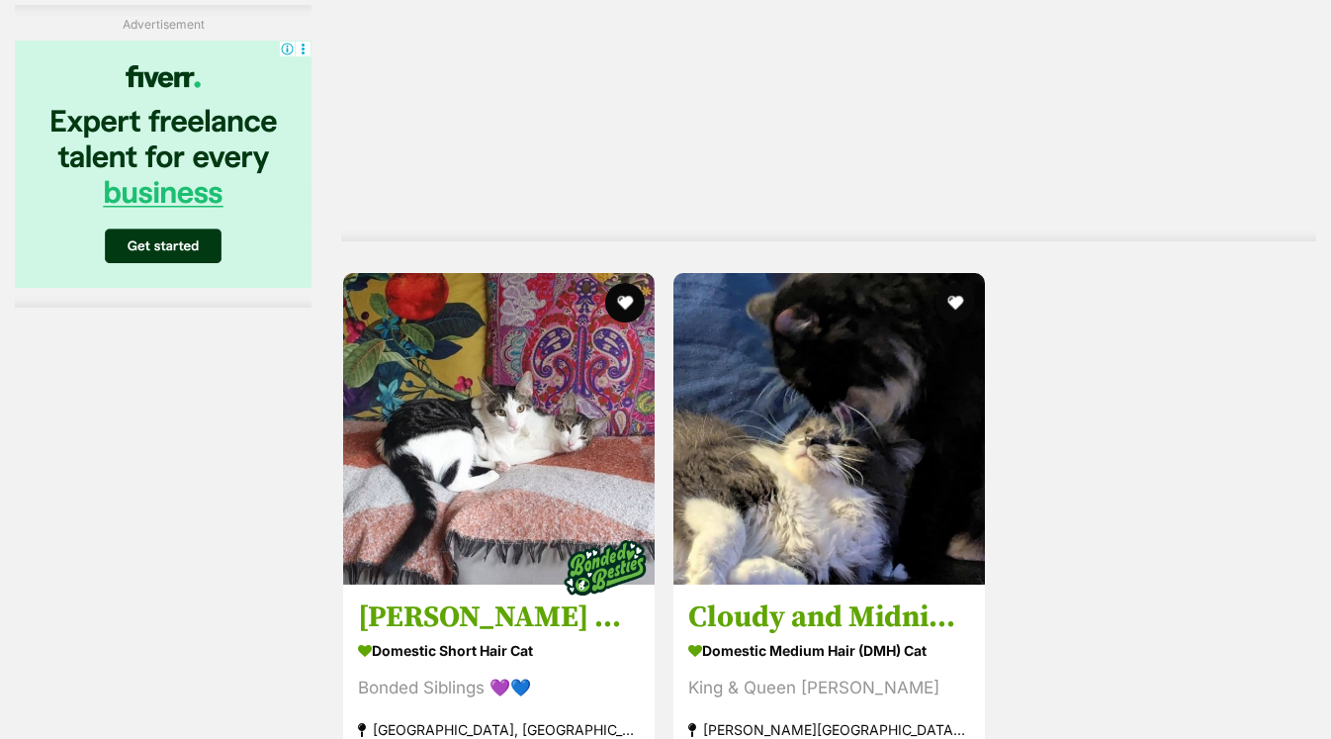
scroll to position [4544, 0]
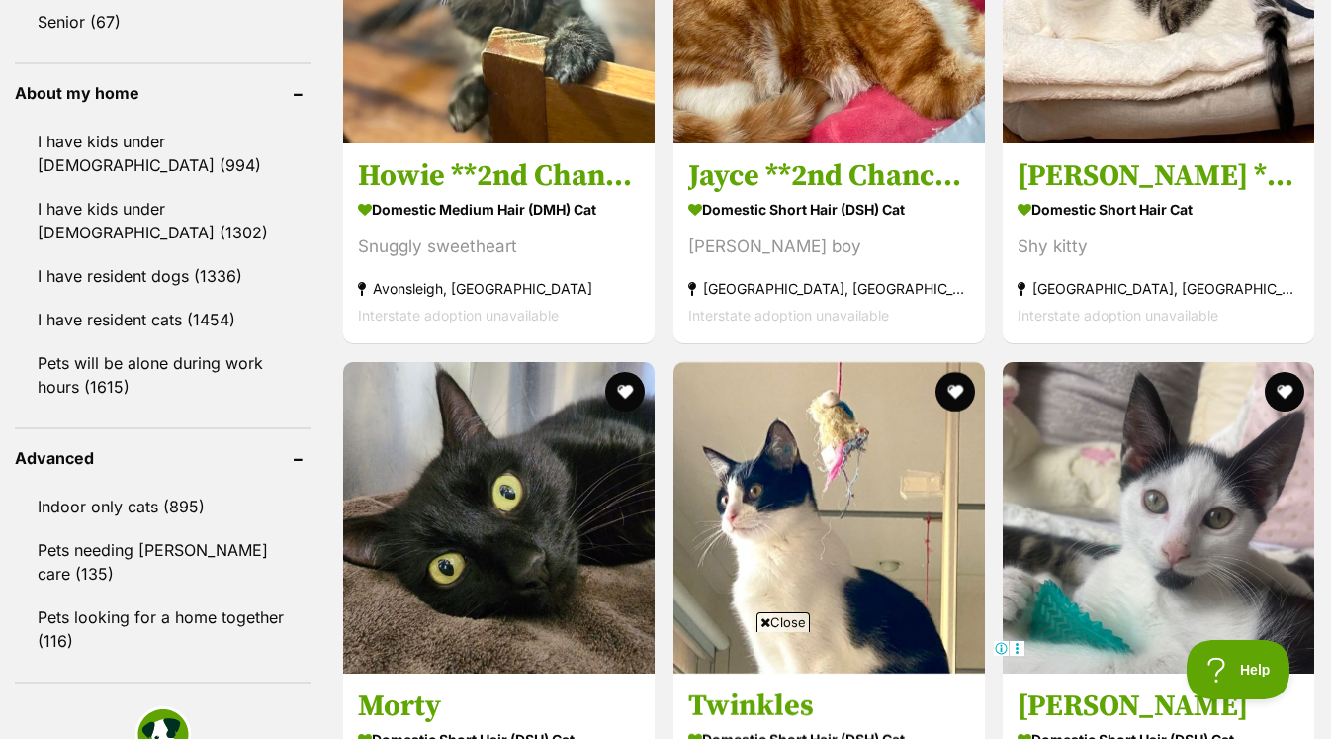
click at [777, 622] on span "Close" at bounding box center [783, 622] width 53 height 20
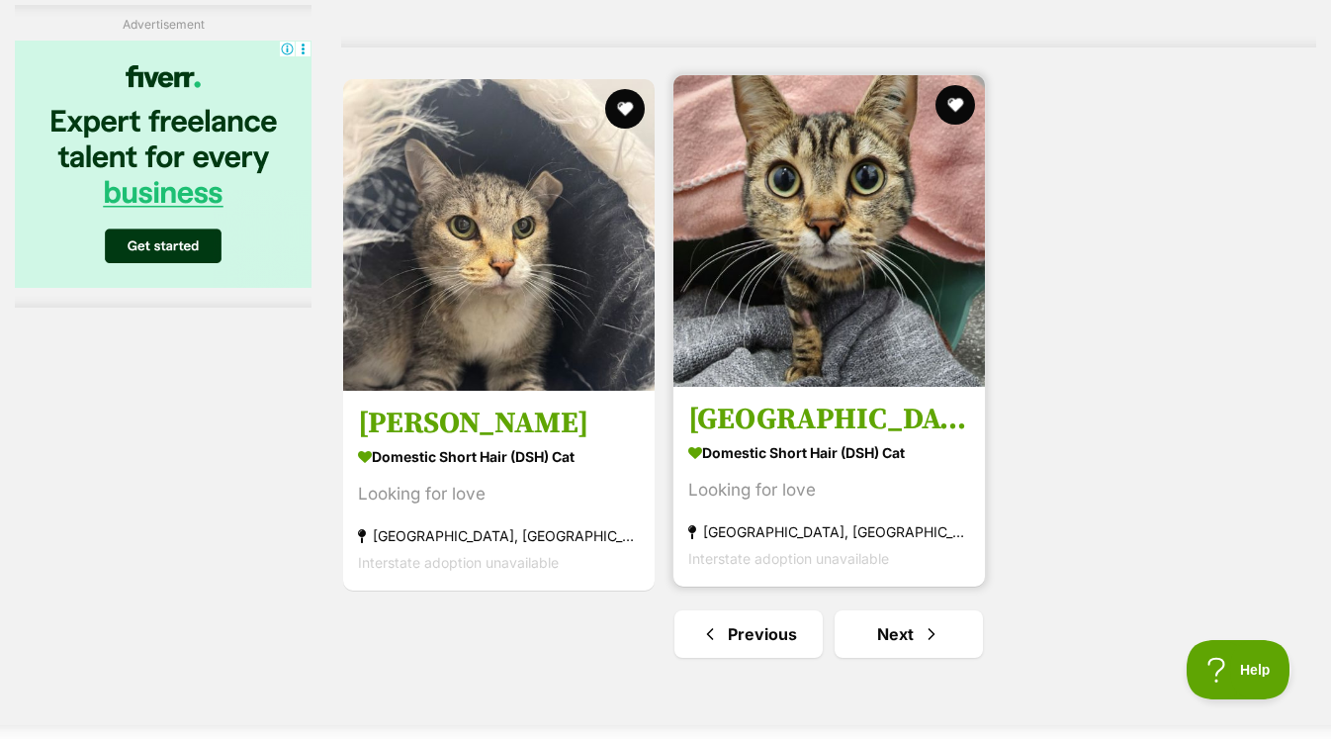
scroll to position [4686, 0]
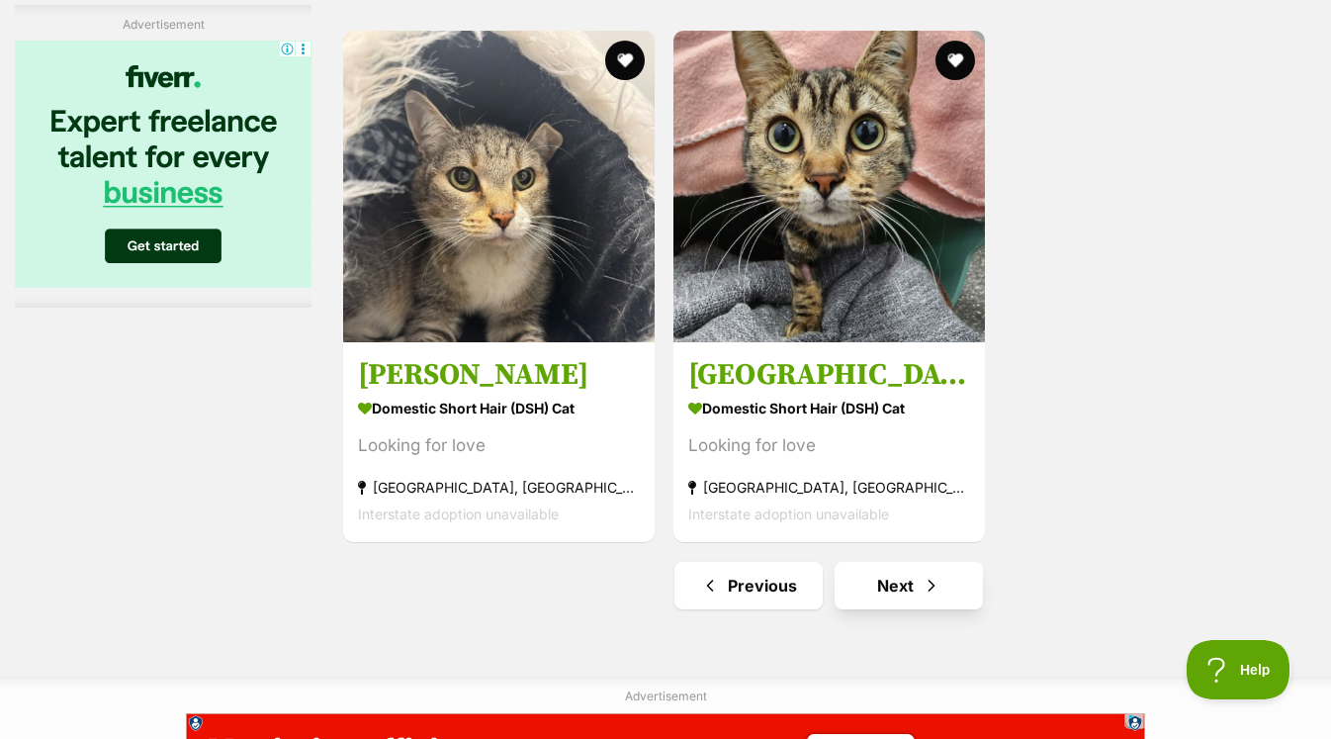
click at [899, 594] on link "Next" at bounding box center [909, 585] width 148 height 47
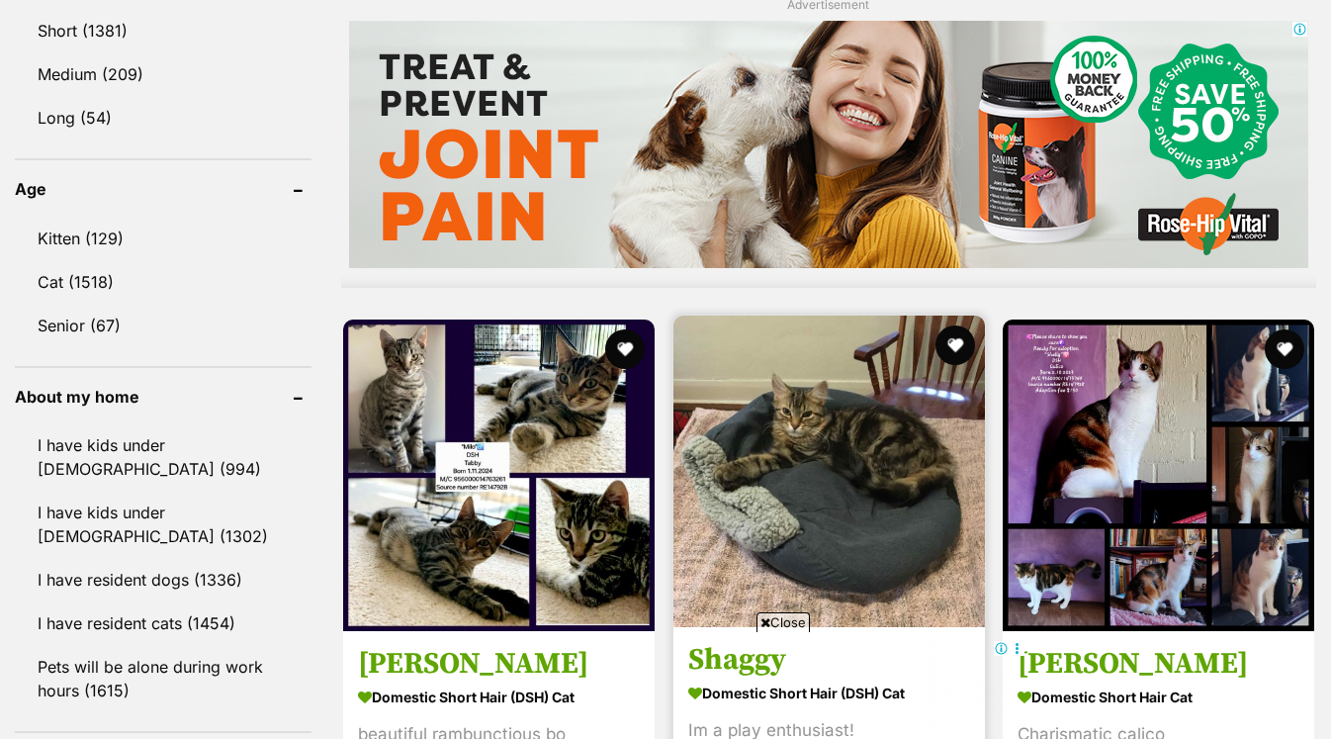
scroll to position [1920, 0]
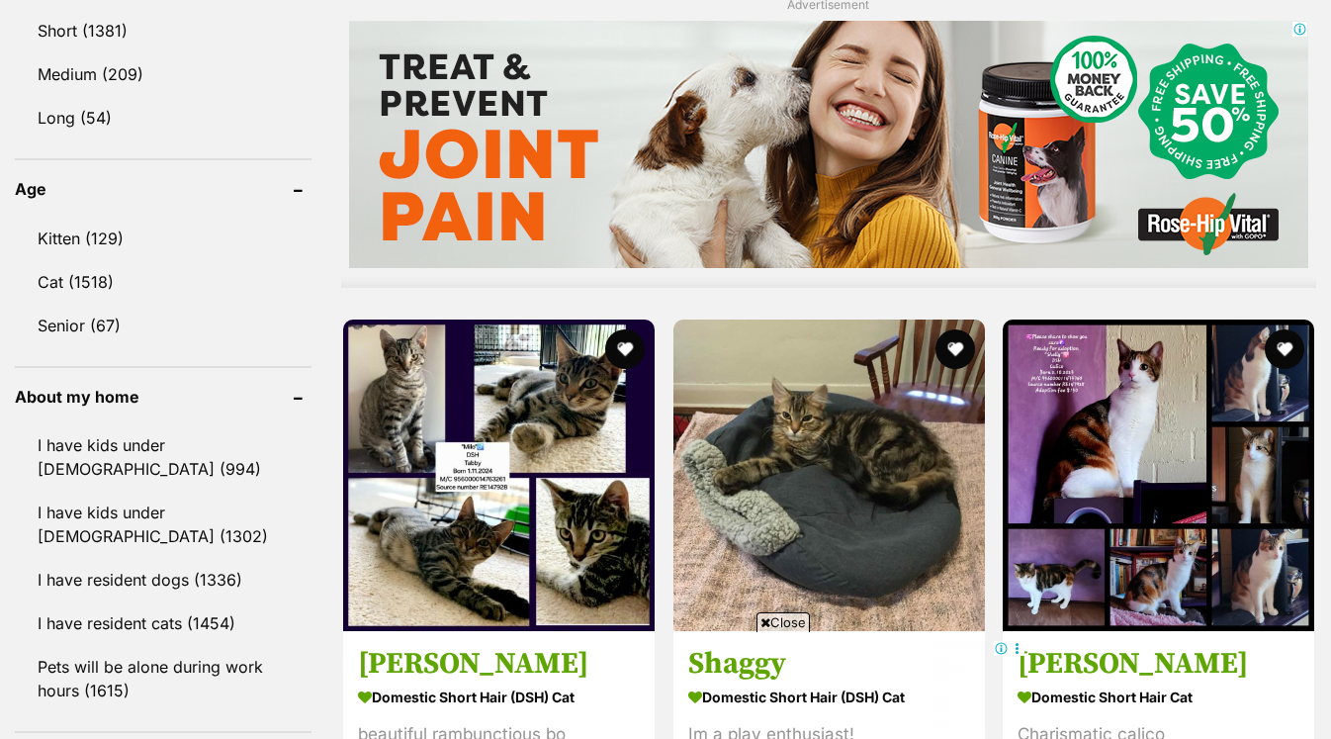
click at [770, 616] on span "Close" at bounding box center [783, 622] width 53 height 20
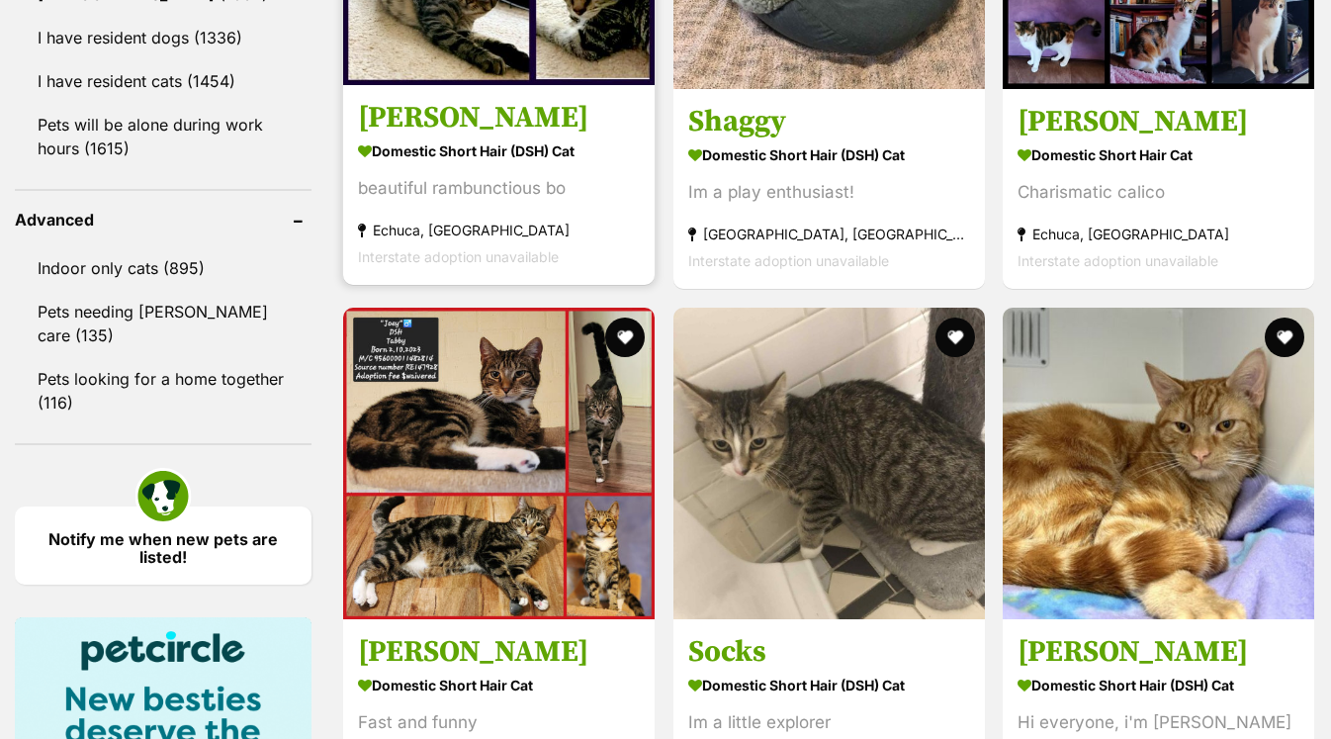
scroll to position [2625, 0]
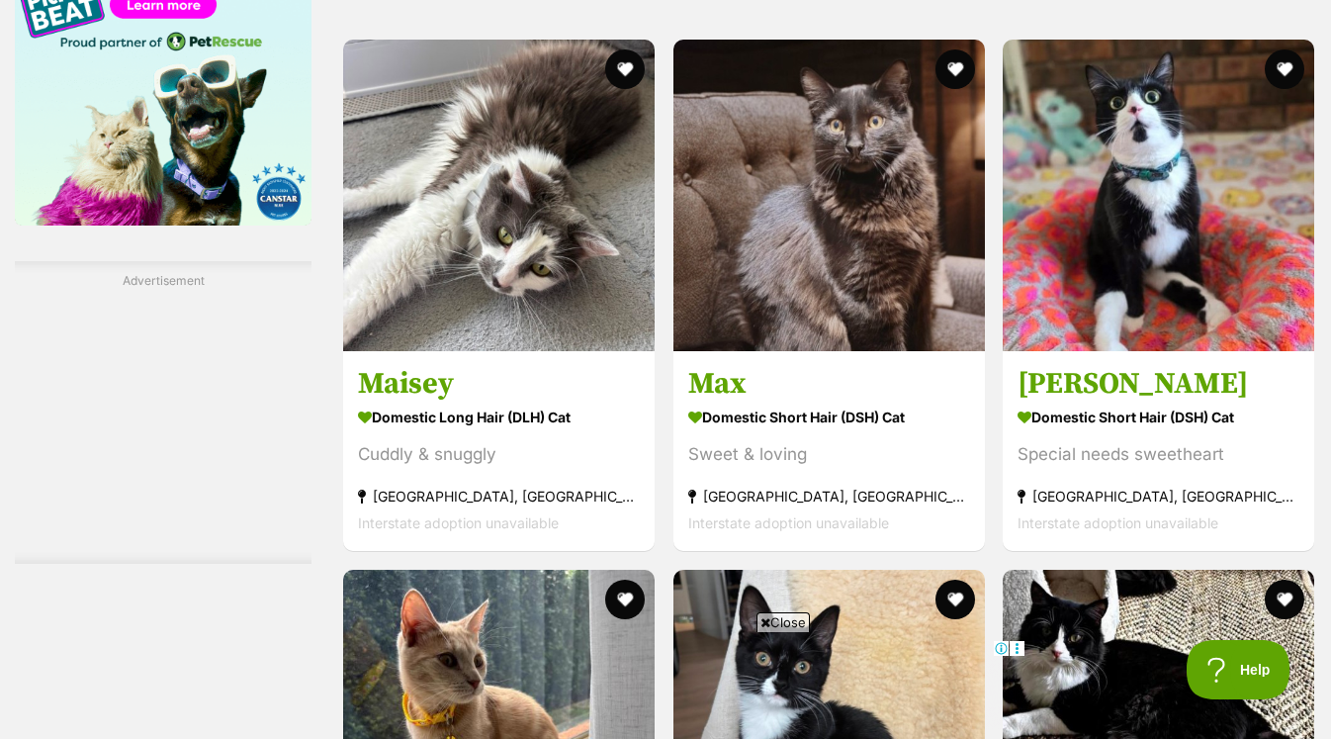
scroll to position [3292, 0]
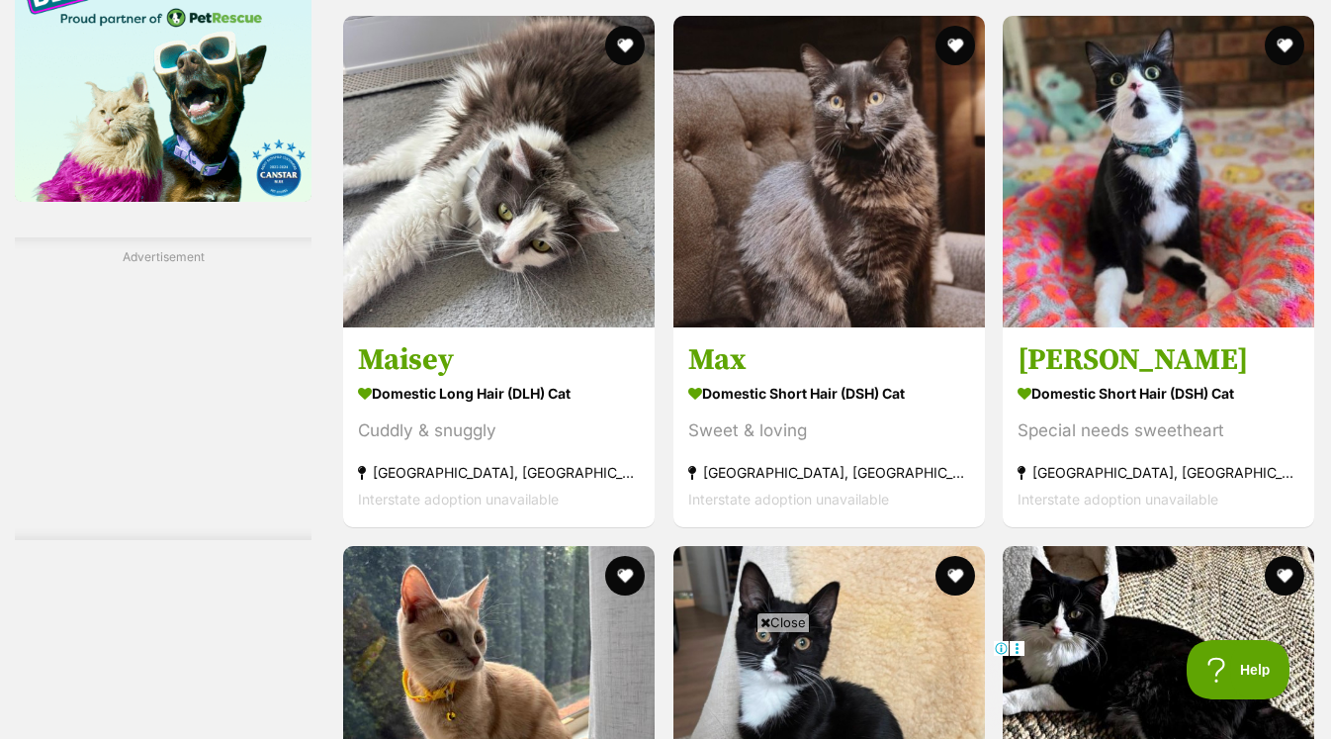
click at [779, 622] on span "Close" at bounding box center [783, 622] width 53 height 20
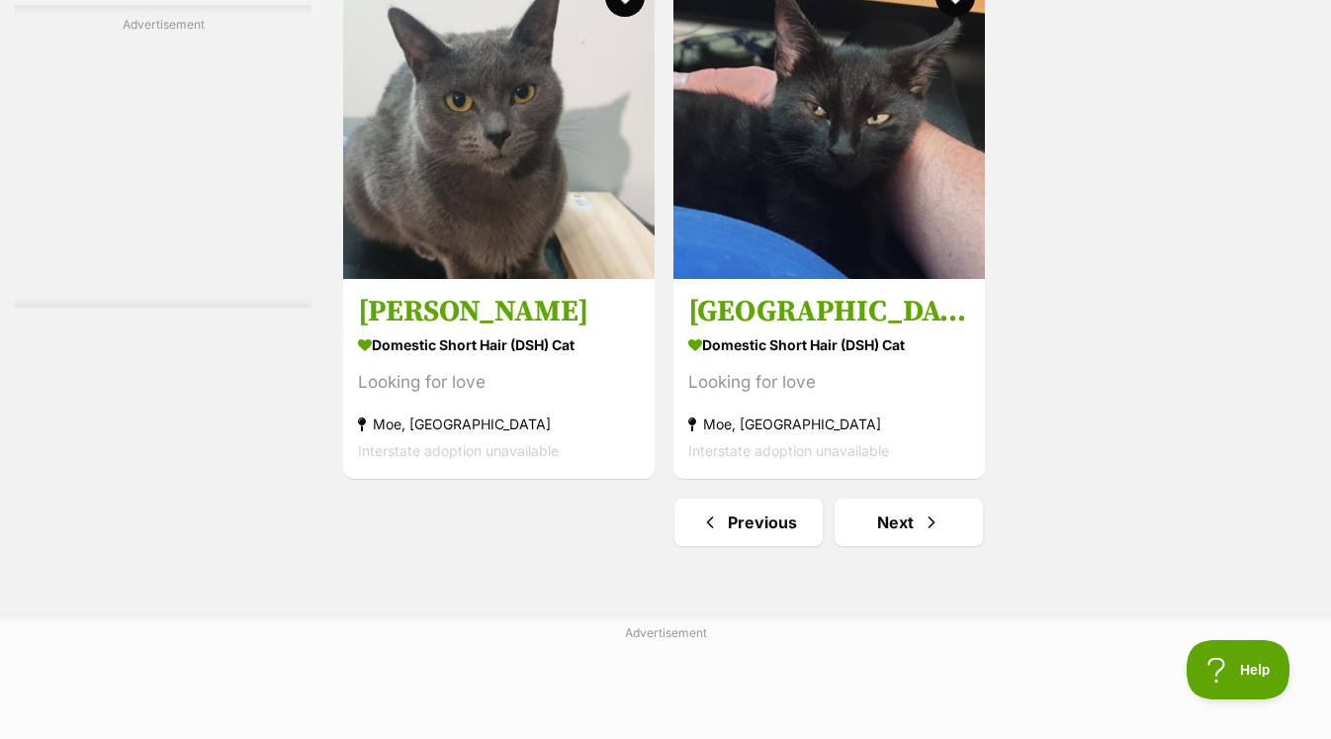
scroll to position [4775, 0]
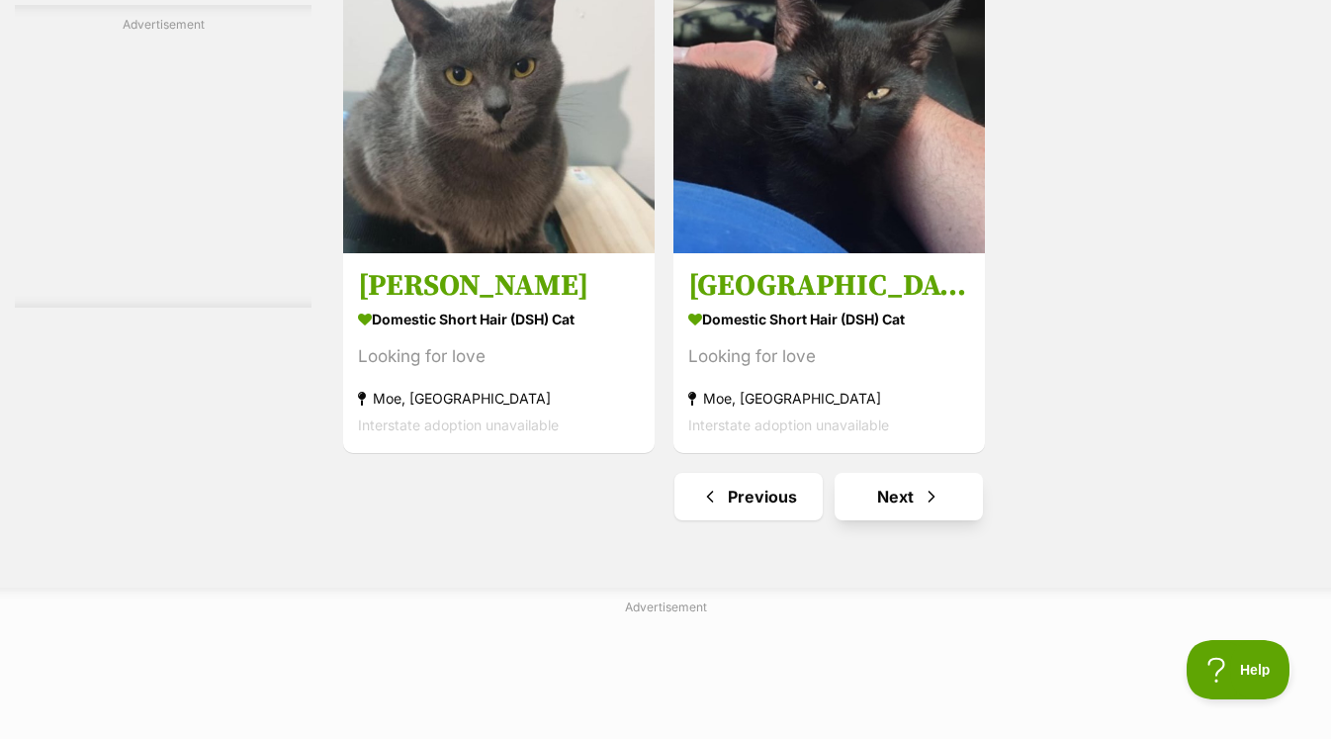
click at [906, 478] on link "Next" at bounding box center [909, 496] width 148 height 47
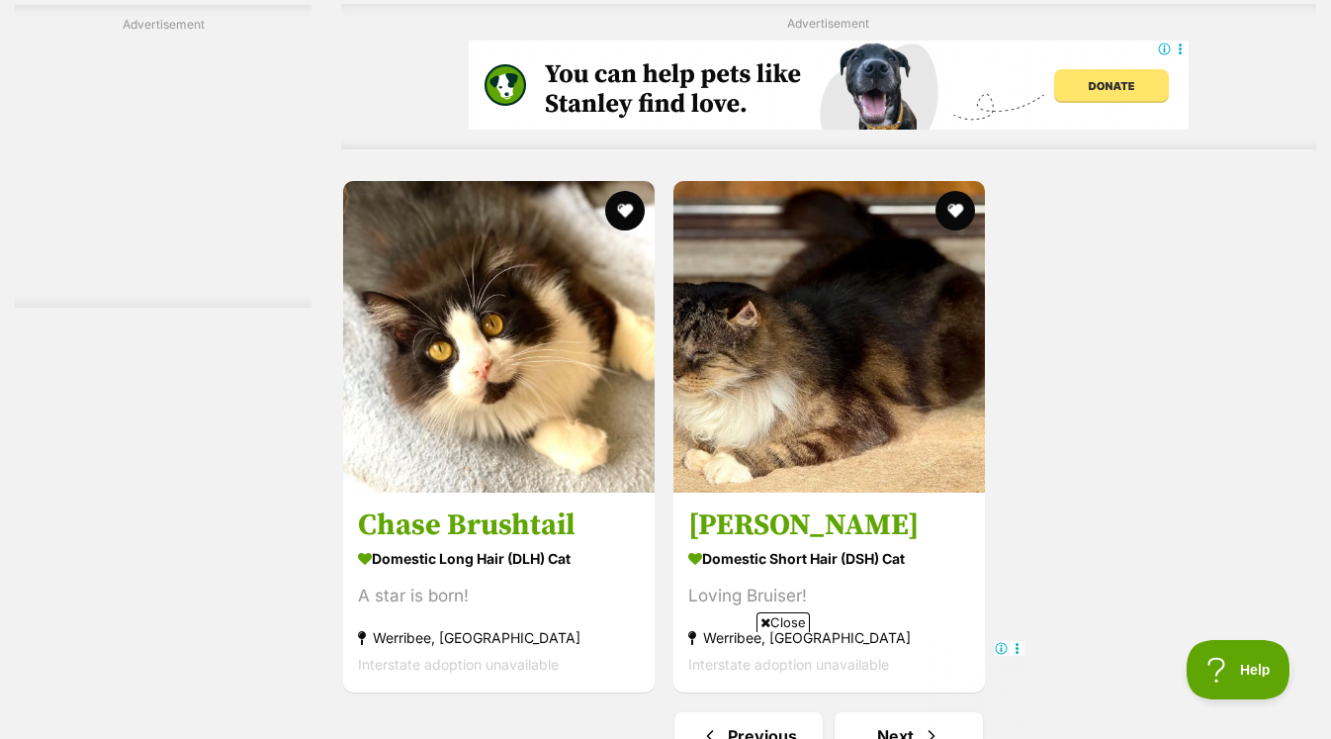
scroll to position [4508, 0]
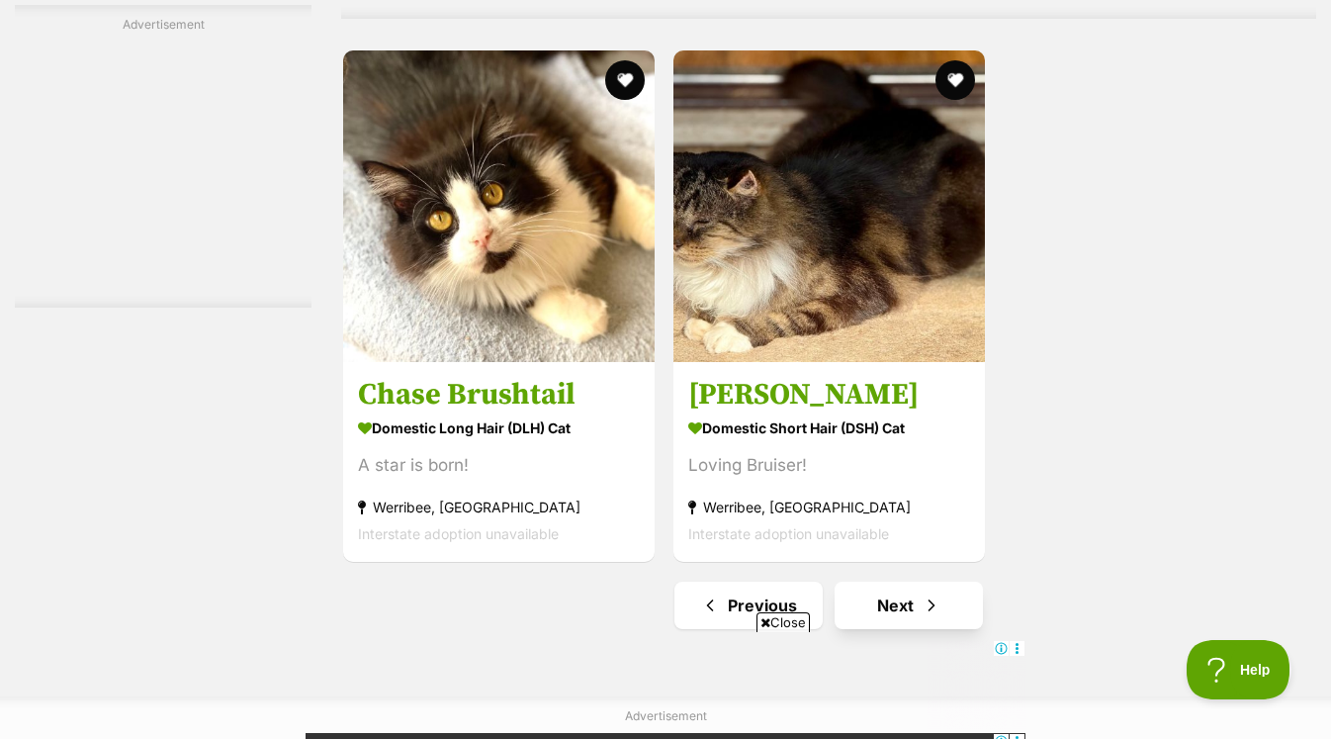
click at [943, 595] on link "Next" at bounding box center [909, 605] width 148 height 47
